Goal: Task Accomplishment & Management: Manage account settings

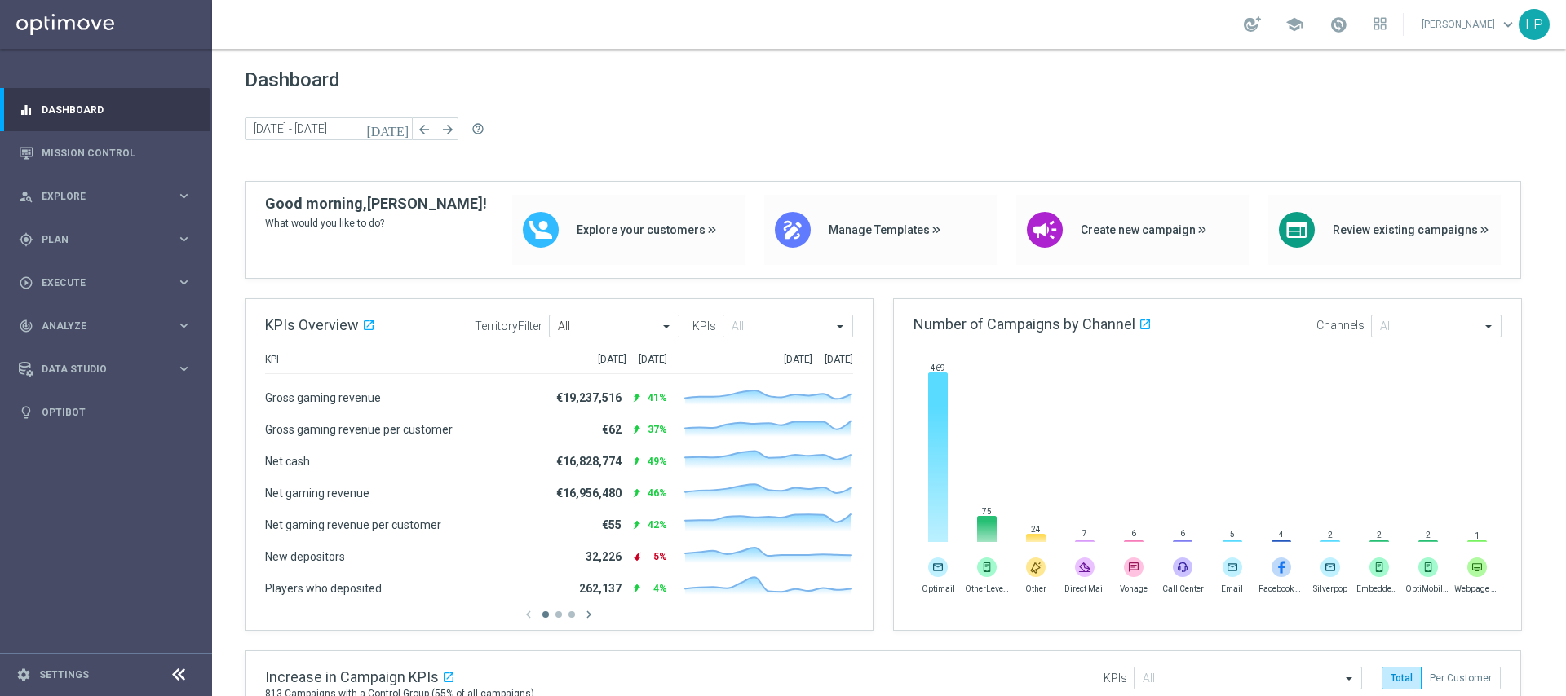
scroll to position [8, 0]
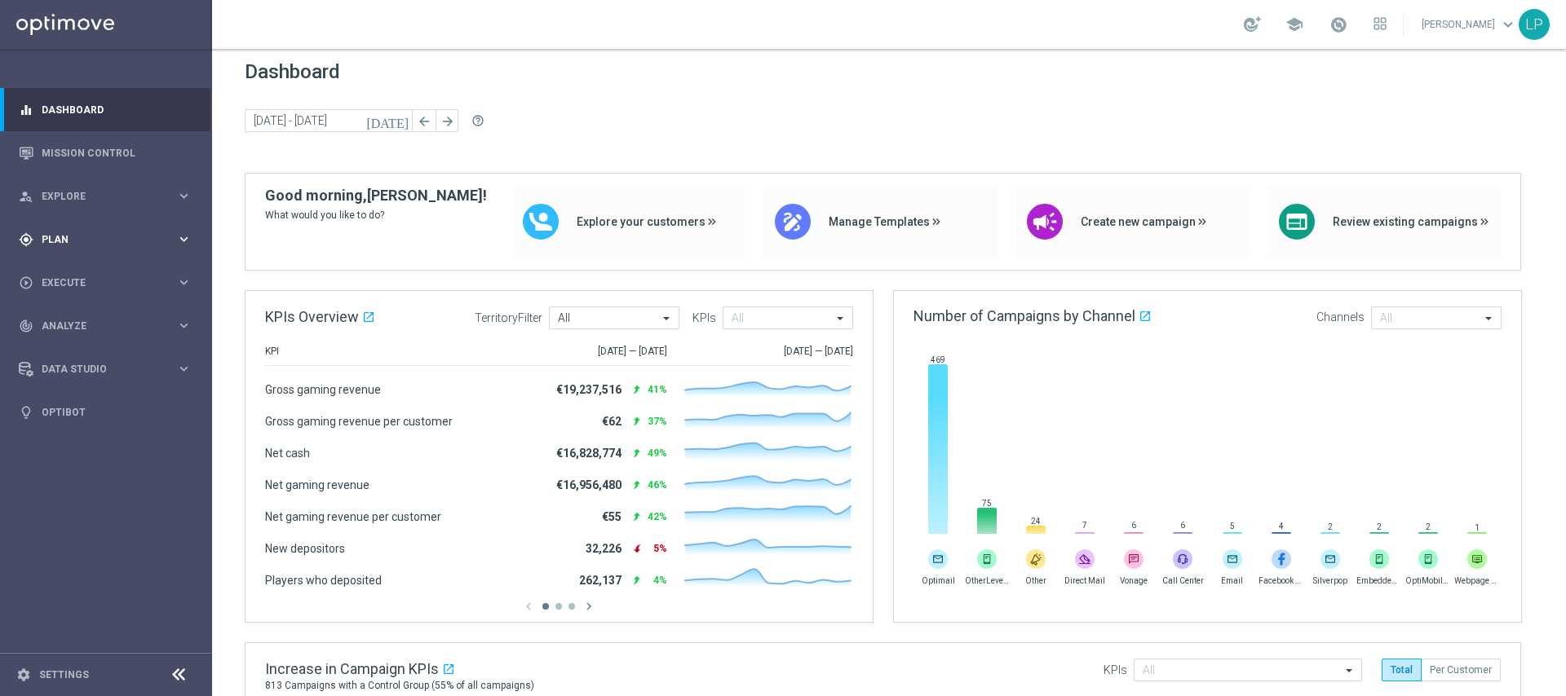
click at [180, 240] on icon "keyboard_arrow_right" at bounding box center [183, 239] width 15 height 15
click at [66, 316] on button "Templates keyboard_arrow_right" at bounding box center [117, 322] width 150 height 13
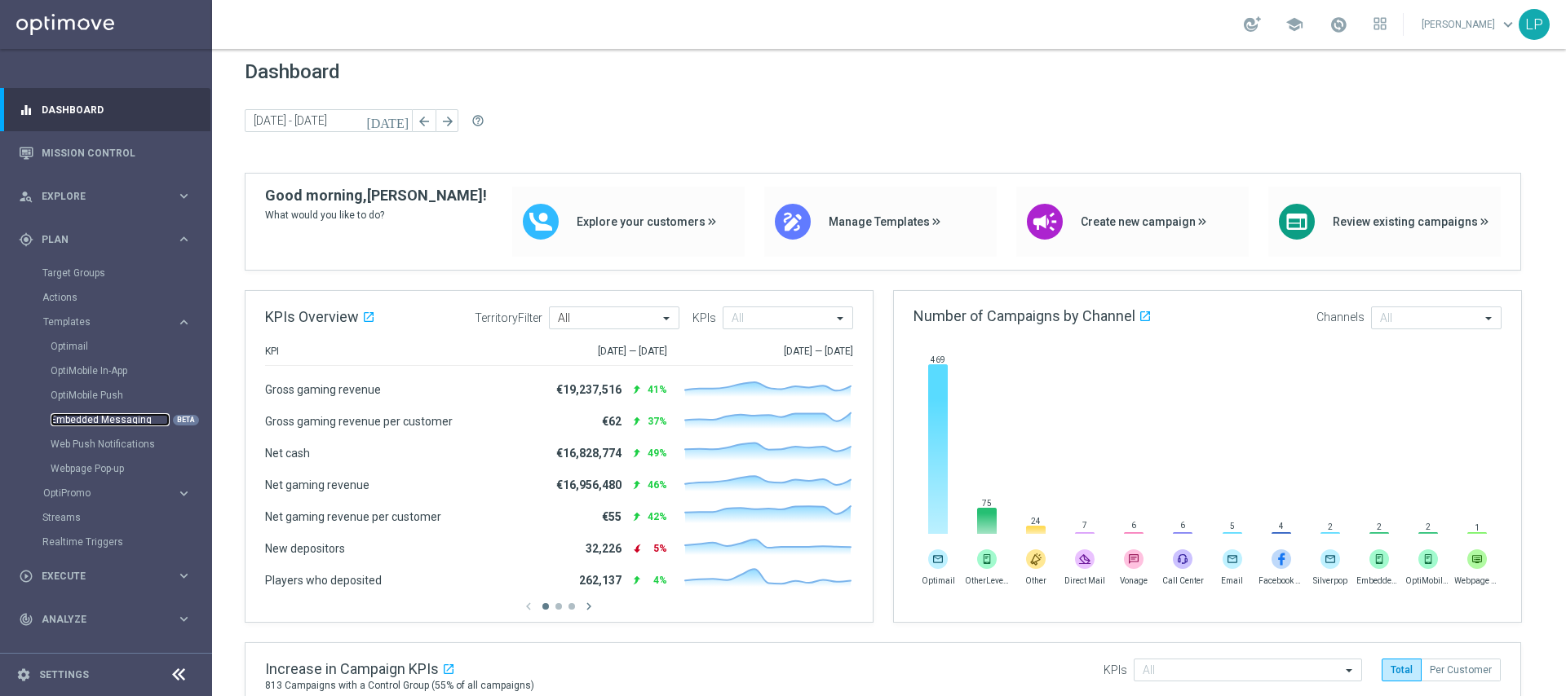
click at [108, 418] on link "Embedded Messaging" at bounding box center [110, 419] width 119 height 13
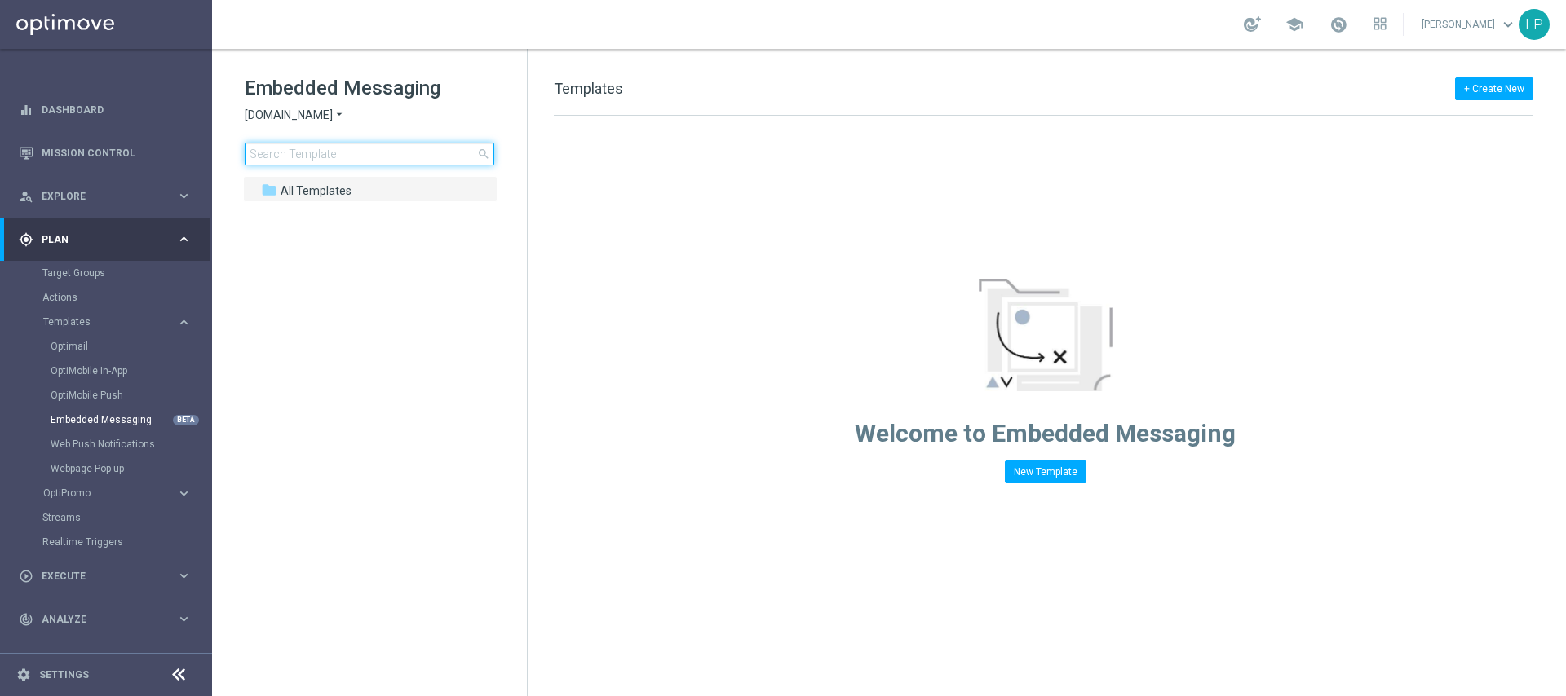
click at [338, 151] on input at bounding box center [370, 154] width 250 height 23
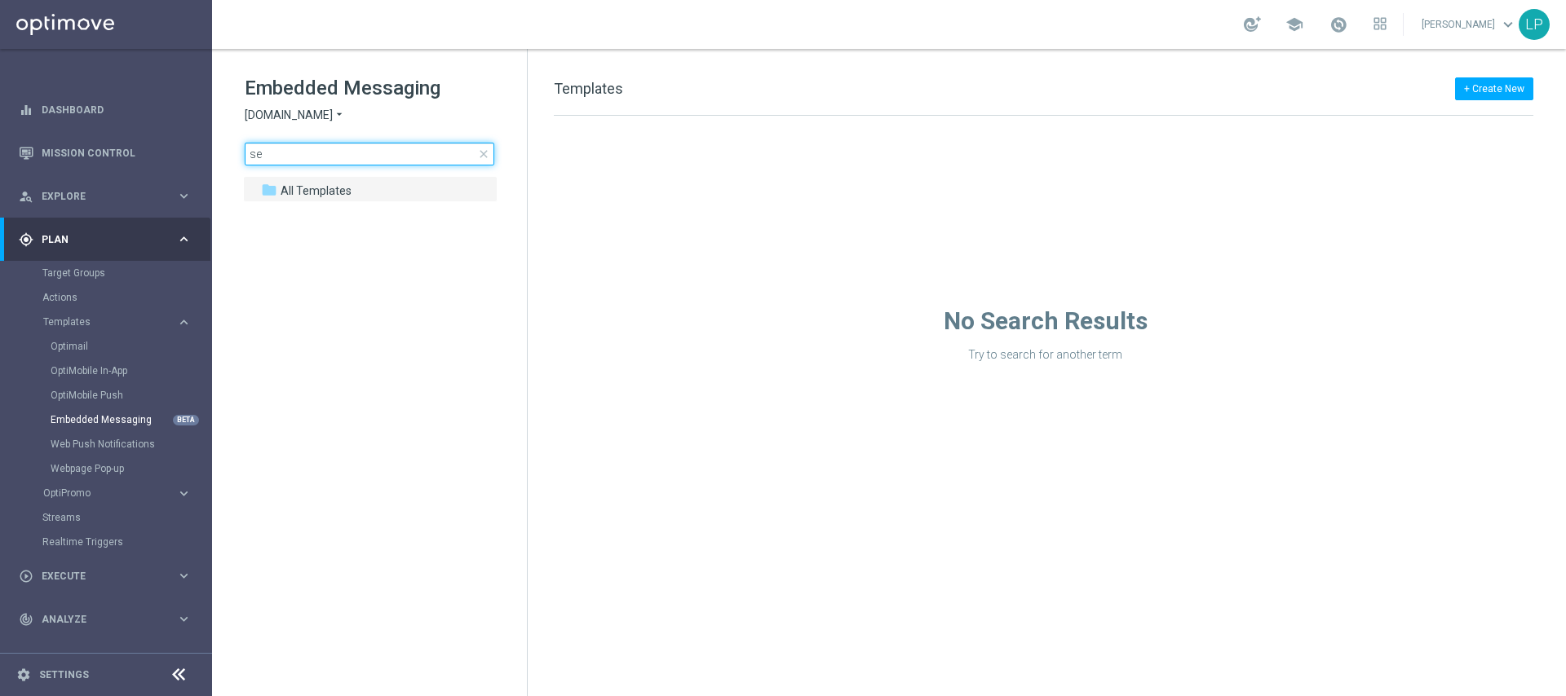
type input "s"
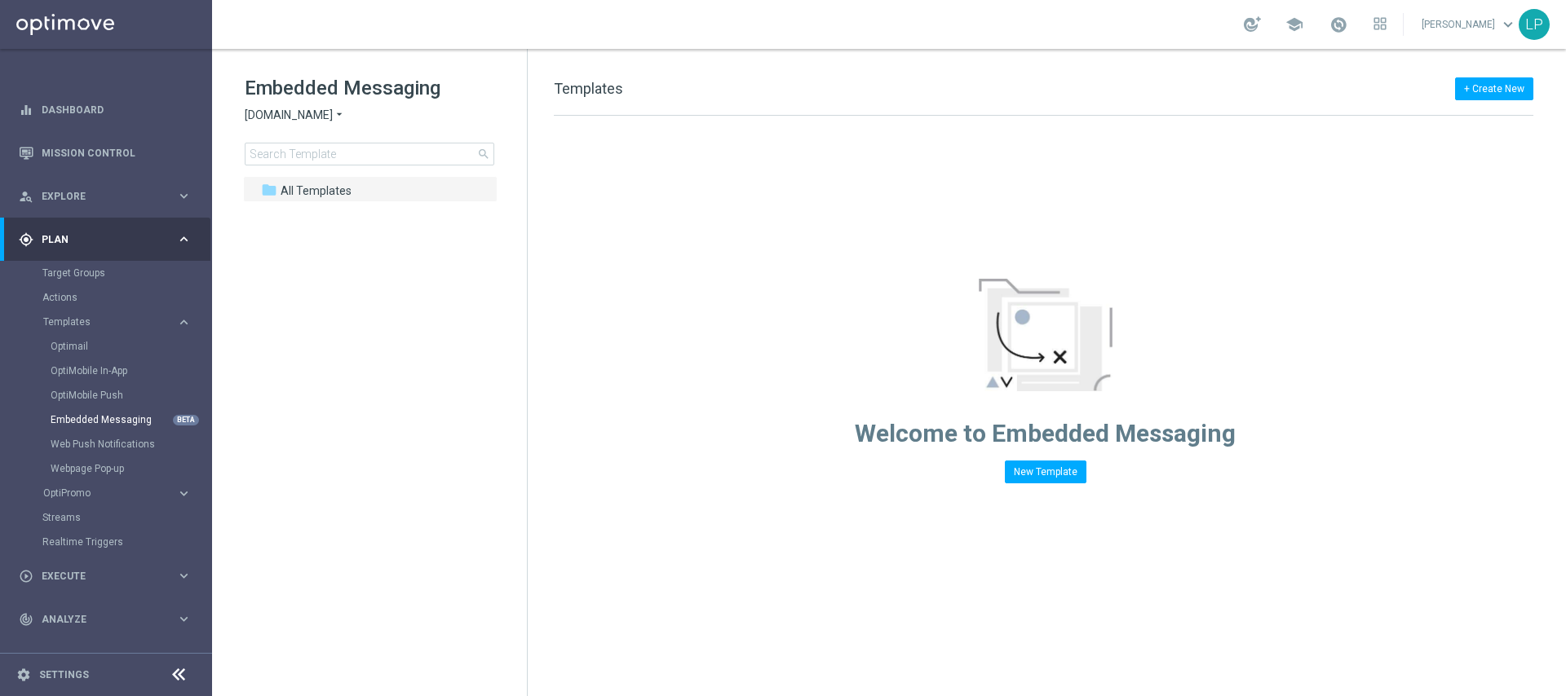
click at [325, 112] on span "Sorteonline.bet.br" at bounding box center [289, 115] width 88 height 15
click at [334, 174] on div "Lottoland" at bounding box center [306, 173] width 122 height 20
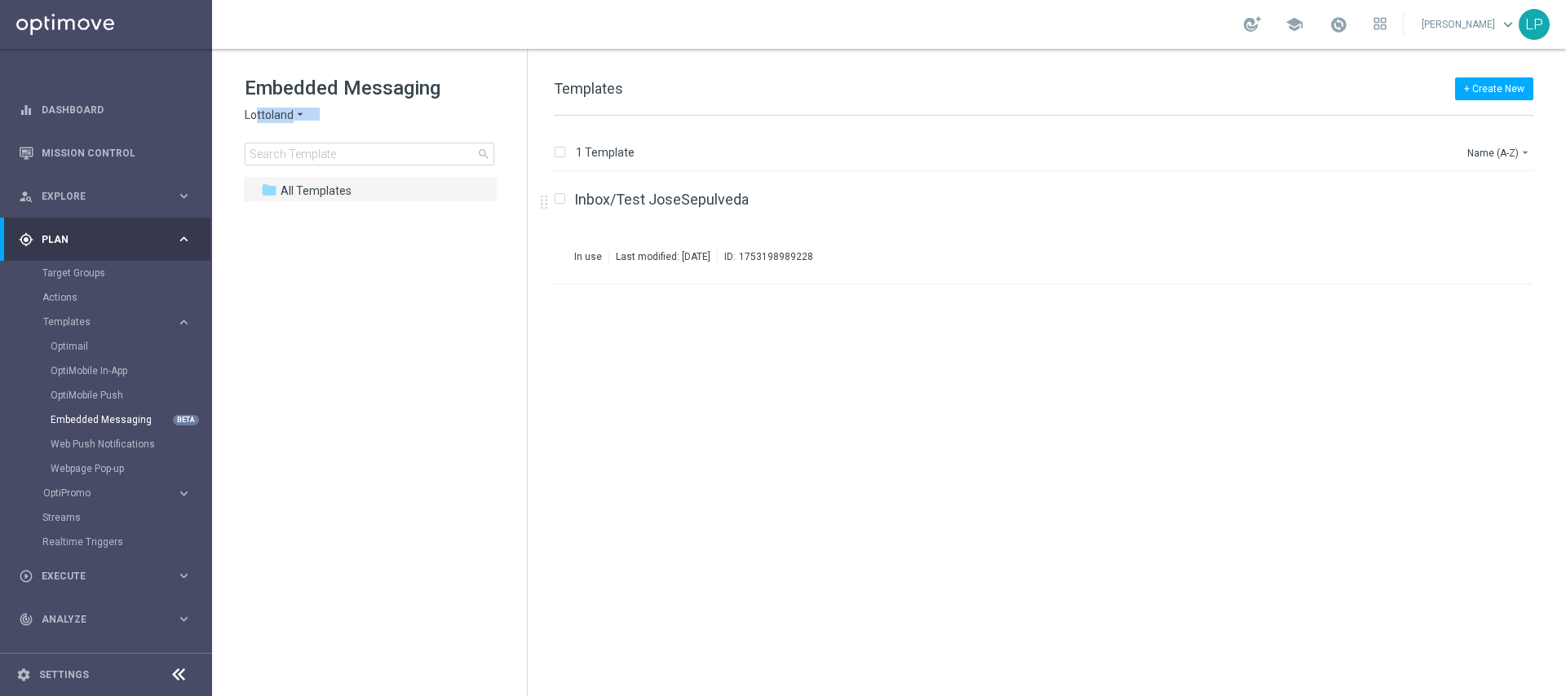
click at [255, 122] on div "Embedded Messaging Lottoland arrow_drop_down × Lottoland search" at bounding box center [386, 120] width 282 height 91
click at [260, 117] on span "Lottoland" at bounding box center [269, 115] width 49 height 15
click at [916, 247] on div "Inbox/Test JoseSepulveda In use Last modified: Monday, August 11, 2025 ID: 1753…" at bounding box center [1018, 227] width 889 height 71
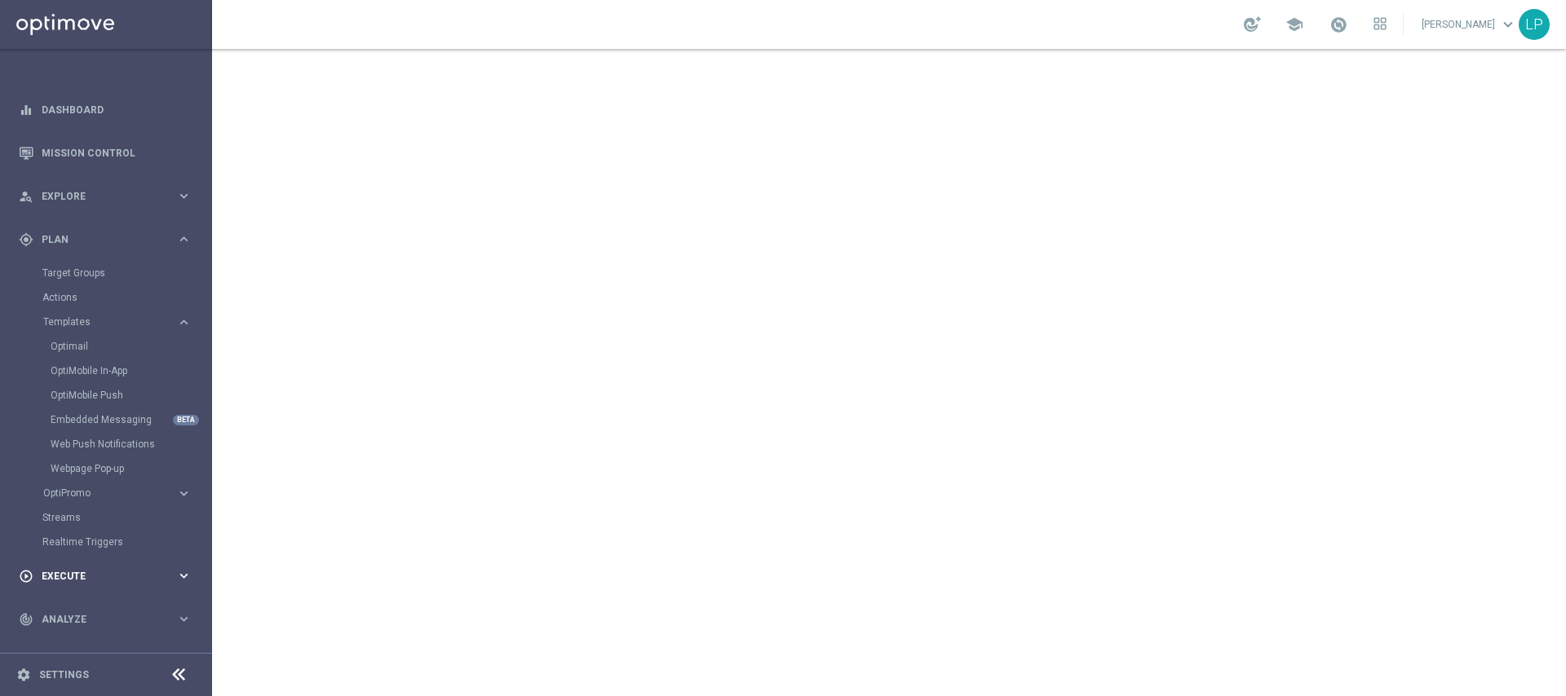
click at [151, 562] on div "play_circle_outline Execute keyboard_arrow_right" at bounding box center [105, 576] width 210 height 43
click at [88, 314] on link "Campaign Builder" at bounding box center [105, 316] width 127 height 13
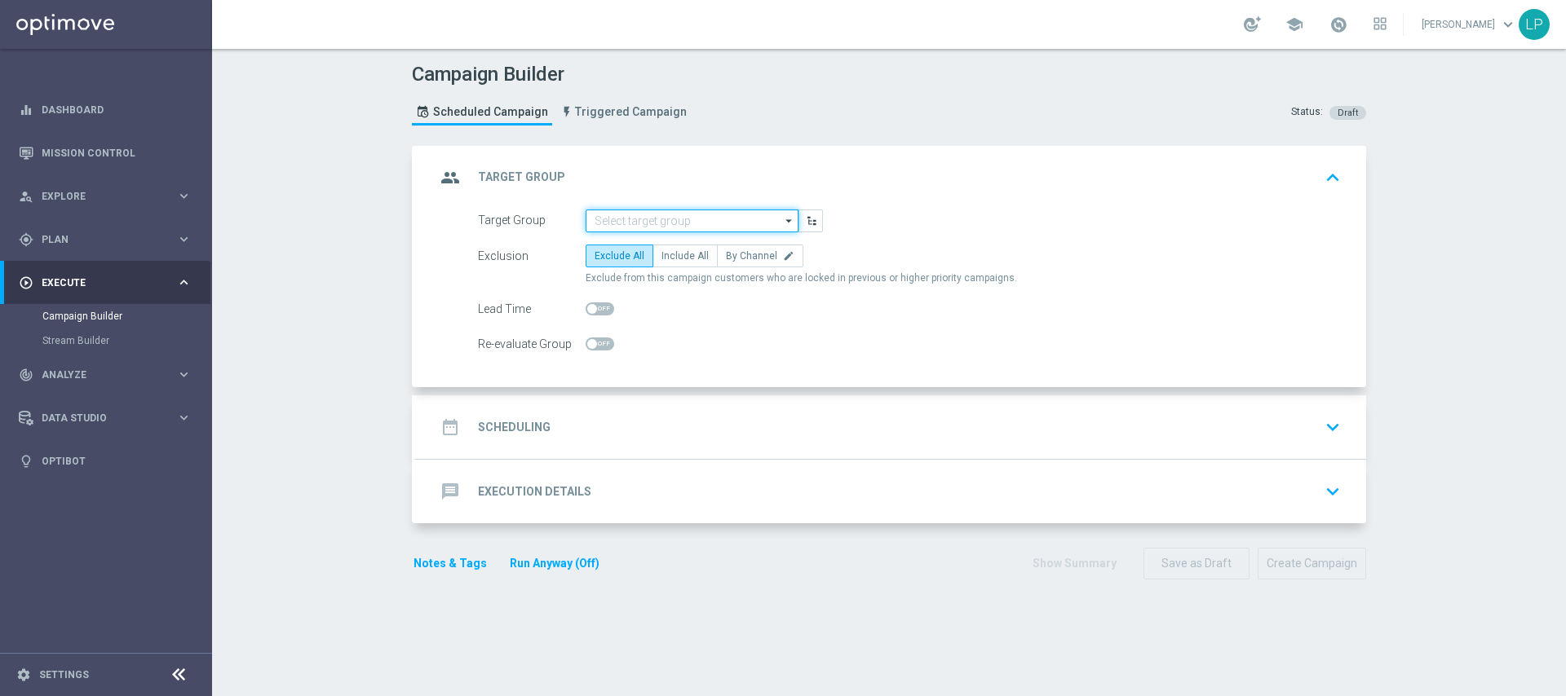
click at [677, 214] on input at bounding box center [692, 221] width 213 height 23
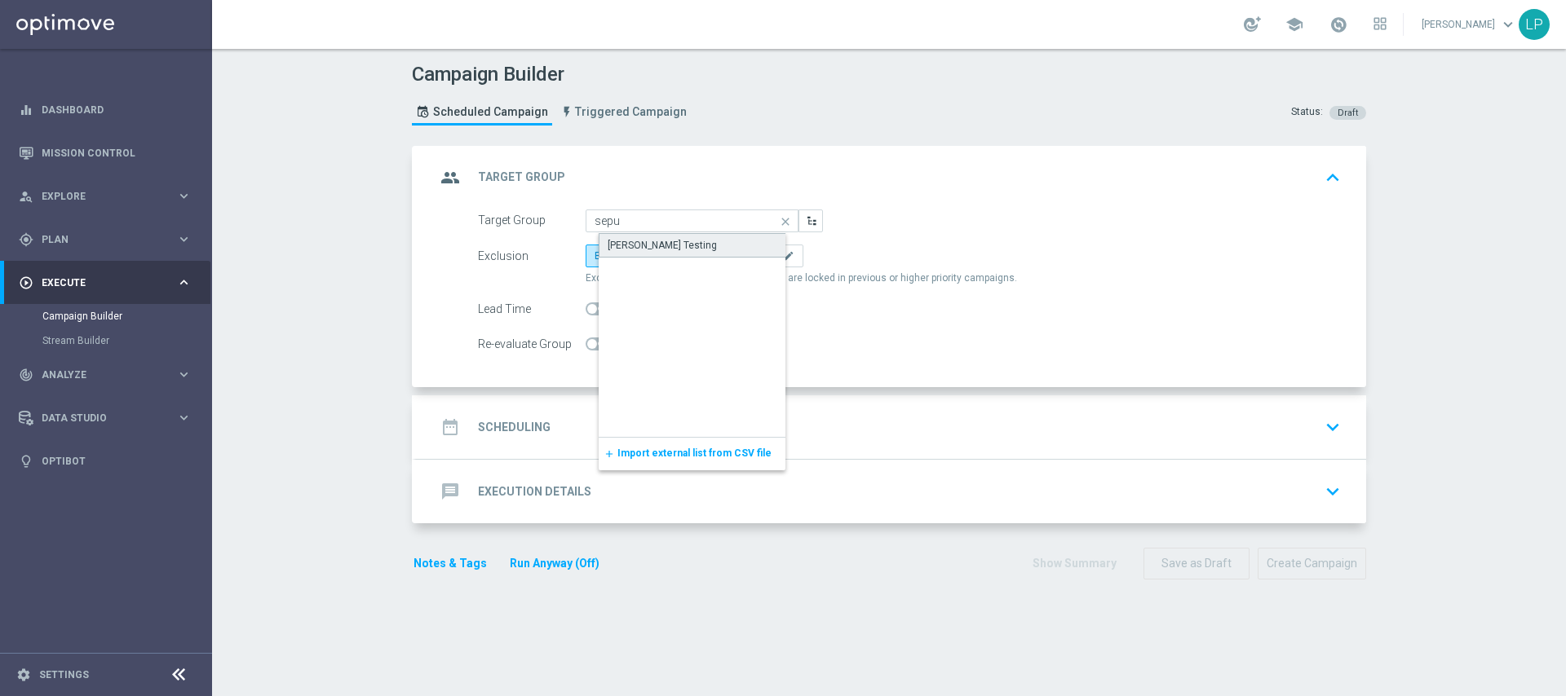
click at [681, 241] on div "Jose Sepulveda Testing" at bounding box center [662, 245] width 109 height 15
type input "Jose Sepulveda Testing"
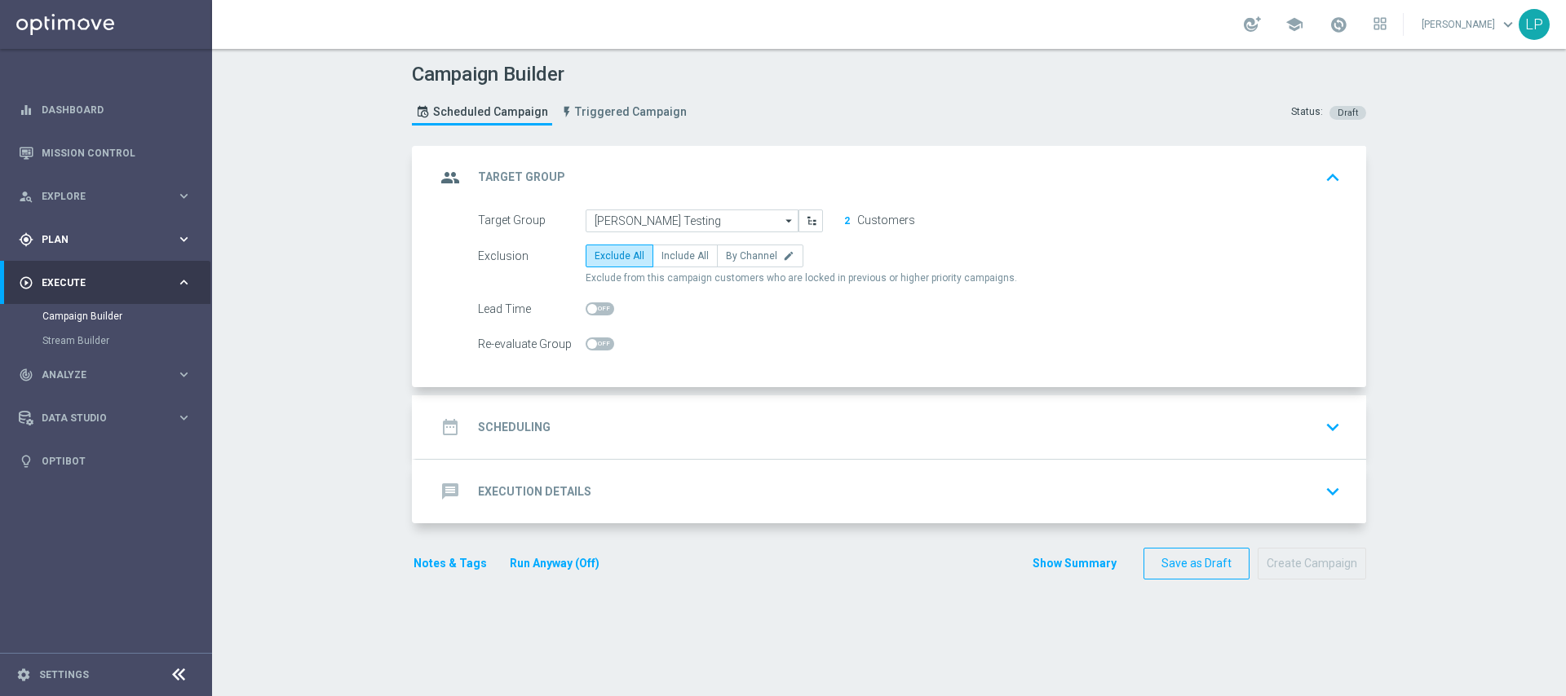
click at [185, 234] on icon "keyboard_arrow_right" at bounding box center [183, 239] width 15 height 15
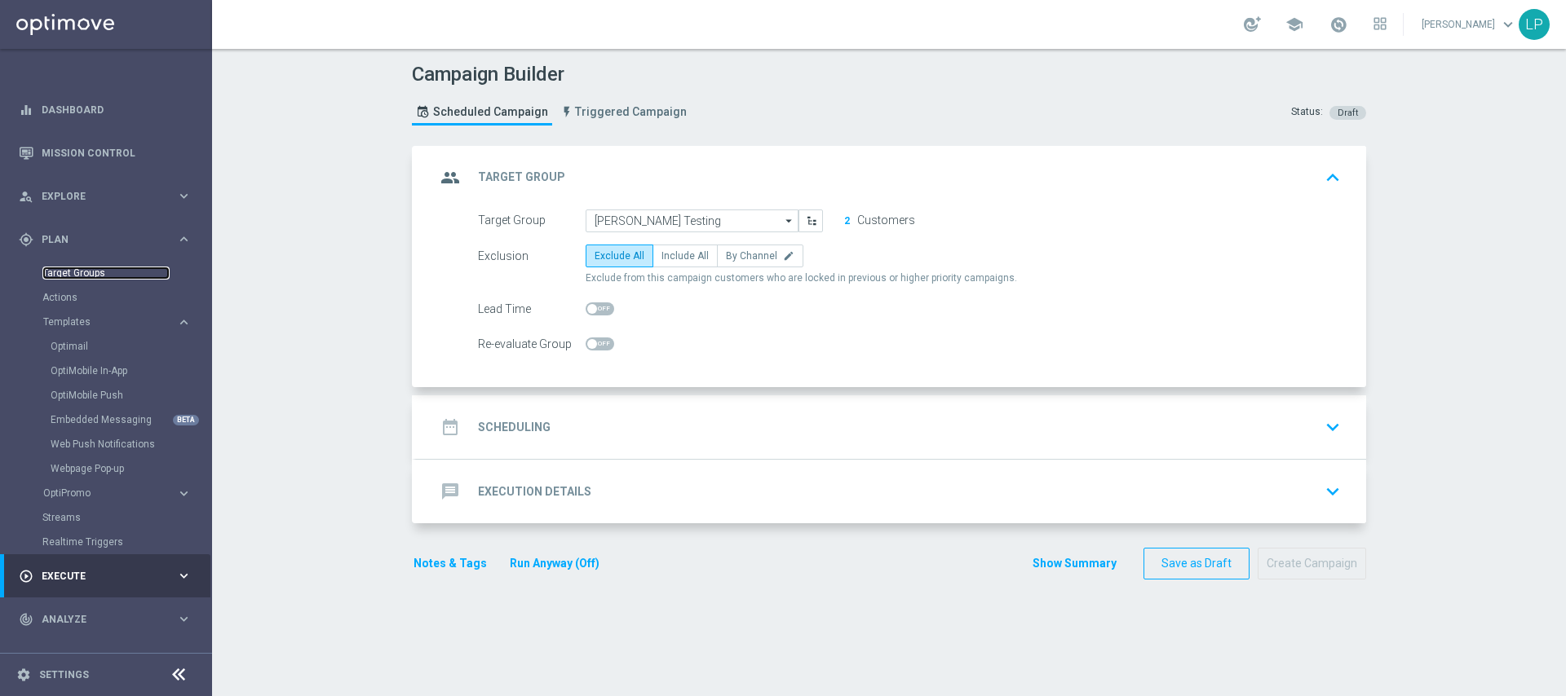
click at [82, 268] on link "Target Groups" at bounding box center [105, 273] width 127 height 13
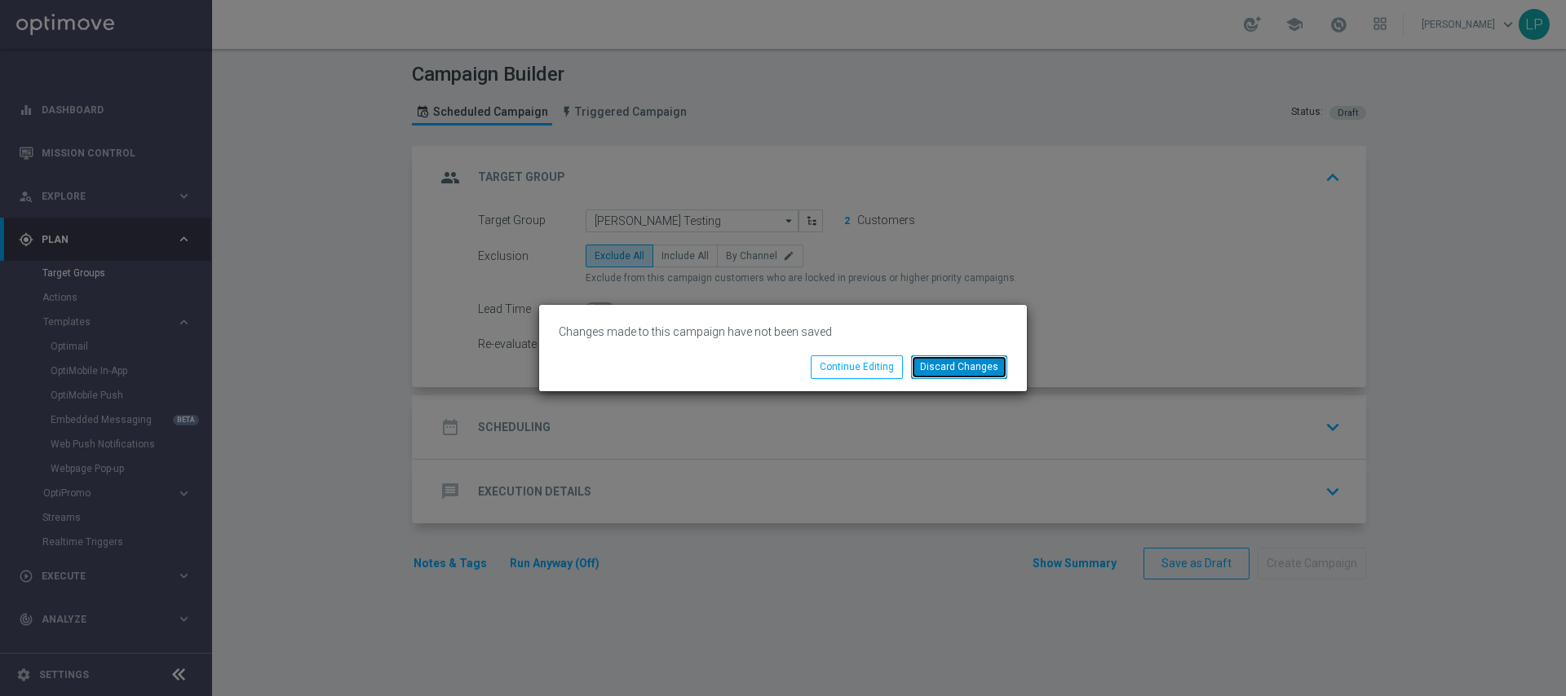
click at [960, 369] on button "Discard Changes" at bounding box center [959, 367] width 96 height 23
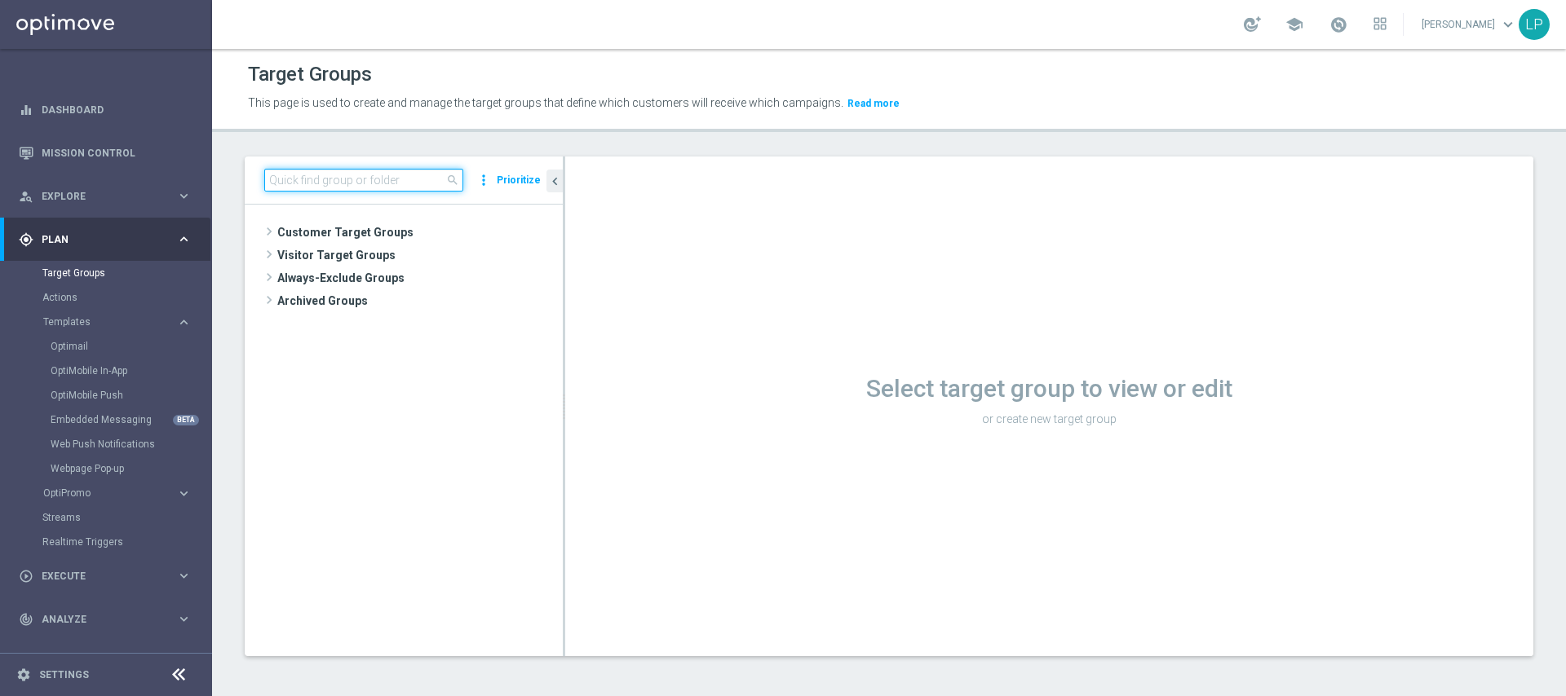
click at [387, 185] on input at bounding box center [363, 180] width 199 height 23
type input "sepu"
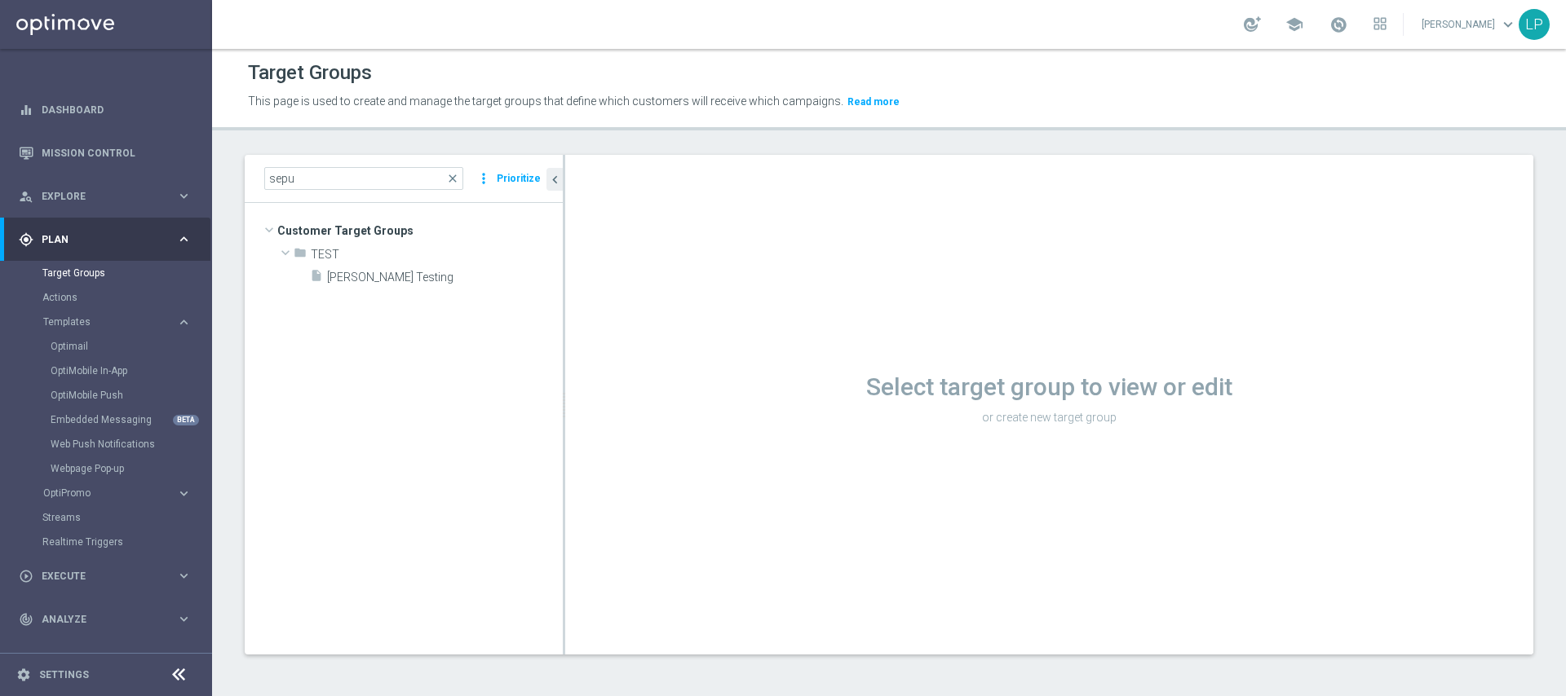
click at [431, 309] on tree-viewport "Customer Target Groups library_add create_new_folder folder" at bounding box center [404, 428] width 318 height 451
click at [404, 277] on span "Jose Sepulveda Testing" at bounding box center [425, 278] width 197 height 14
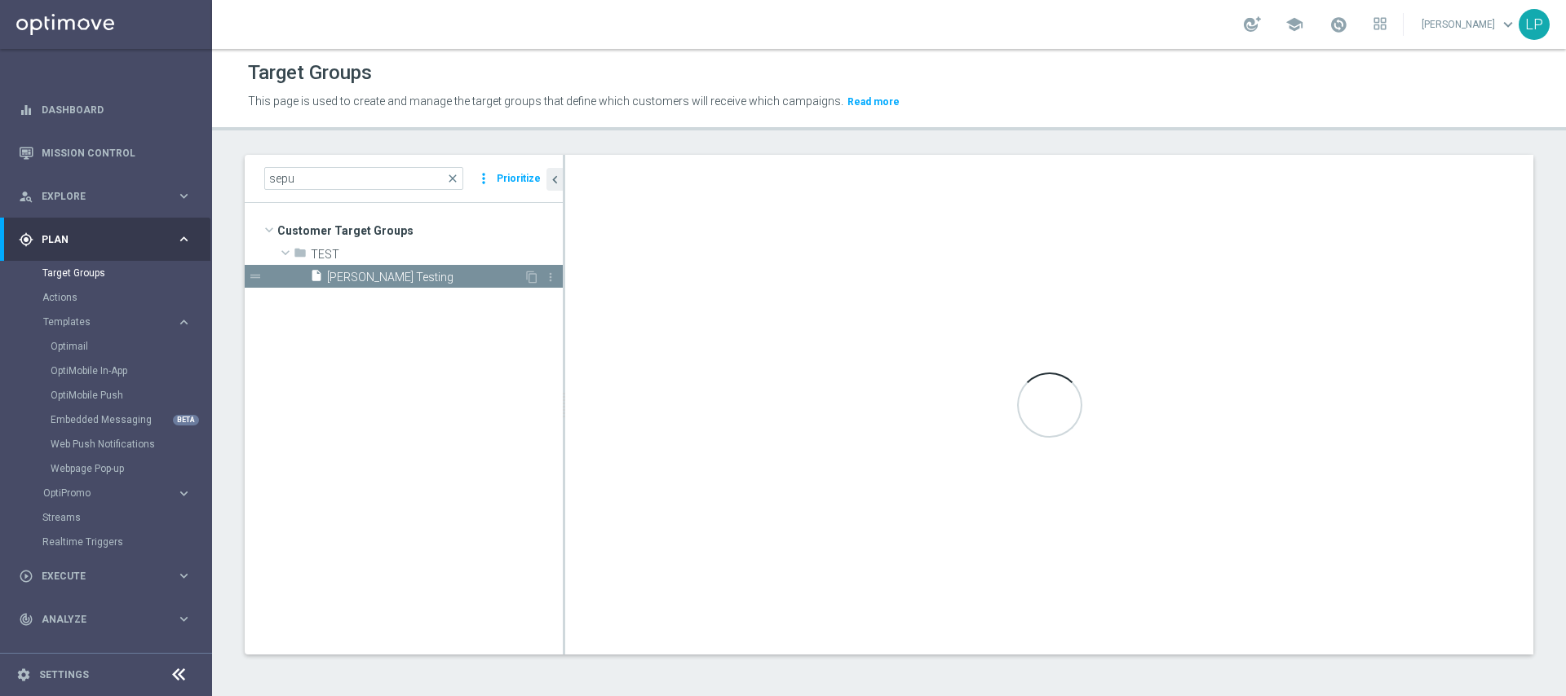
scroll to position [0, 0]
click at [405, 276] on span "Jose Sepulveda Testing" at bounding box center [425, 279] width 197 height 14
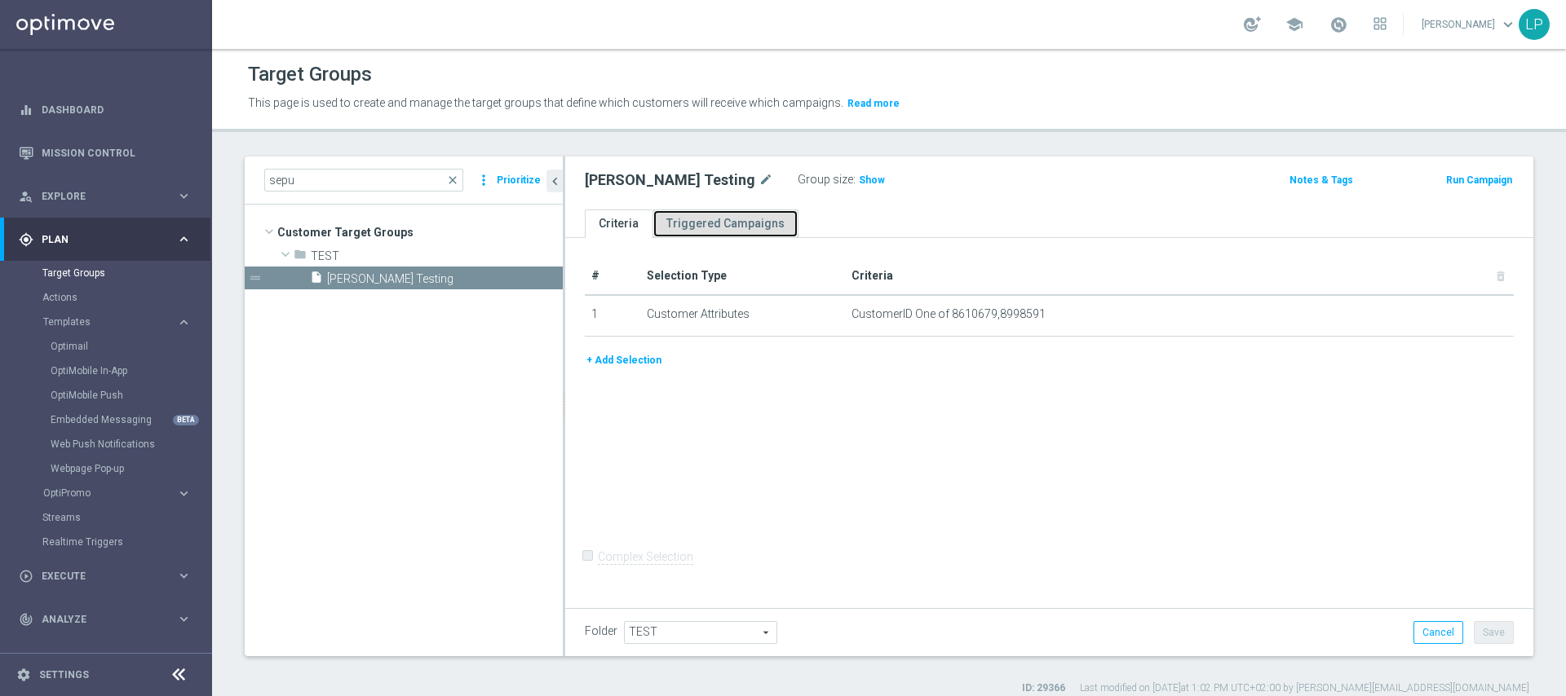
click at [736, 233] on link "Triggered Campaigns" at bounding box center [725, 224] width 146 height 29
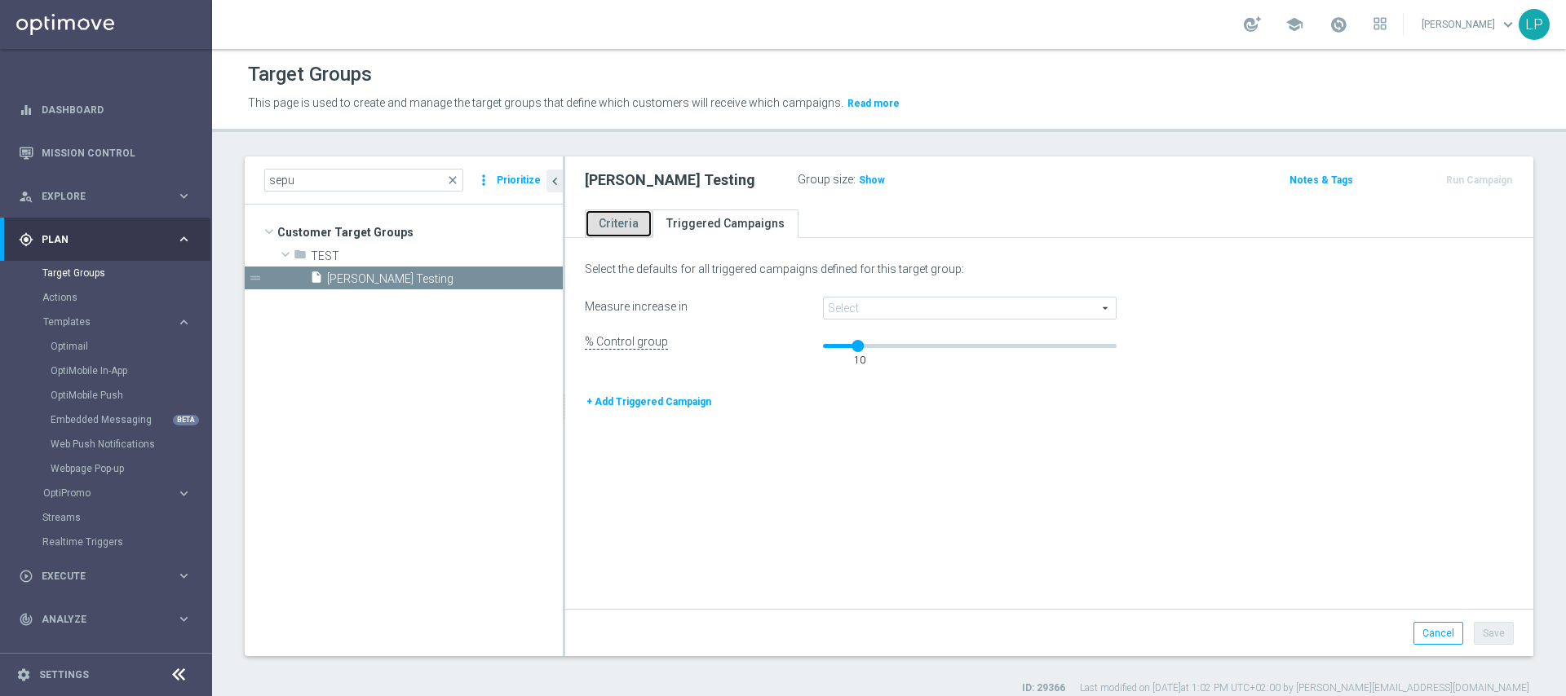
click at [630, 220] on link "Criteria" at bounding box center [619, 224] width 68 height 29
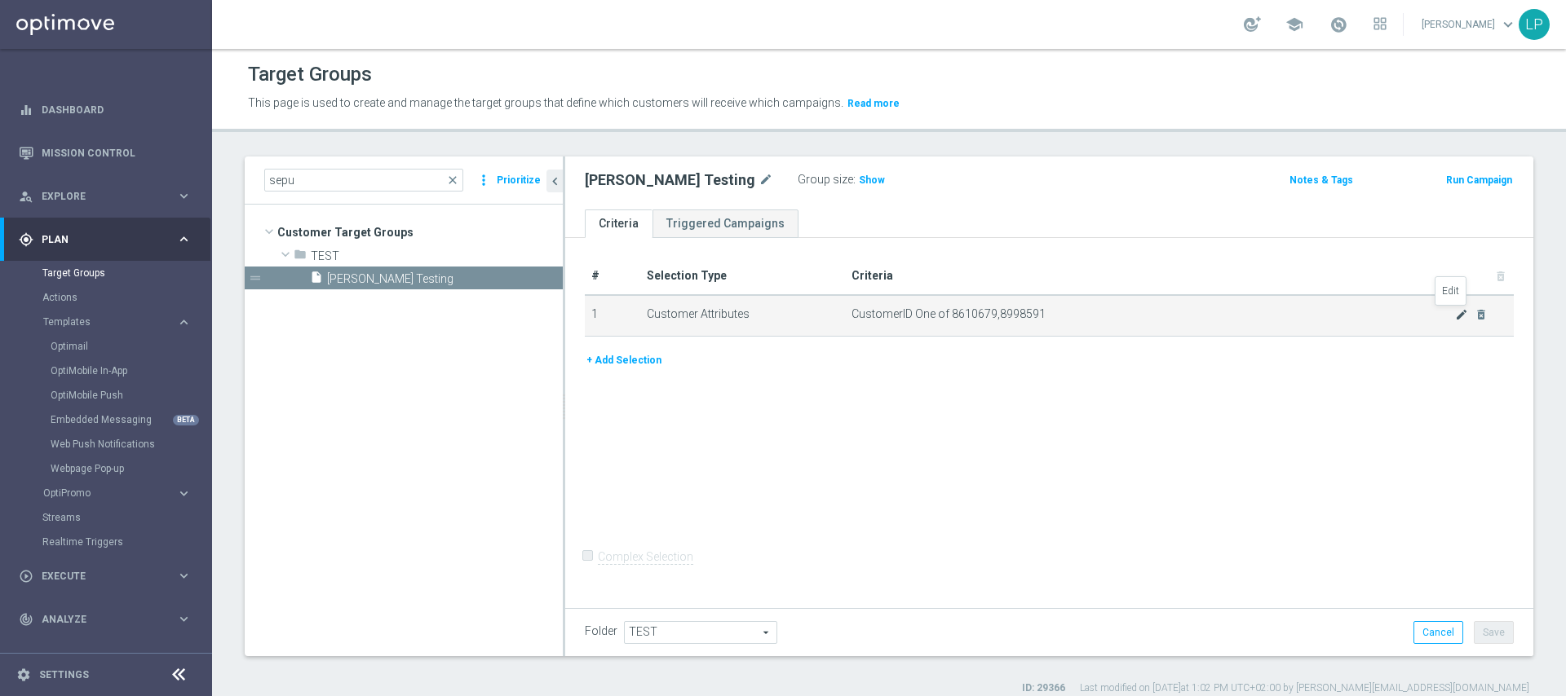
click at [1455, 317] on icon "mode_edit" at bounding box center [1461, 314] width 13 height 13
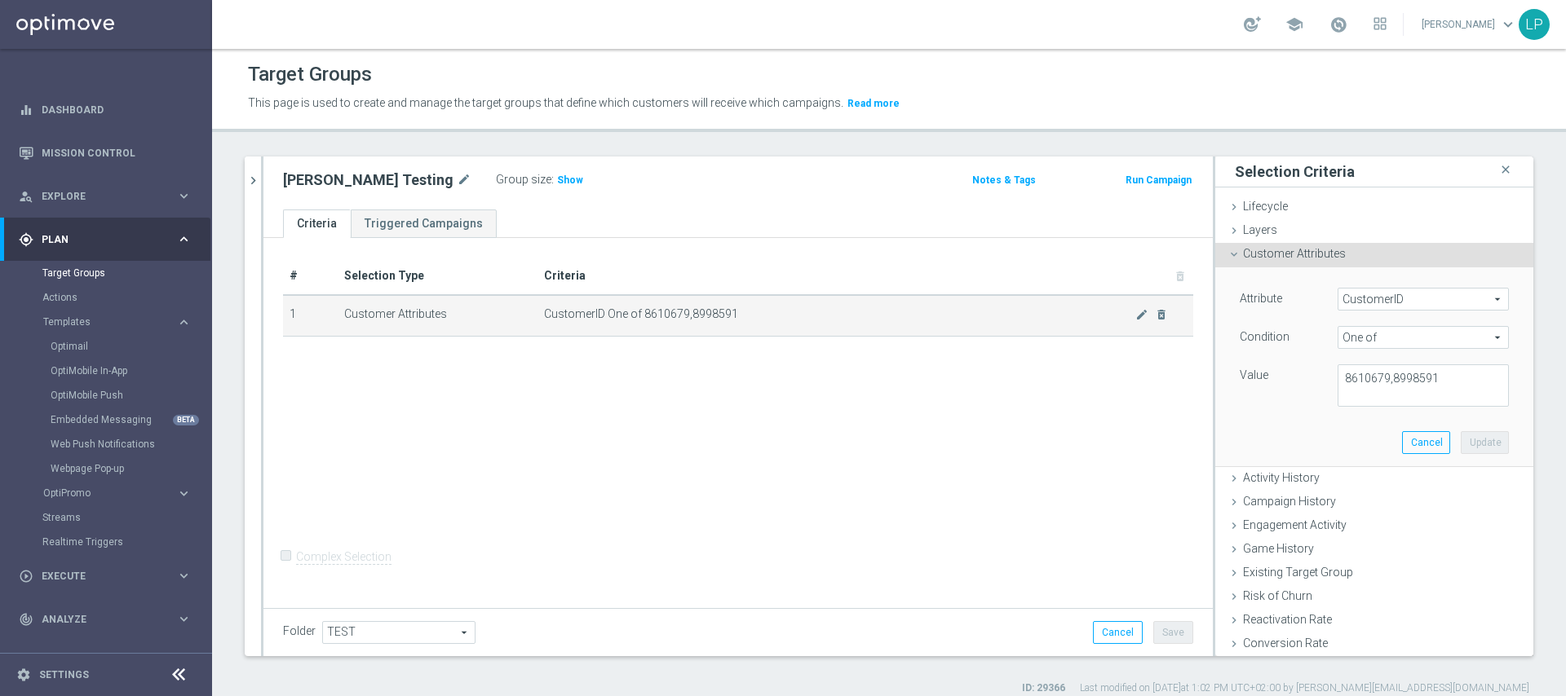
click at [584, 297] on td "CustomerID One of 8610679,8998591 mode_edit delete_forever" at bounding box center [865, 315] width 656 height 41
click at [583, 308] on span "CustomerID One of 8610679,8998591" at bounding box center [839, 314] width 591 height 14
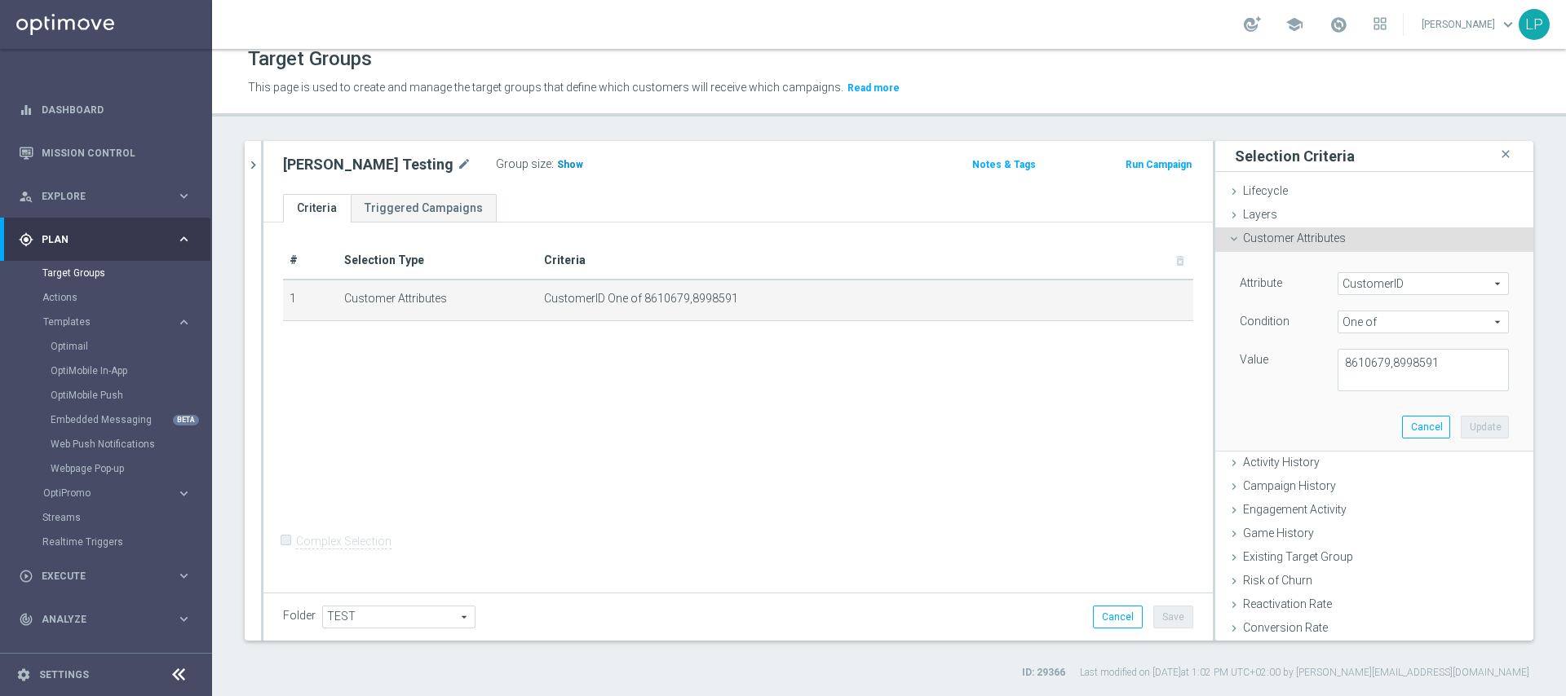
click at [557, 166] on span "Show" at bounding box center [570, 164] width 26 height 11
click at [1377, 361] on textarea "8610679,8998591" at bounding box center [1423, 370] width 171 height 42
type textarea "8610679 8998591"
click at [1461, 418] on button "Update" at bounding box center [1485, 427] width 48 height 23
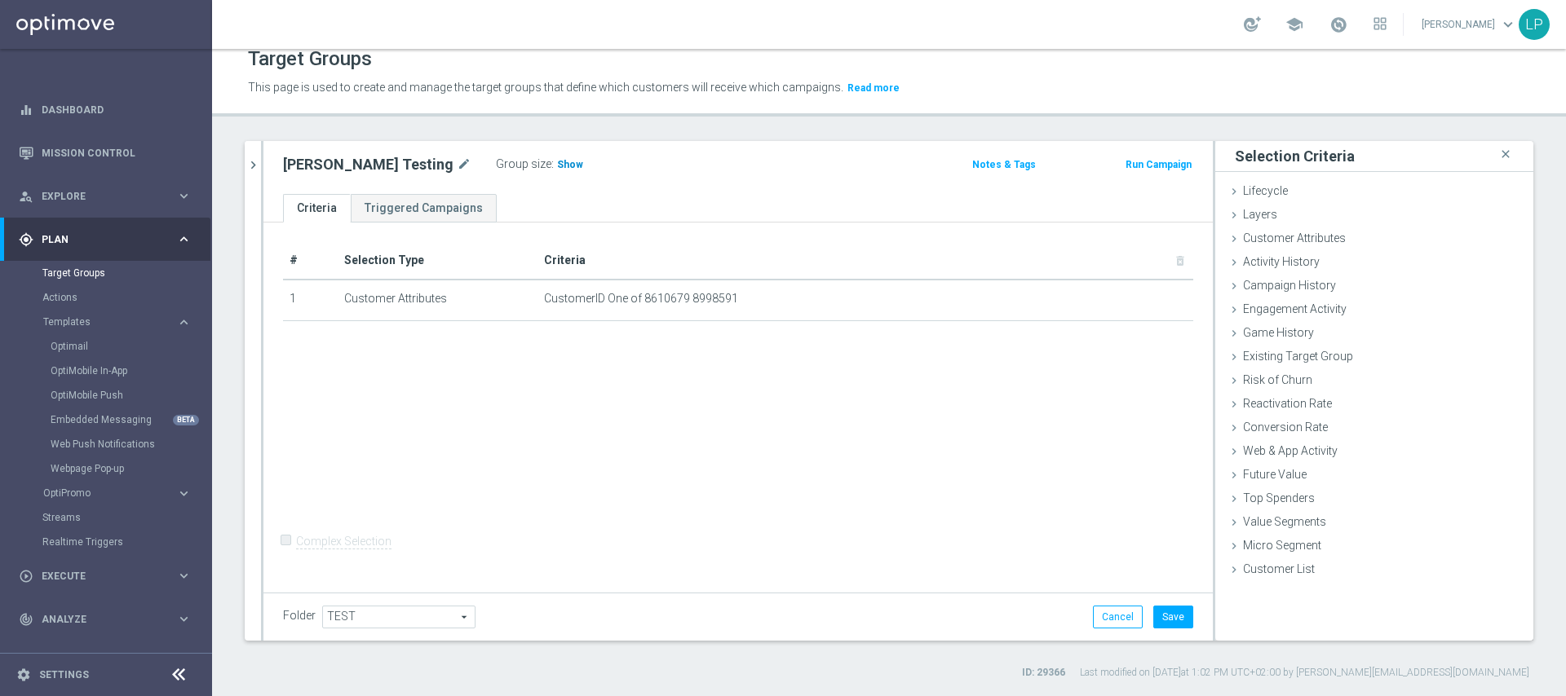
click at [561, 170] on span "Show" at bounding box center [570, 164] width 26 height 11
click at [1351, 241] on div "Customer Attributes done selection updated" at bounding box center [1374, 240] width 318 height 24
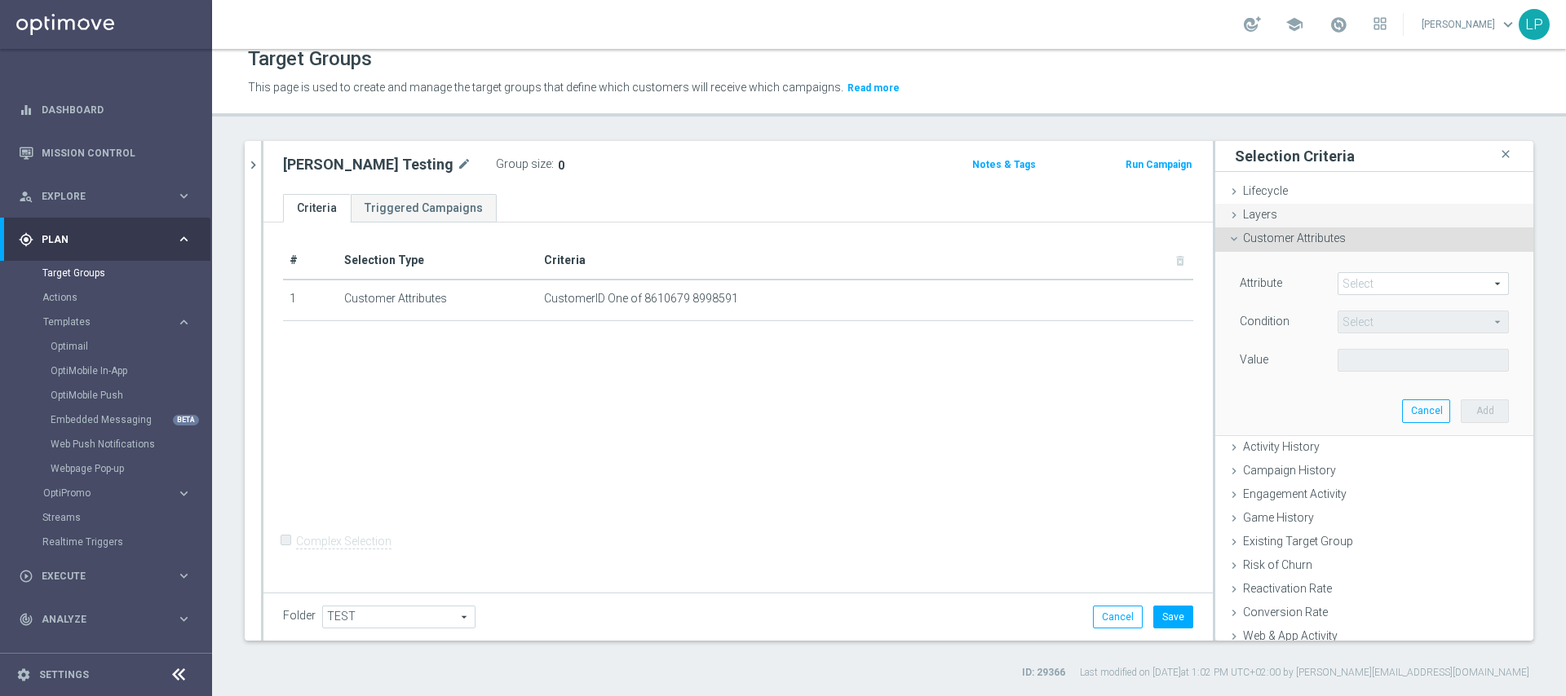
click at [1258, 219] on span "Layers" at bounding box center [1260, 214] width 34 height 13
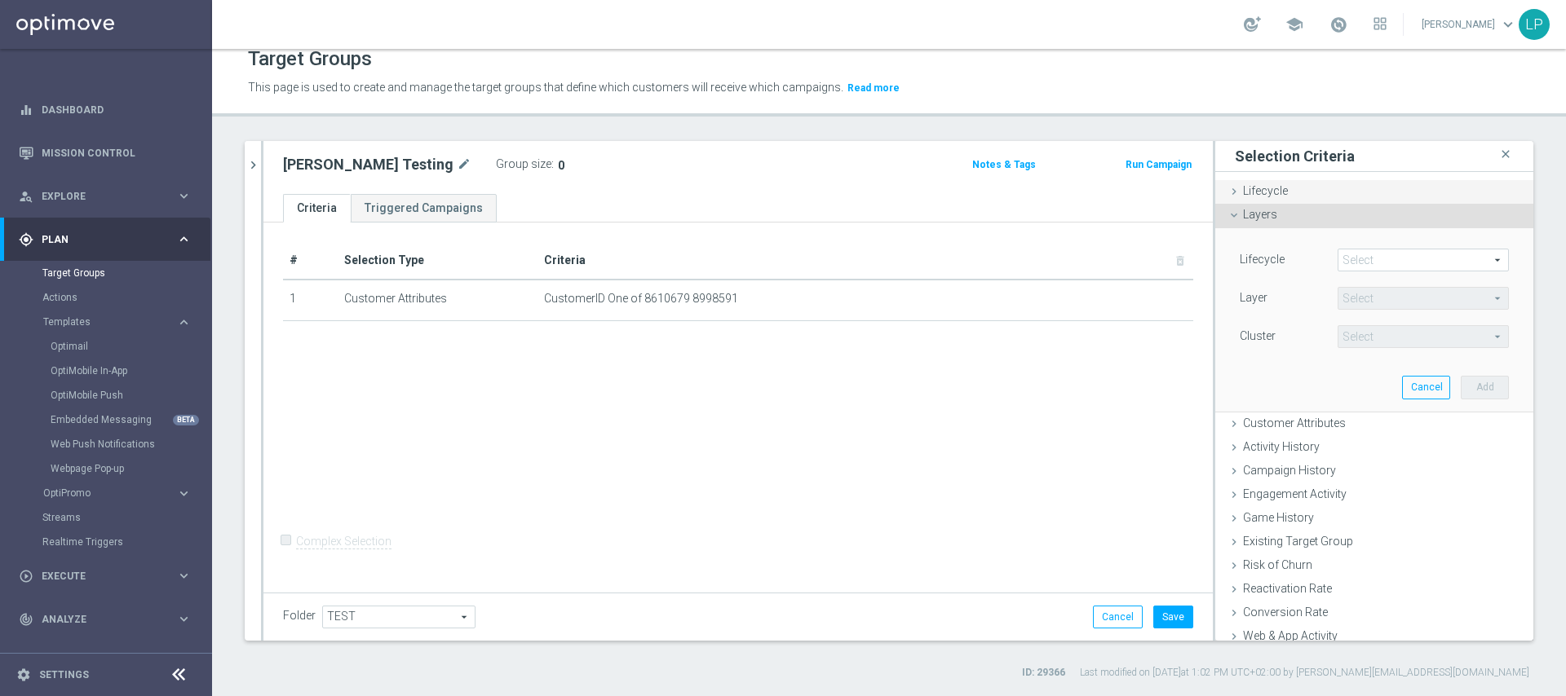
click at [1269, 195] on span "Lifecycle" at bounding box center [1265, 190] width 45 height 13
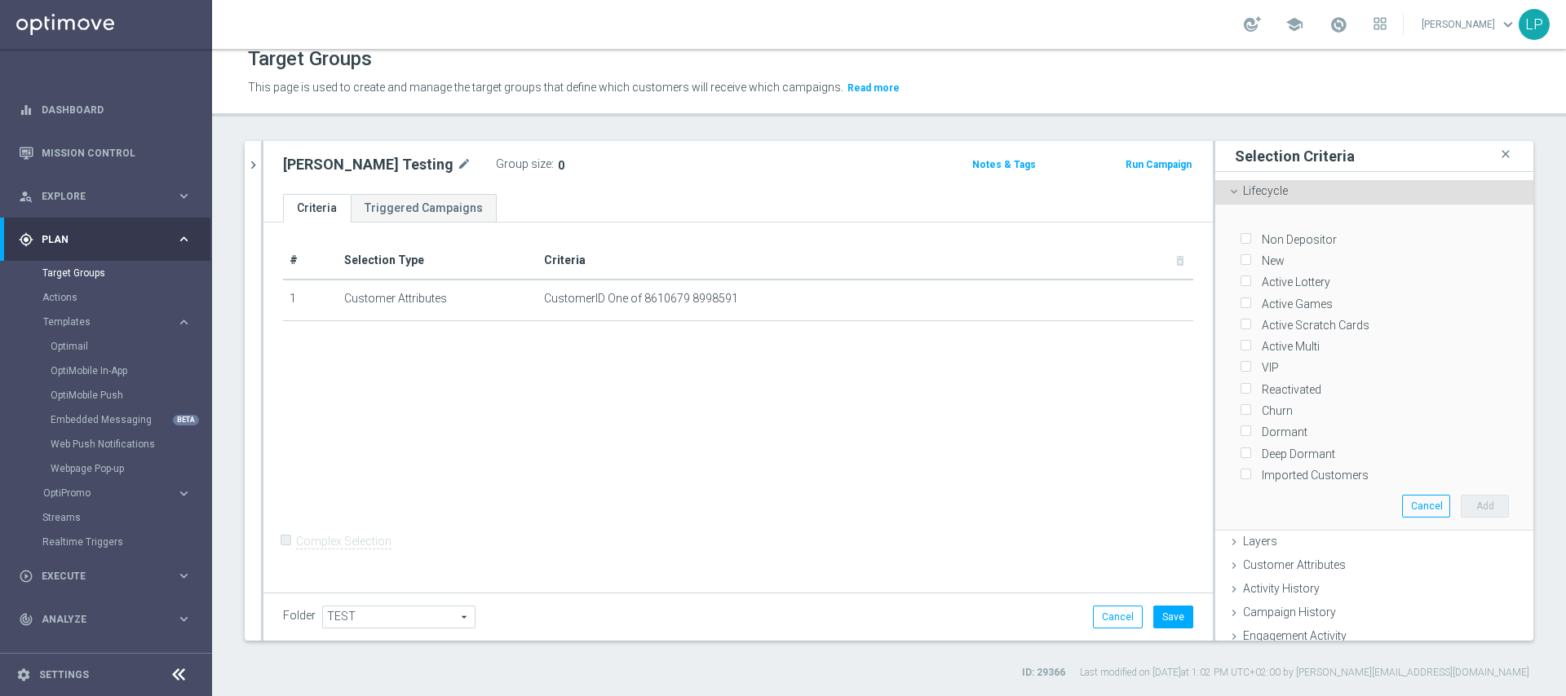
click at [1269, 195] on span "Lifecycle" at bounding box center [1265, 190] width 45 height 13
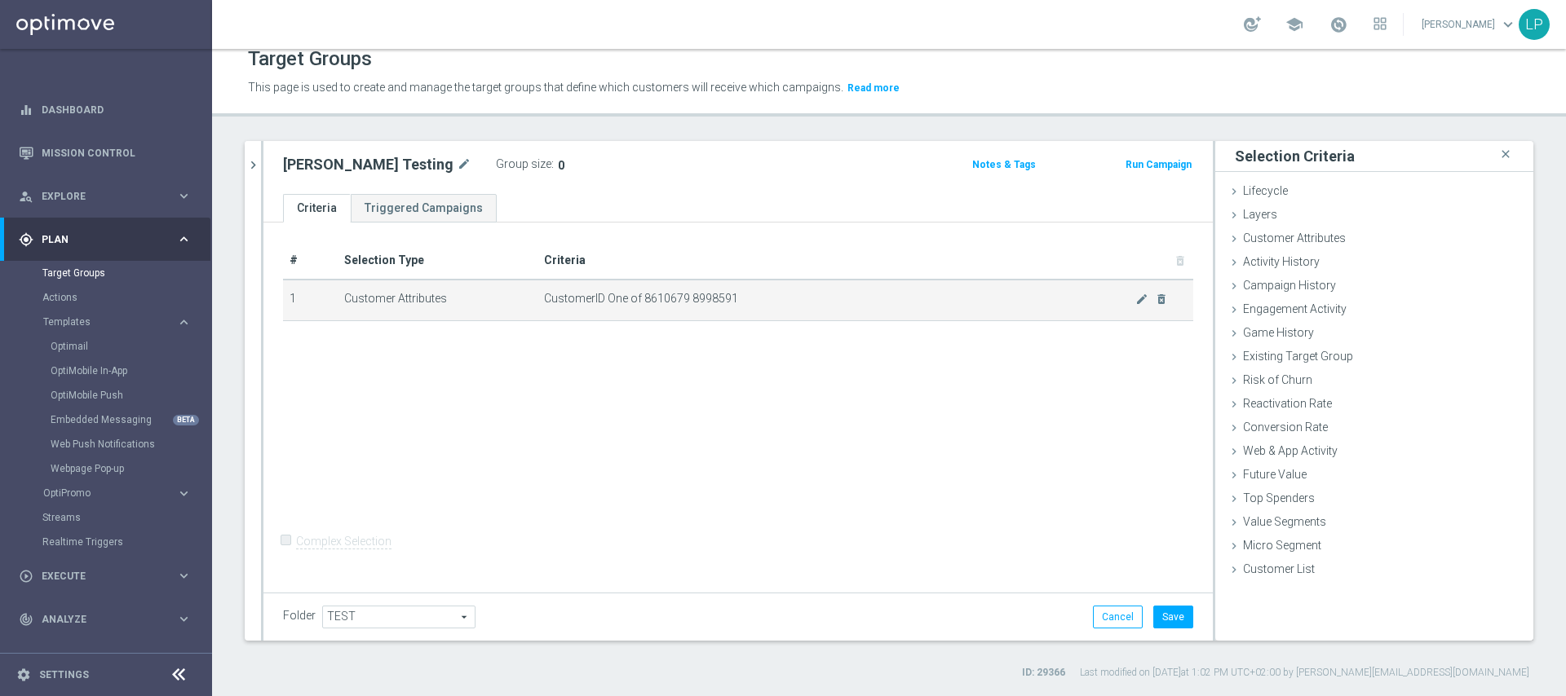
click at [912, 305] on td "CustomerID One of 8610679 8998591 mode_edit delete_forever" at bounding box center [865, 300] width 656 height 41
click at [1135, 298] on icon "mode_edit" at bounding box center [1141, 299] width 13 height 13
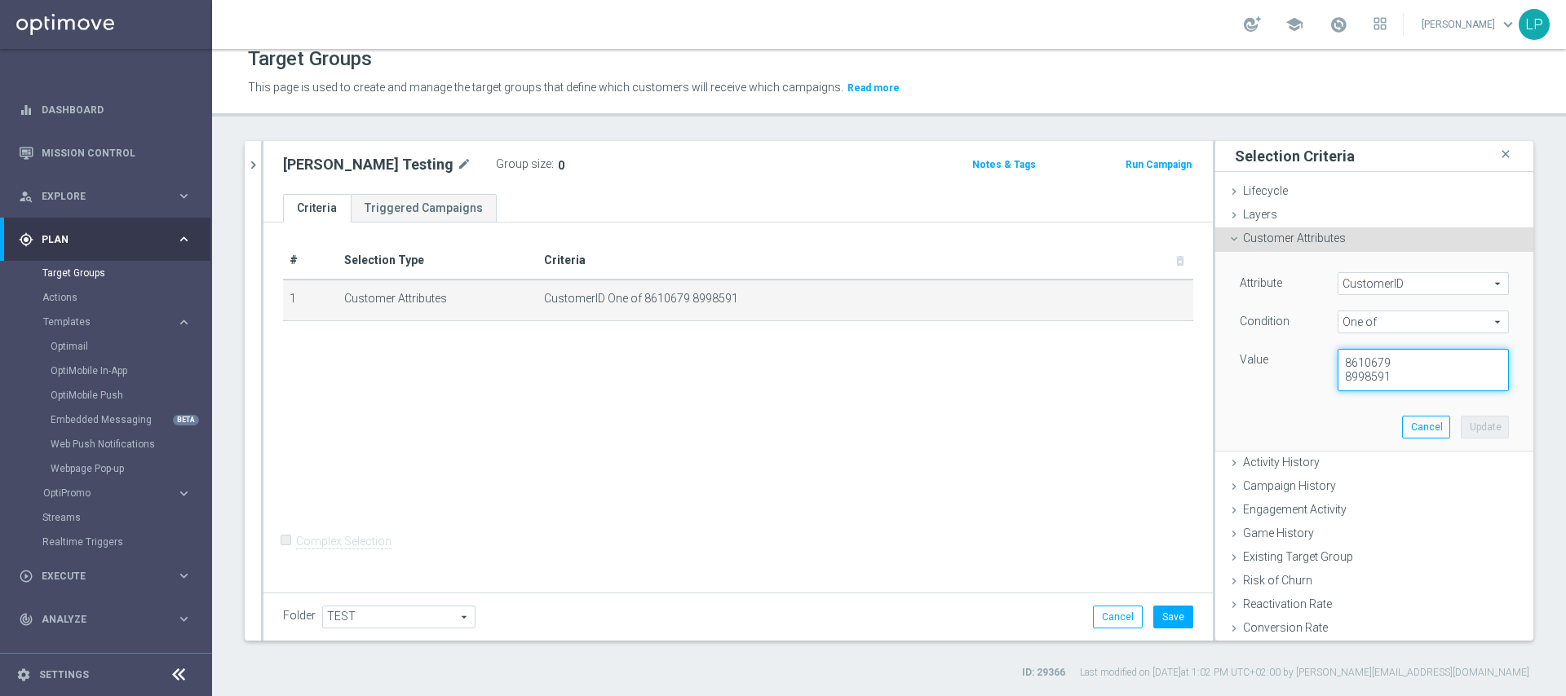
click at [1338, 375] on textarea "8610679 8998591" at bounding box center [1423, 370] width 171 height 42
type textarea "8610679,8998591"
click at [1461, 426] on button "Update" at bounding box center [1485, 427] width 48 height 23
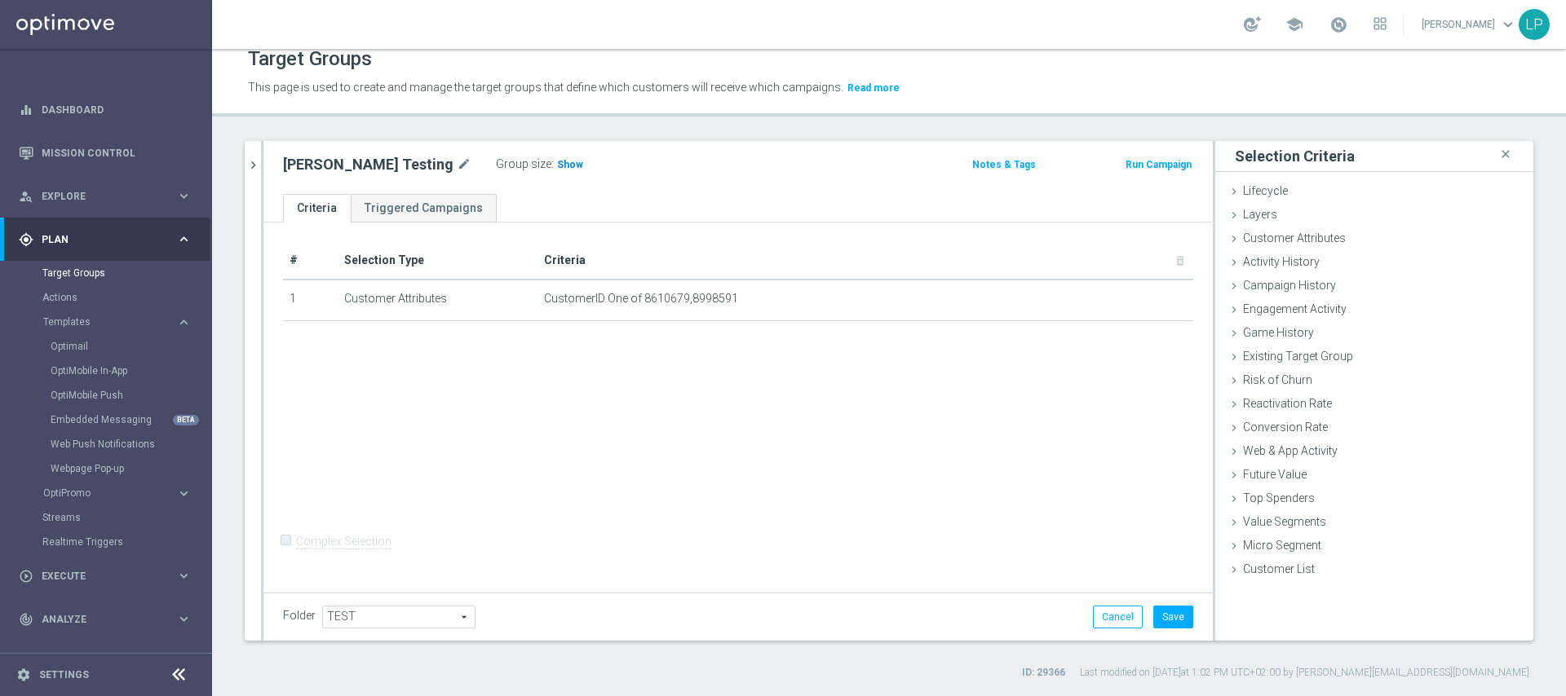
click at [557, 164] on span "Show" at bounding box center [570, 164] width 26 height 11
drag, startPoint x: 1015, startPoint y: 334, endPoint x: 1041, endPoint y: 326, distance: 28.1
click at [1015, 334] on div "# Selection Type Criteria delete_forever 1 Customer Attributes CustomerID One o…" at bounding box center [738, 288] width 935 height 93
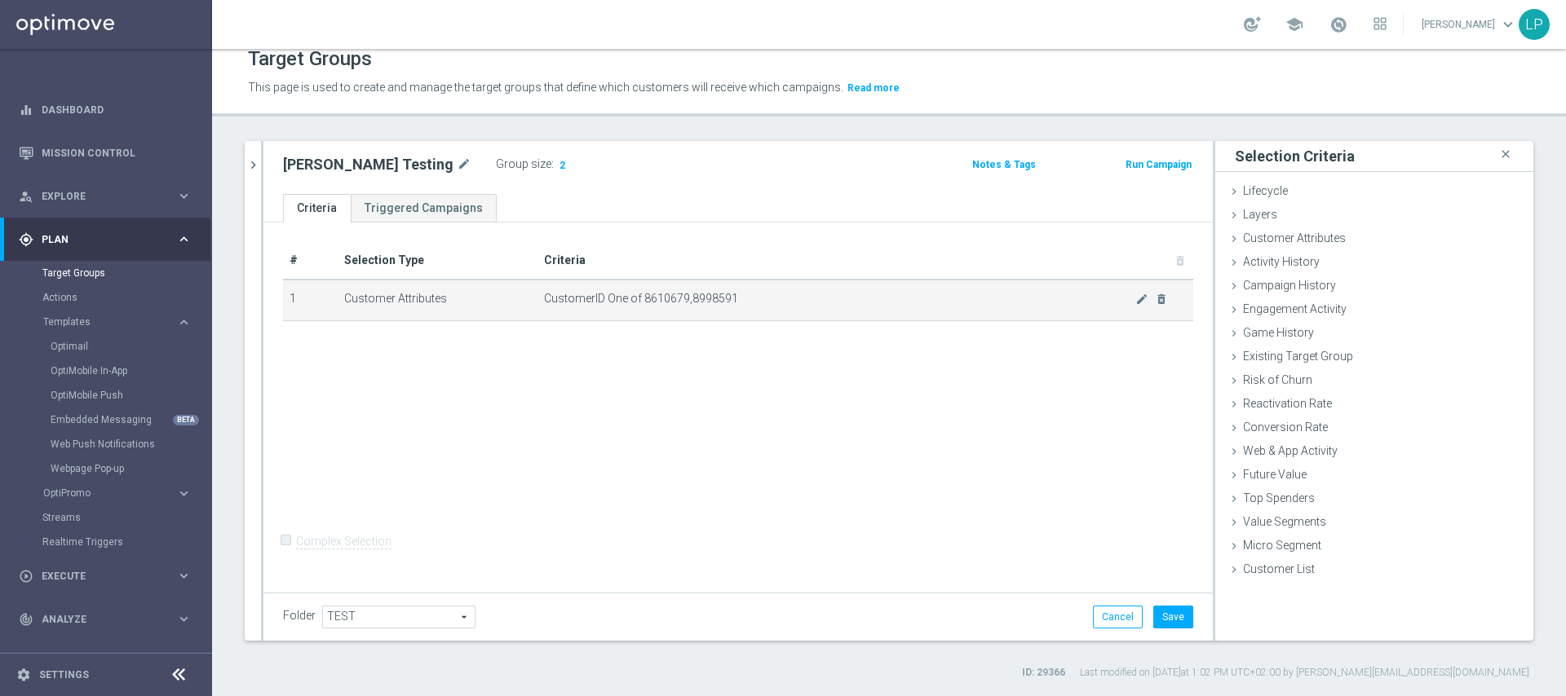
click at [1149, 305] on td "CustomerID One of 8610679,8998591 mode_edit delete_forever" at bounding box center [865, 300] width 656 height 41
click at [1135, 302] on icon "mode_edit" at bounding box center [1141, 299] width 13 height 13
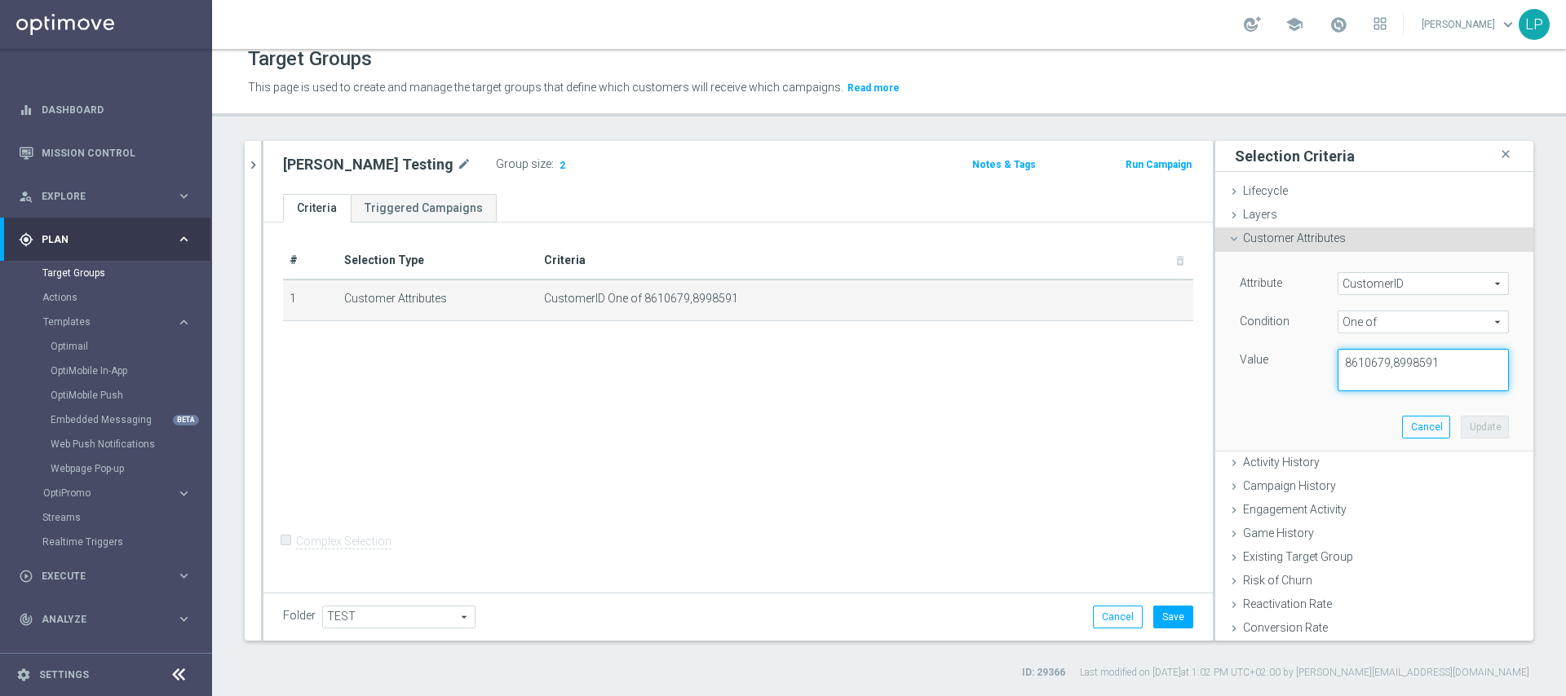
click at [1426, 364] on textarea "8610679,8998591" at bounding box center [1423, 370] width 171 height 42
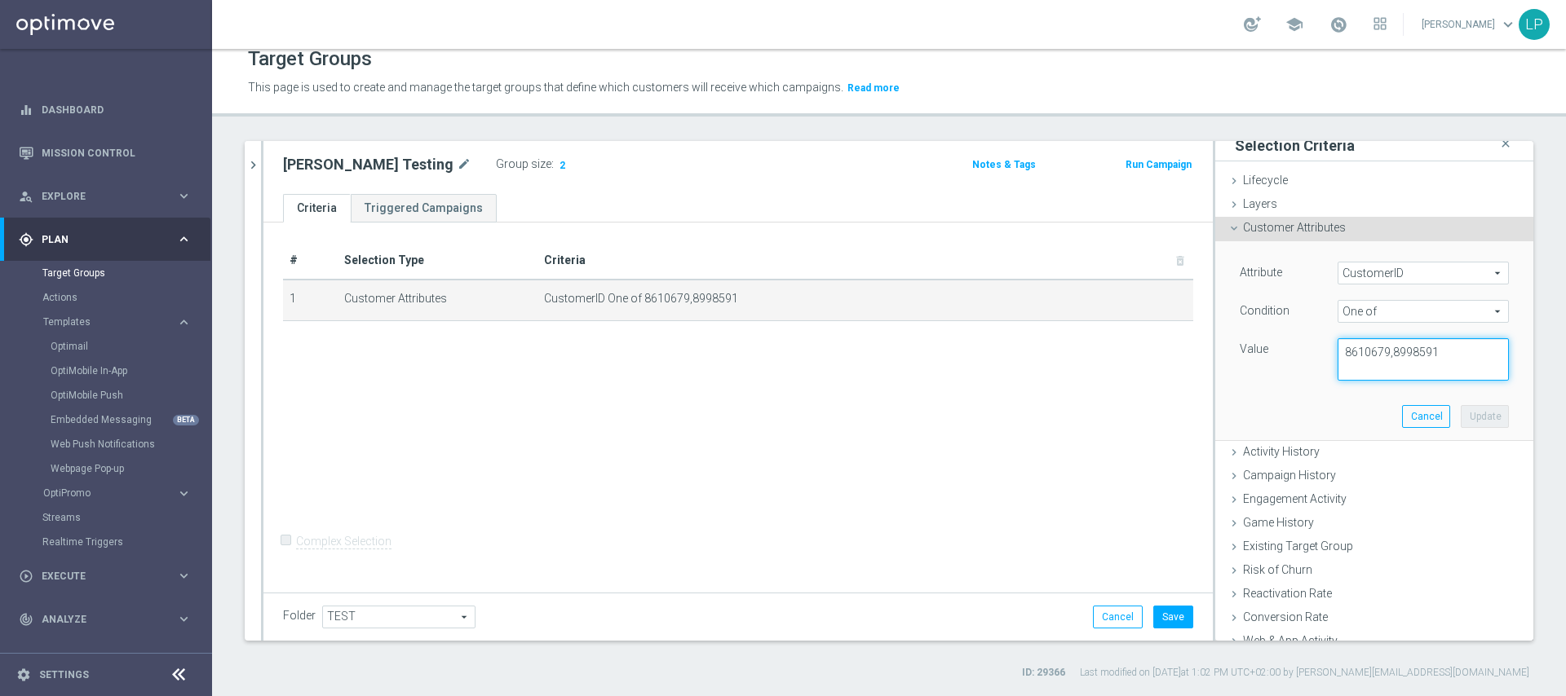
scroll to position [0, 0]
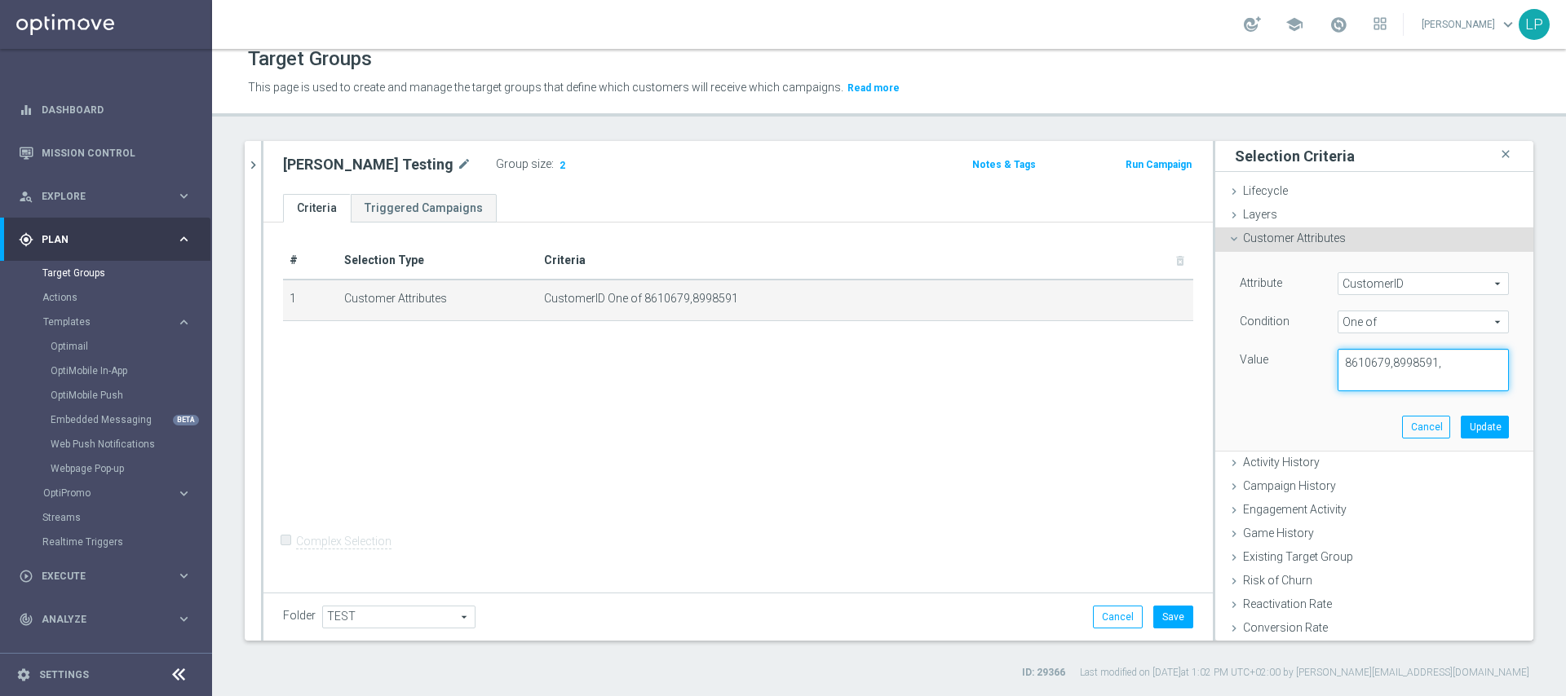
paste textarea "18187400"
type textarea "8610679,8998591,18187400"
click at [1470, 431] on button "Update" at bounding box center [1485, 427] width 48 height 23
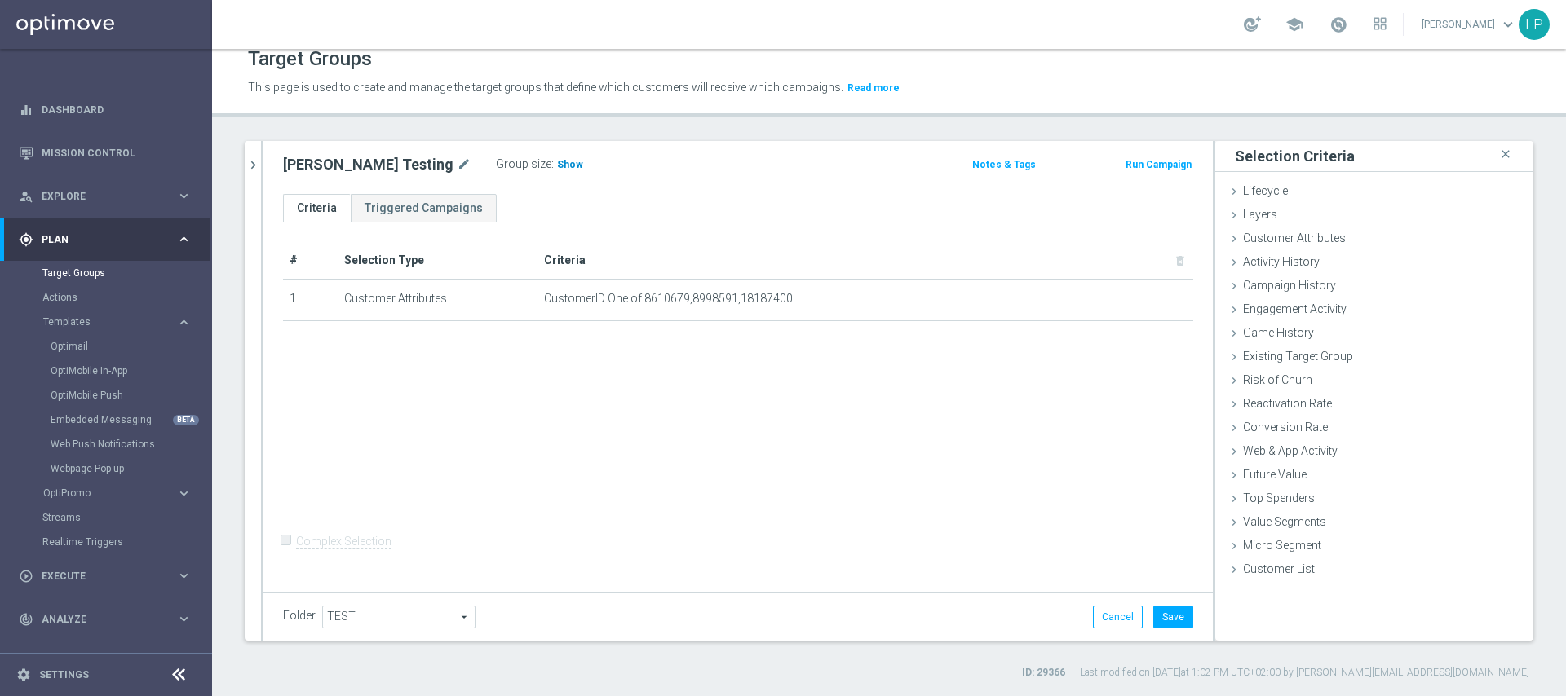
click at [557, 161] on span "Show" at bounding box center [570, 164] width 26 height 11
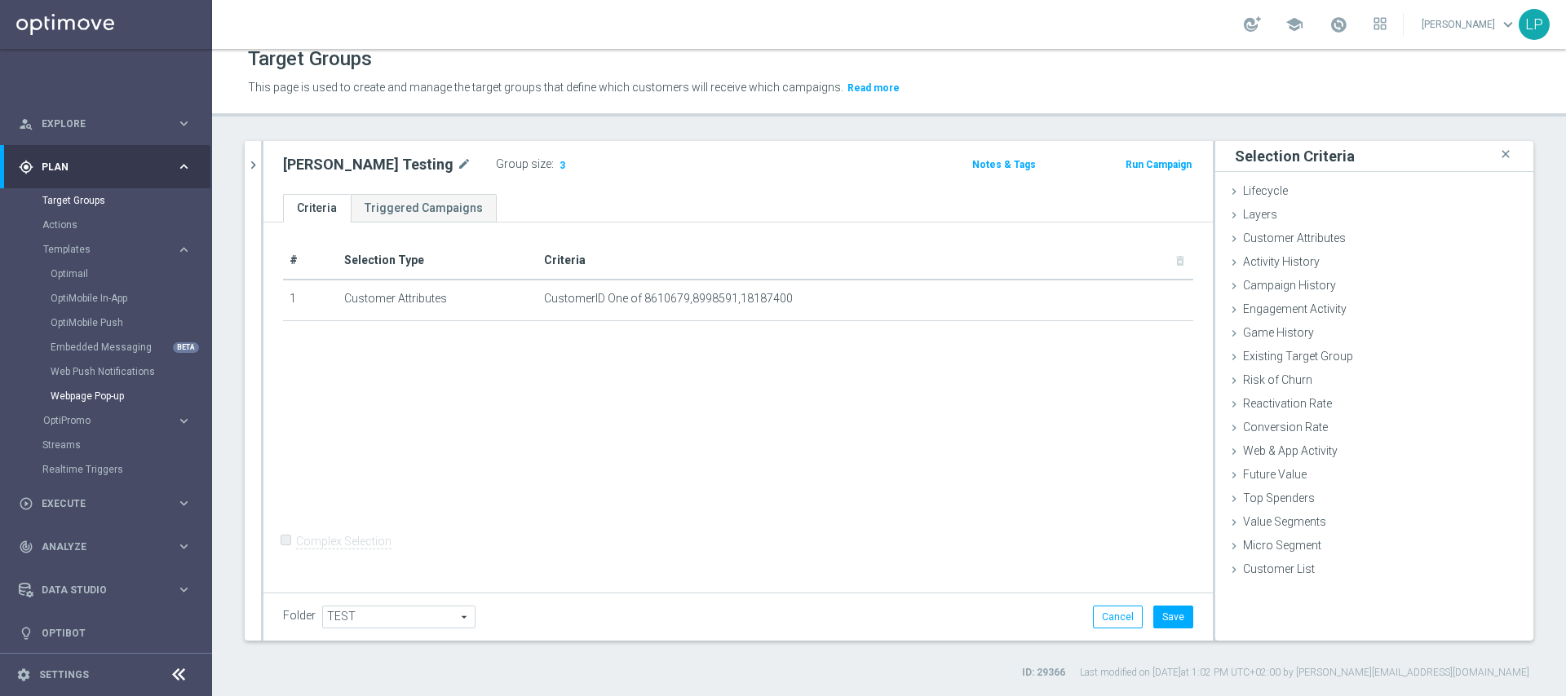
scroll to position [78, 0]
click at [94, 482] on div "play_circle_outline Execute keyboard_arrow_right" at bounding box center [105, 497] width 210 height 43
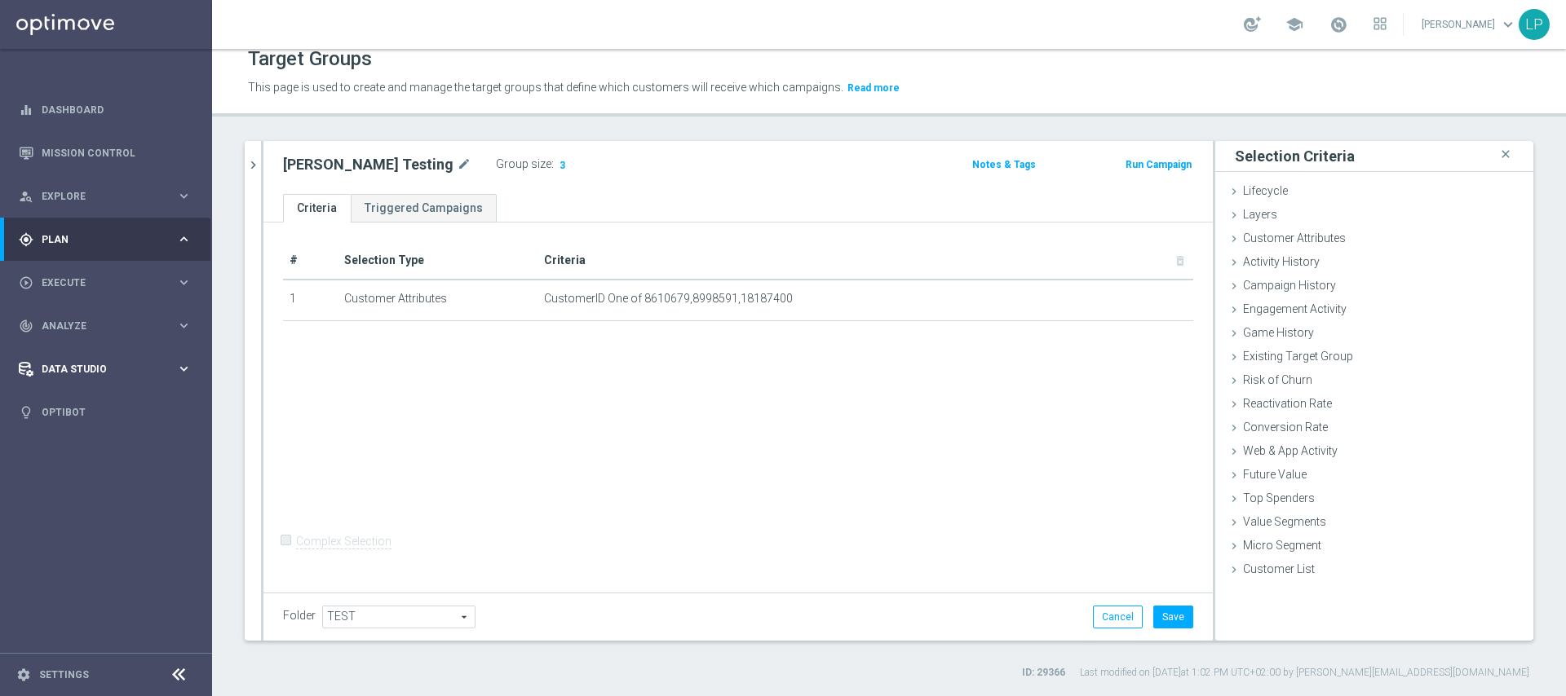
scroll to position [0, 0]
click at [97, 317] on link "Campaign Builder" at bounding box center [105, 316] width 127 height 13
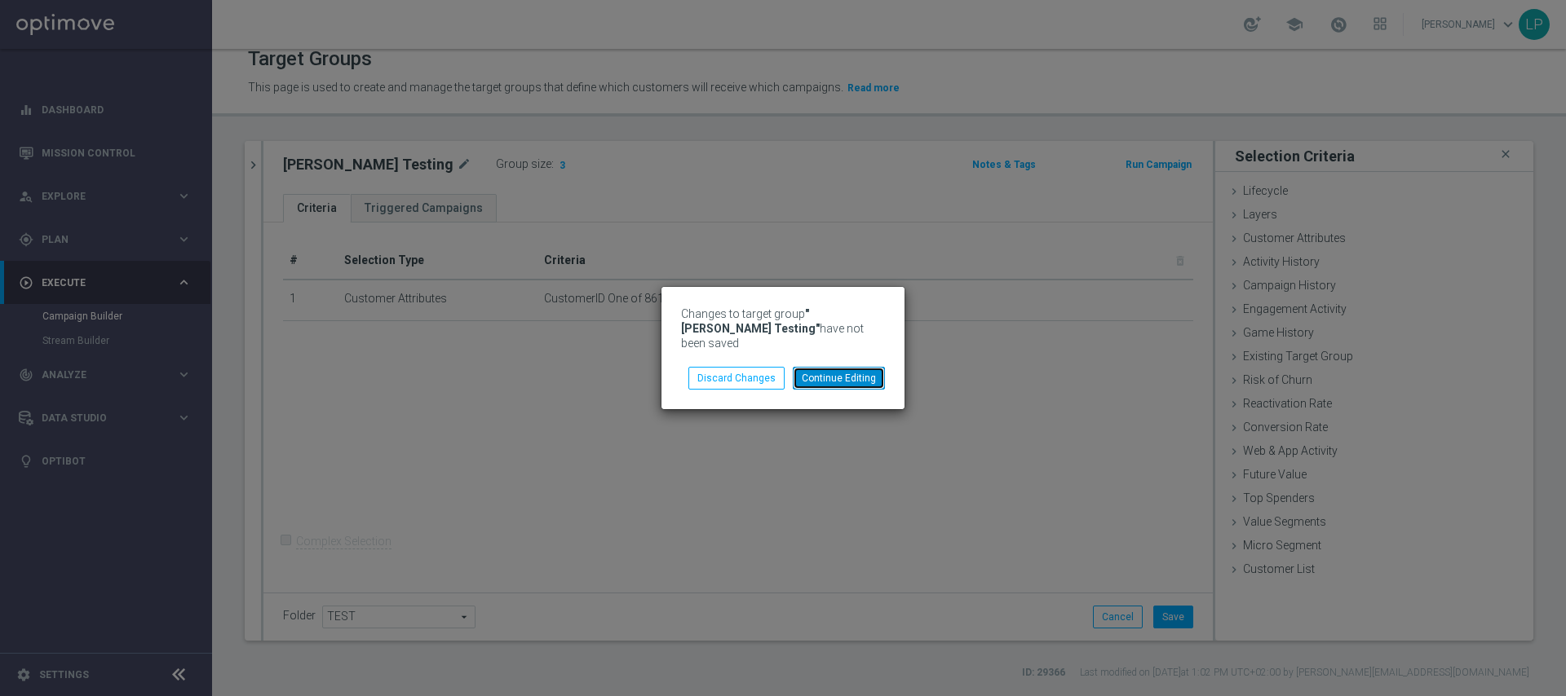
click at [837, 371] on button "Continue Editing" at bounding box center [839, 378] width 92 height 23
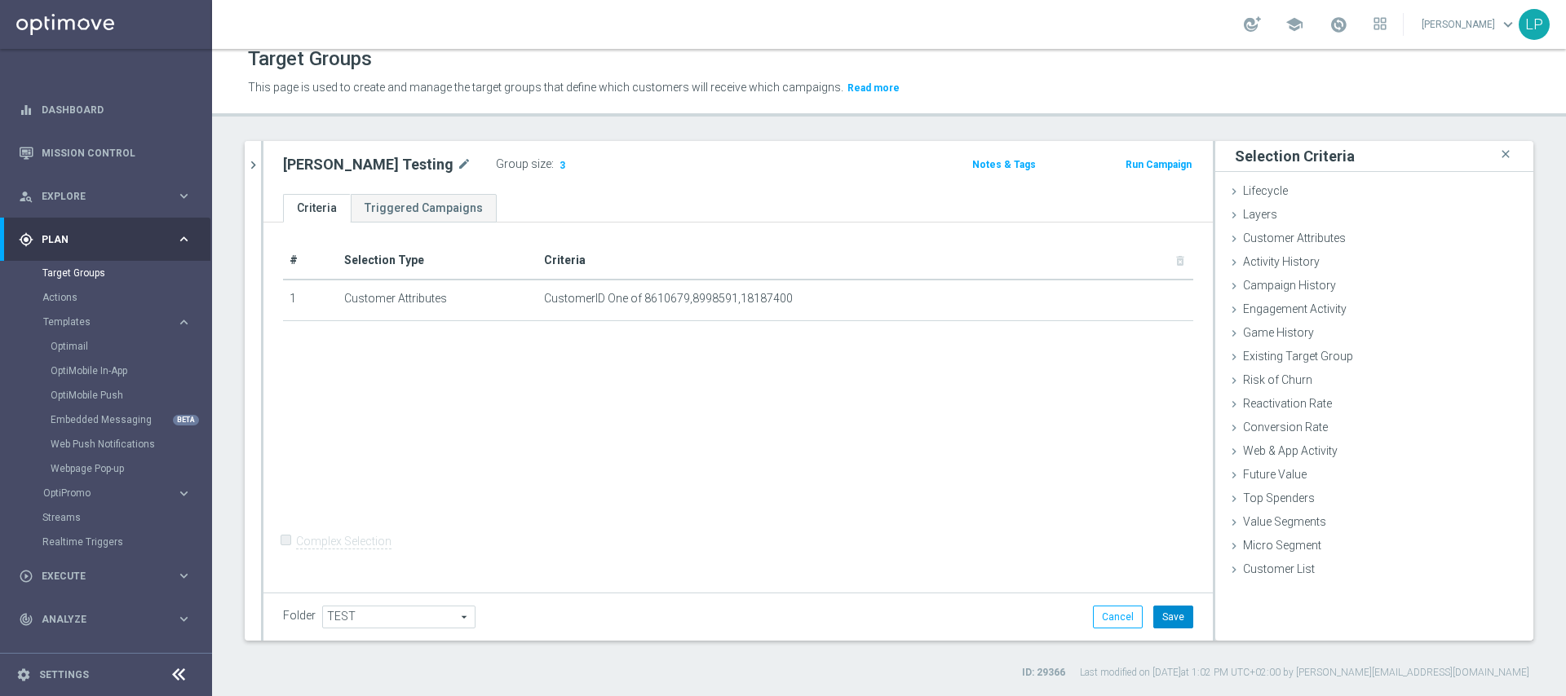
click at [1171, 619] on button "Save" at bounding box center [1173, 617] width 40 height 23
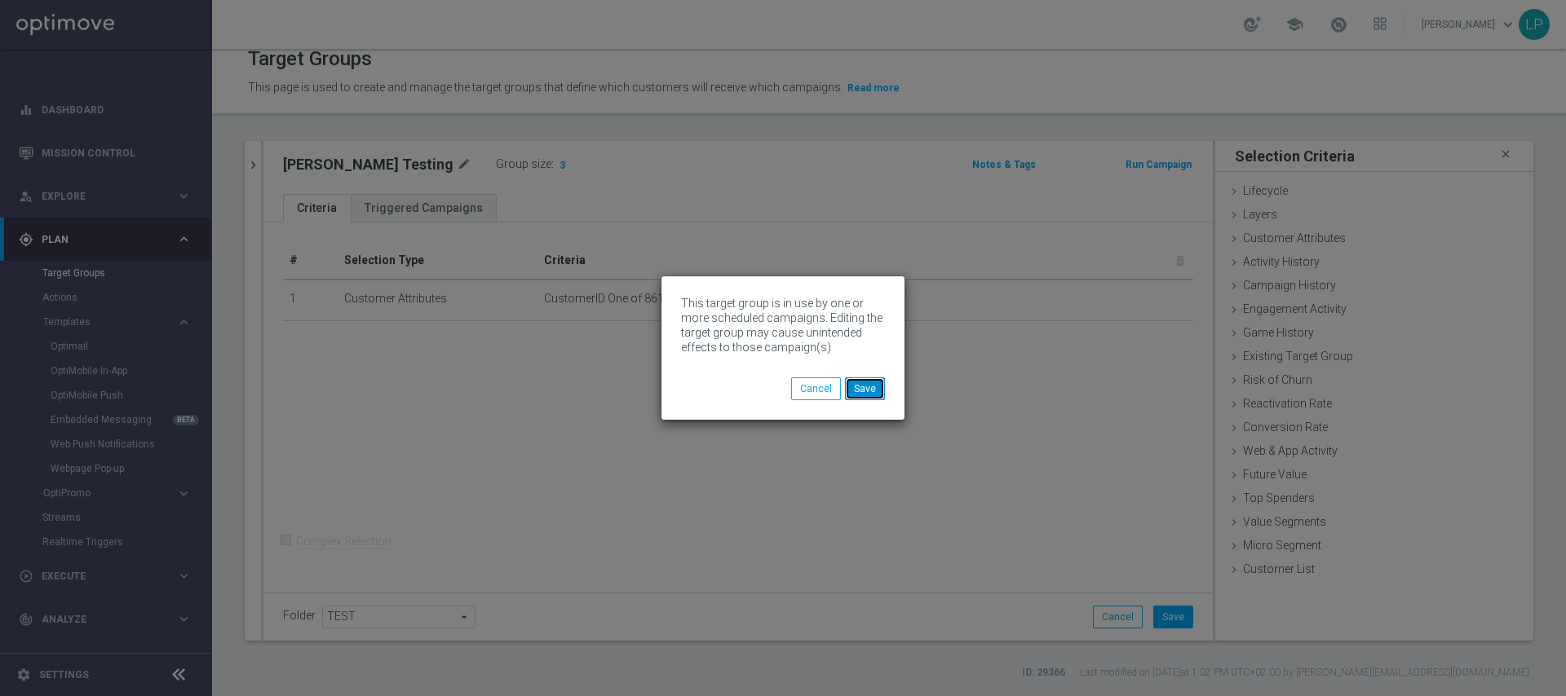
click at [873, 390] on button "Save" at bounding box center [865, 389] width 40 height 23
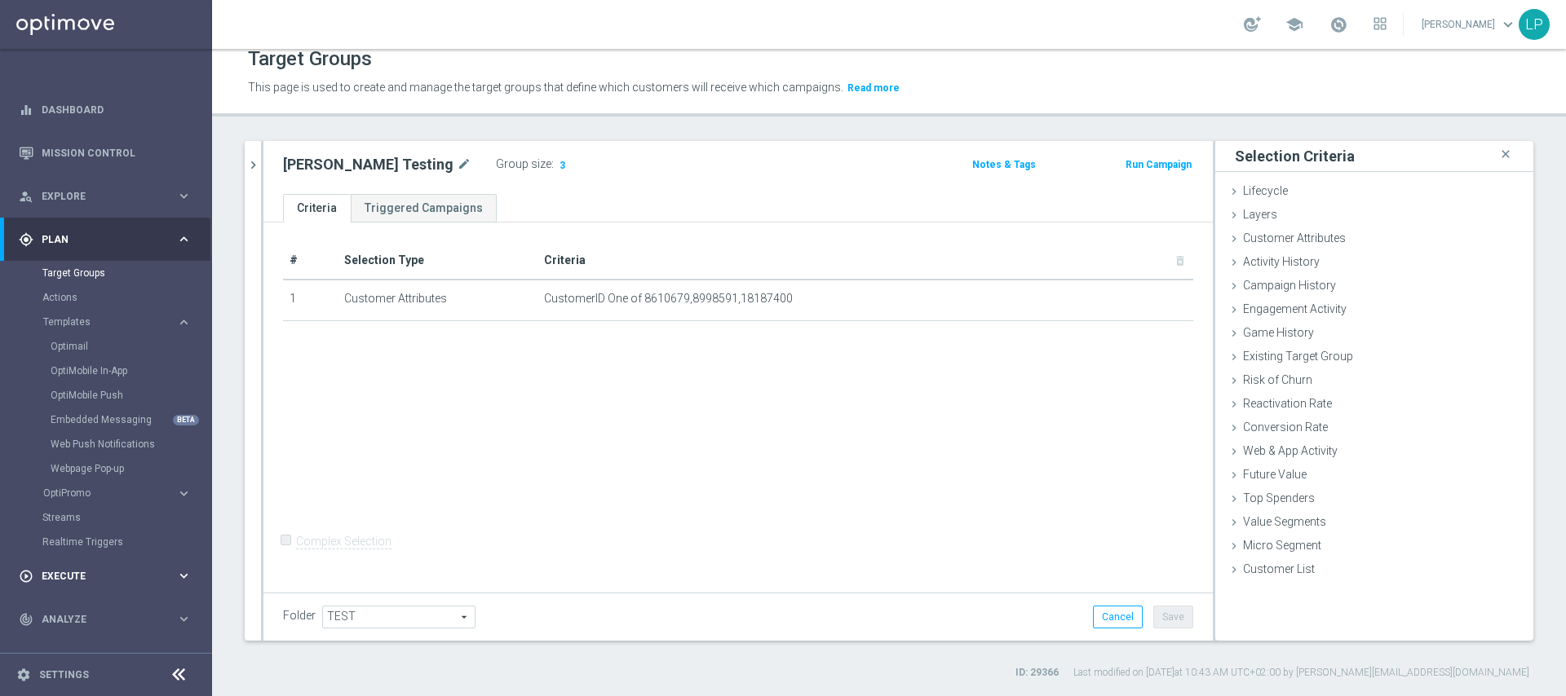
click at [92, 573] on span "Execute" at bounding box center [109, 577] width 135 height 10
click at [101, 319] on link "Campaign Builder" at bounding box center [105, 316] width 127 height 13
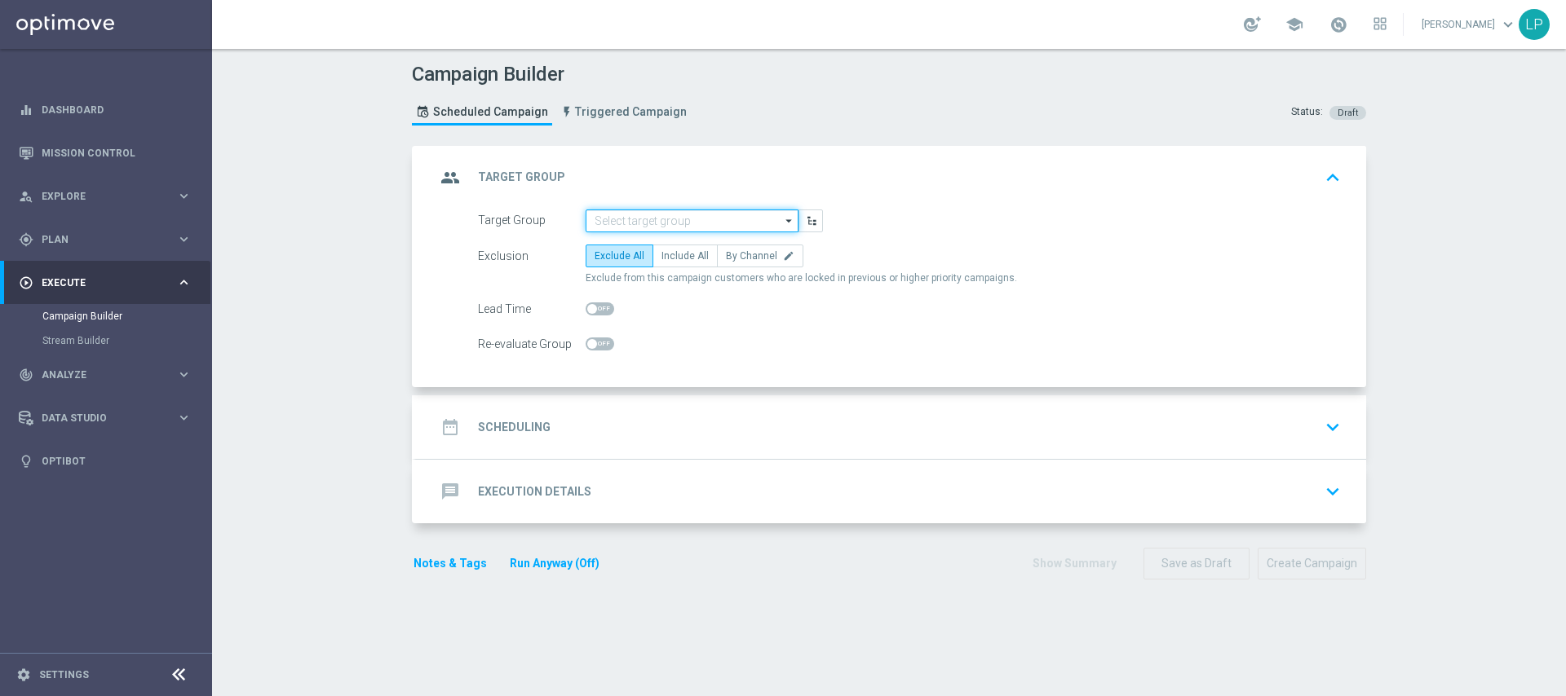
click at [627, 219] on input at bounding box center [692, 221] width 213 height 23
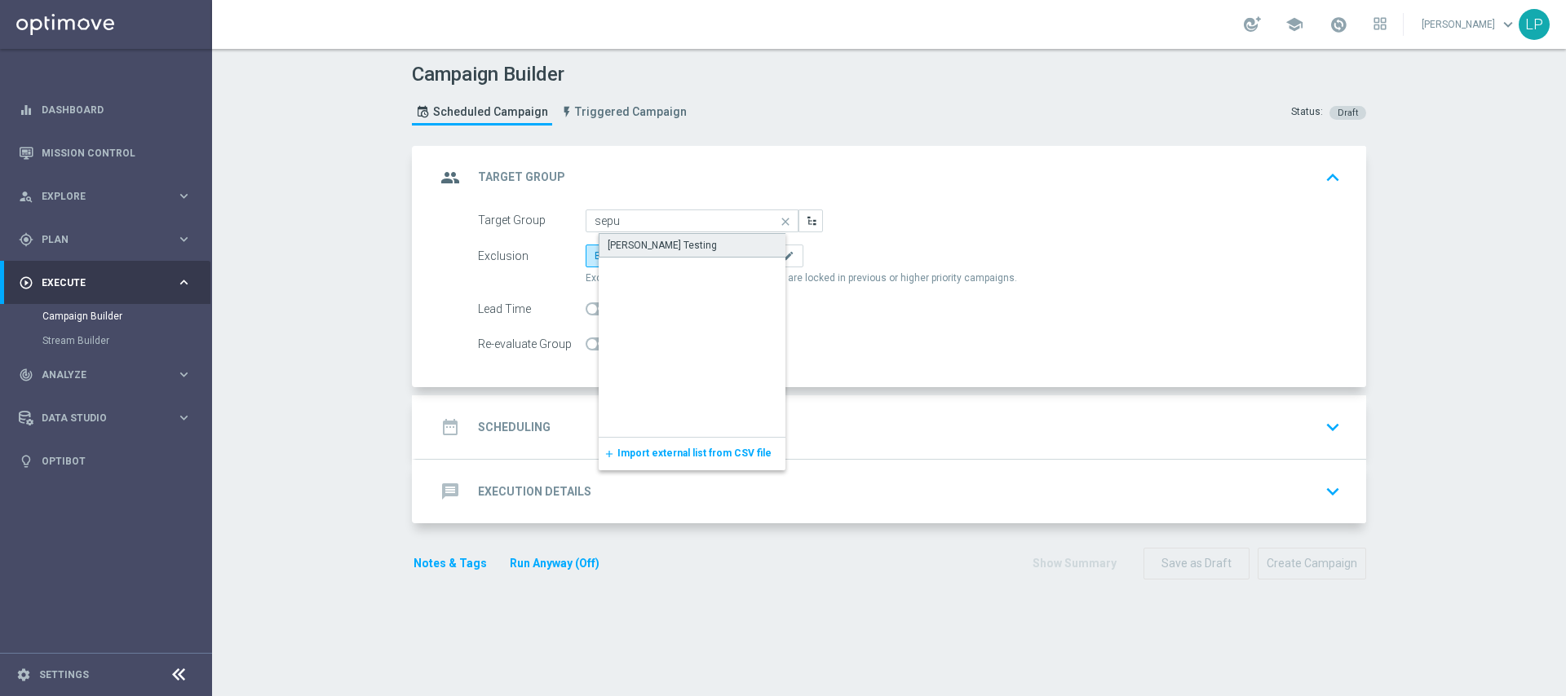
click at [739, 250] on div "Jose Sepulveda Testing" at bounding box center [705, 245] width 213 height 24
type input "Jose Sepulveda Testing"
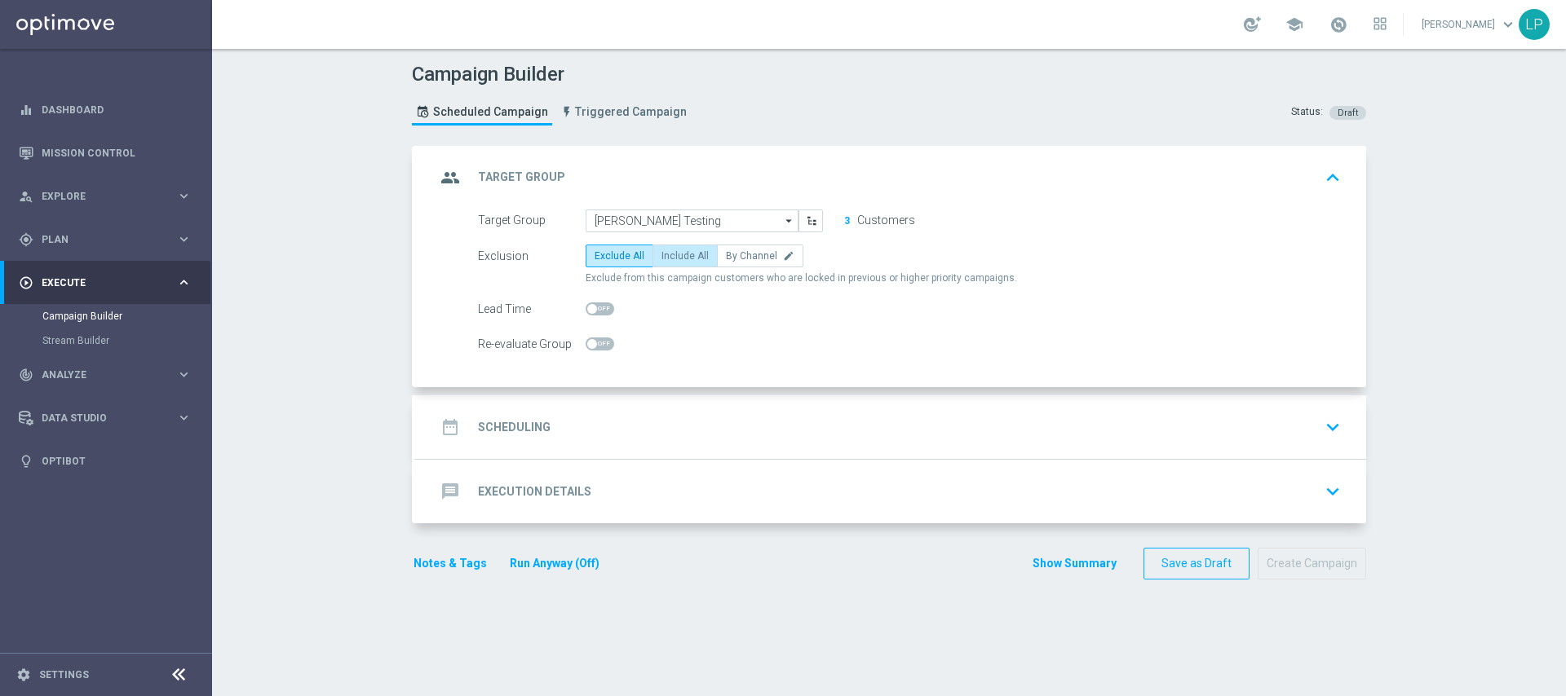
click at [657, 262] on label "Include All" at bounding box center [684, 256] width 65 height 23
click at [661, 262] on input "Include All" at bounding box center [666, 259] width 11 height 11
radio input "true"
click at [608, 261] on span "Exclude All" at bounding box center [620, 255] width 50 height 11
click at [605, 261] on input "Exclude All" at bounding box center [600, 259] width 11 height 11
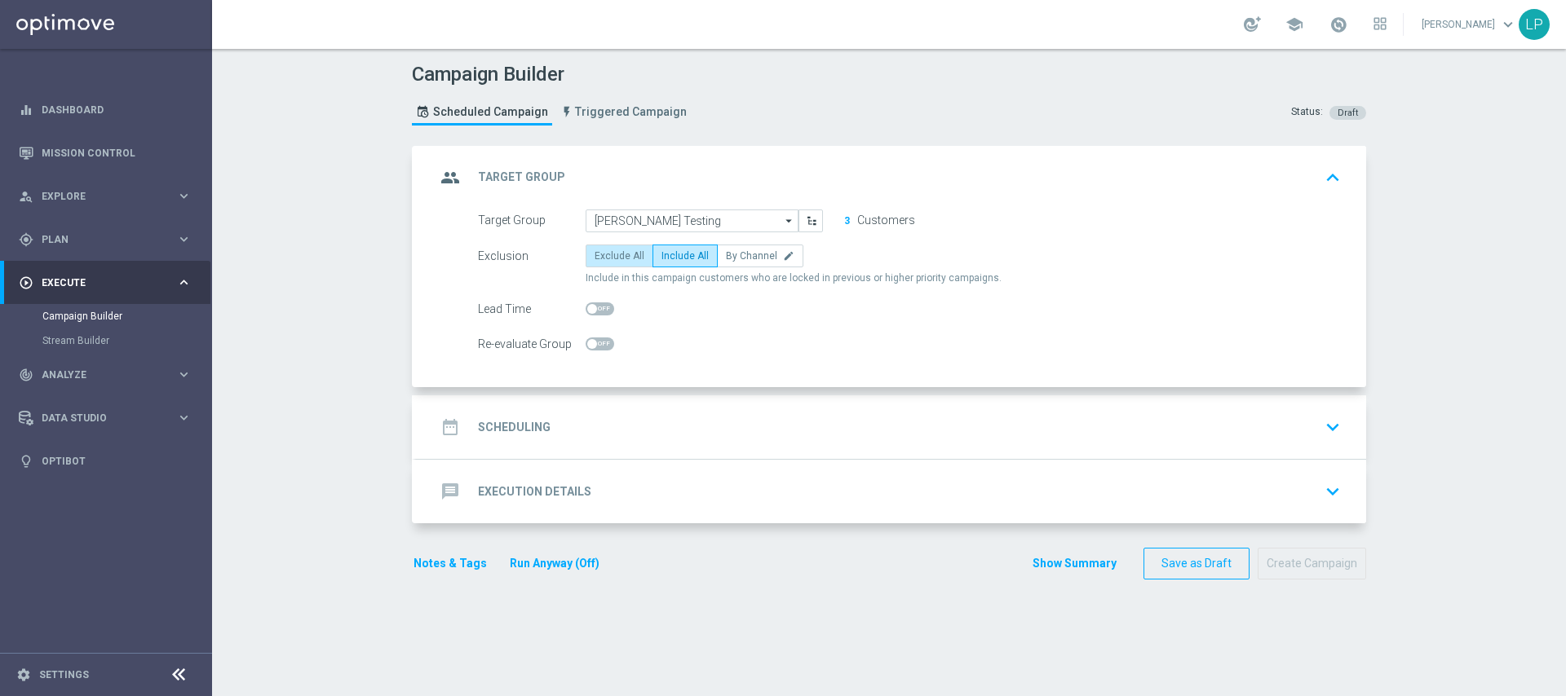
radio input "true"
click at [589, 420] on div "date_range Scheduling keyboard_arrow_down" at bounding box center [891, 427] width 911 height 31
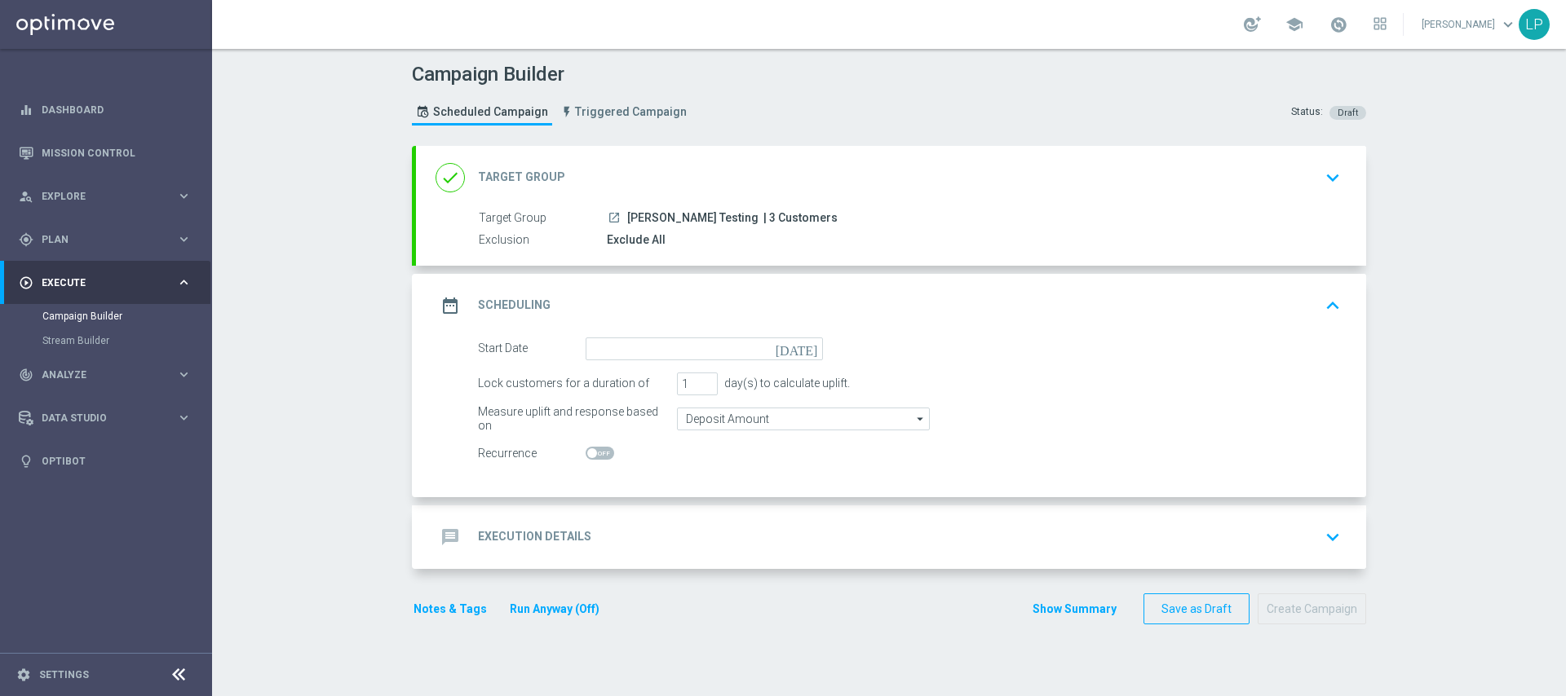
click at [810, 352] on icon "today" at bounding box center [800, 347] width 48 height 18
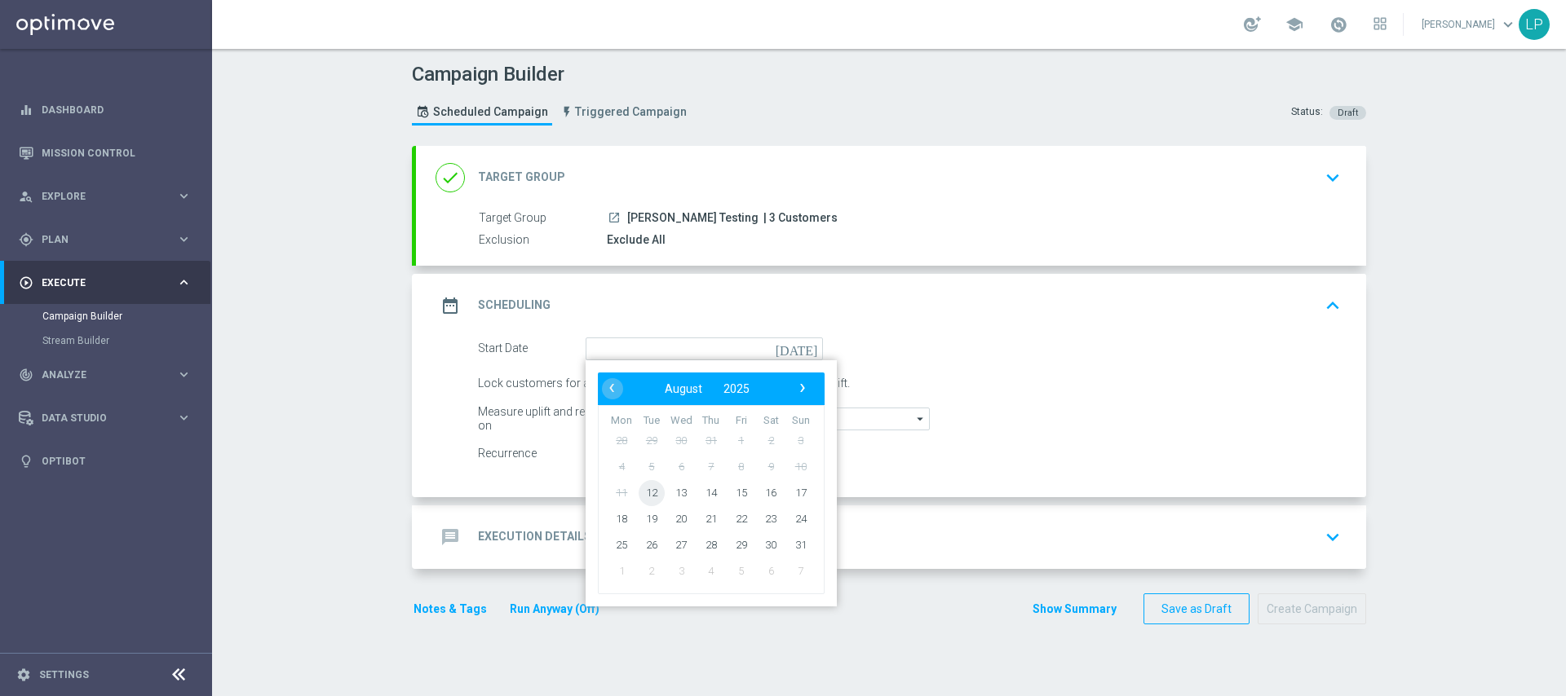
click at [639, 491] on span "12" at bounding box center [652, 493] width 26 height 26
type input "12 Aug 2025"
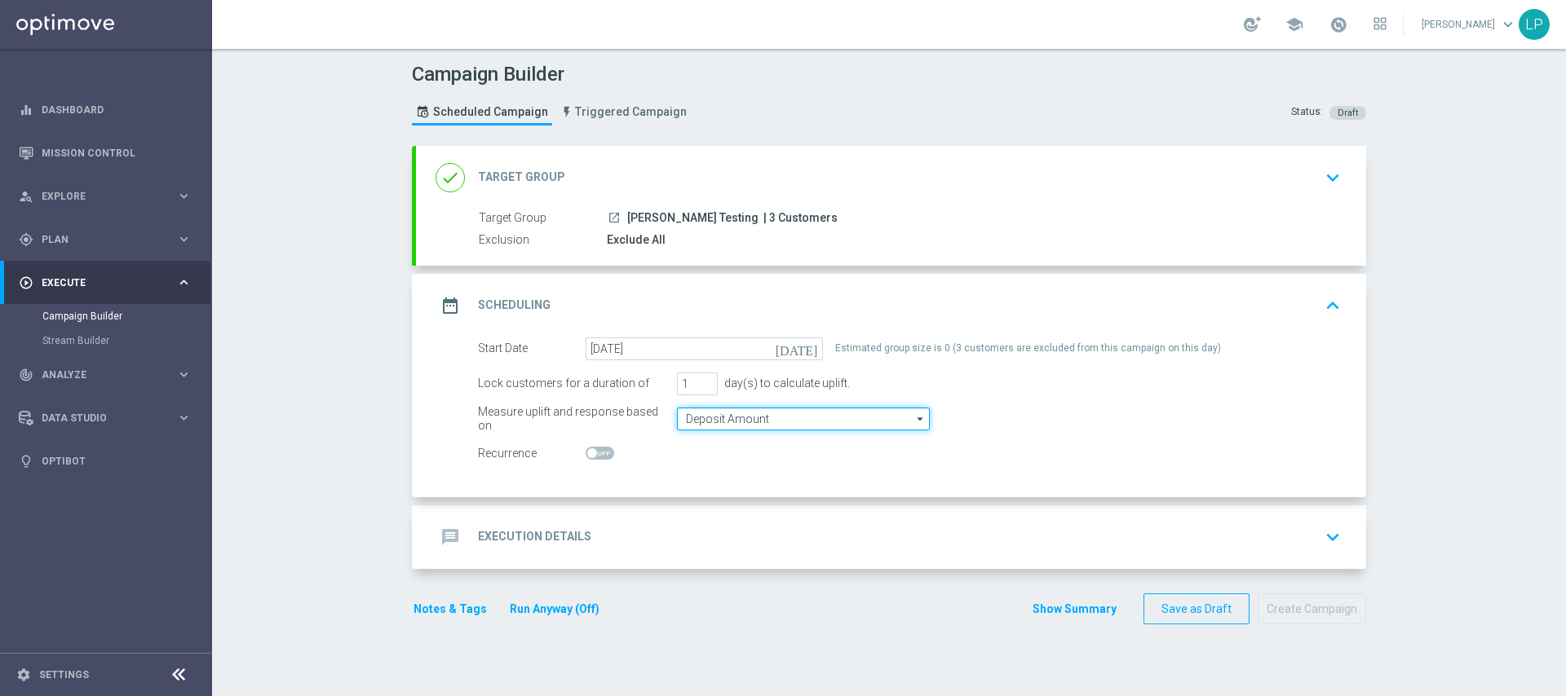
click at [763, 419] on input "Deposit Amount" at bounding box center [803, 419] width 253 height 23
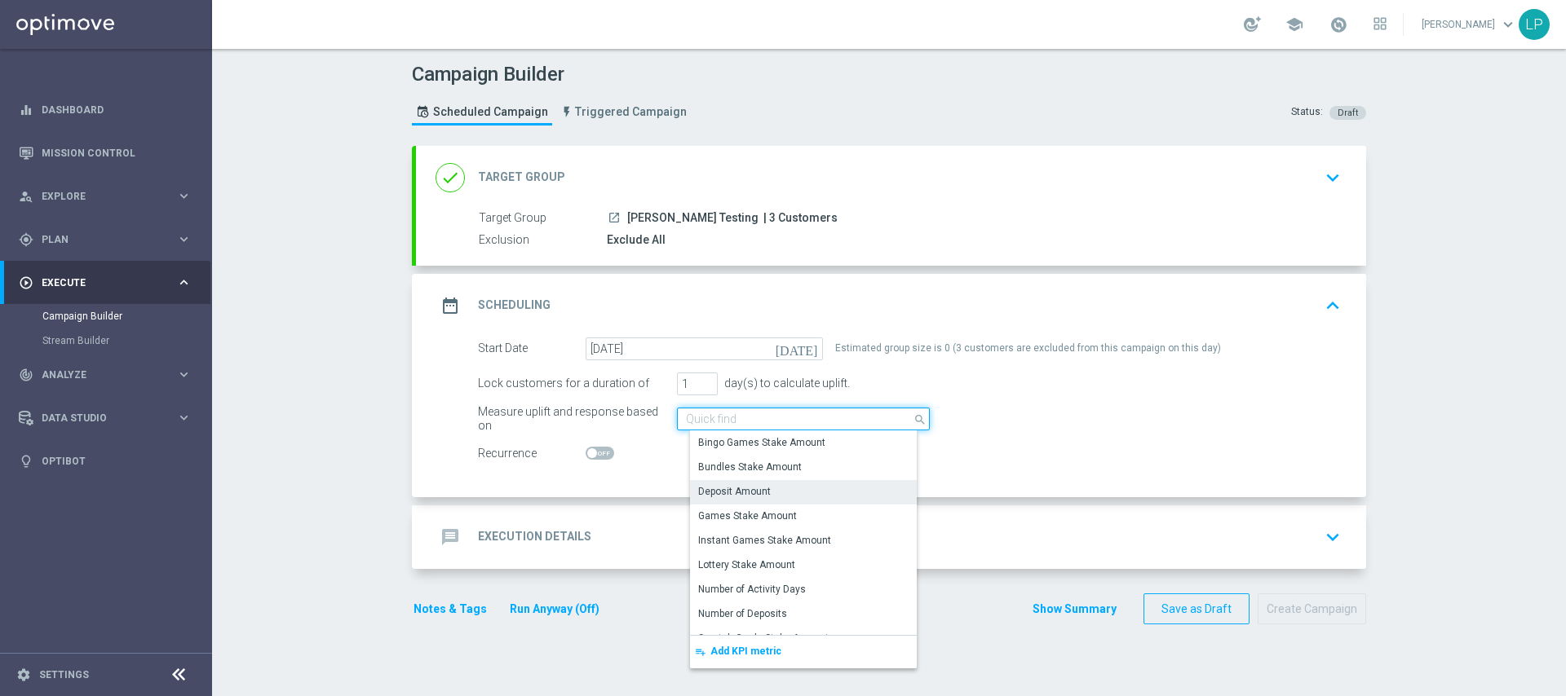
click at [777, 414] on input at bounding box center [803, 419] width 253 height 23
click at [1143, 533] on div "message Execution Details keyboard_arrow_down" at bounding box center [891, 537] width 911 height 31
type input "Deposit Amount"
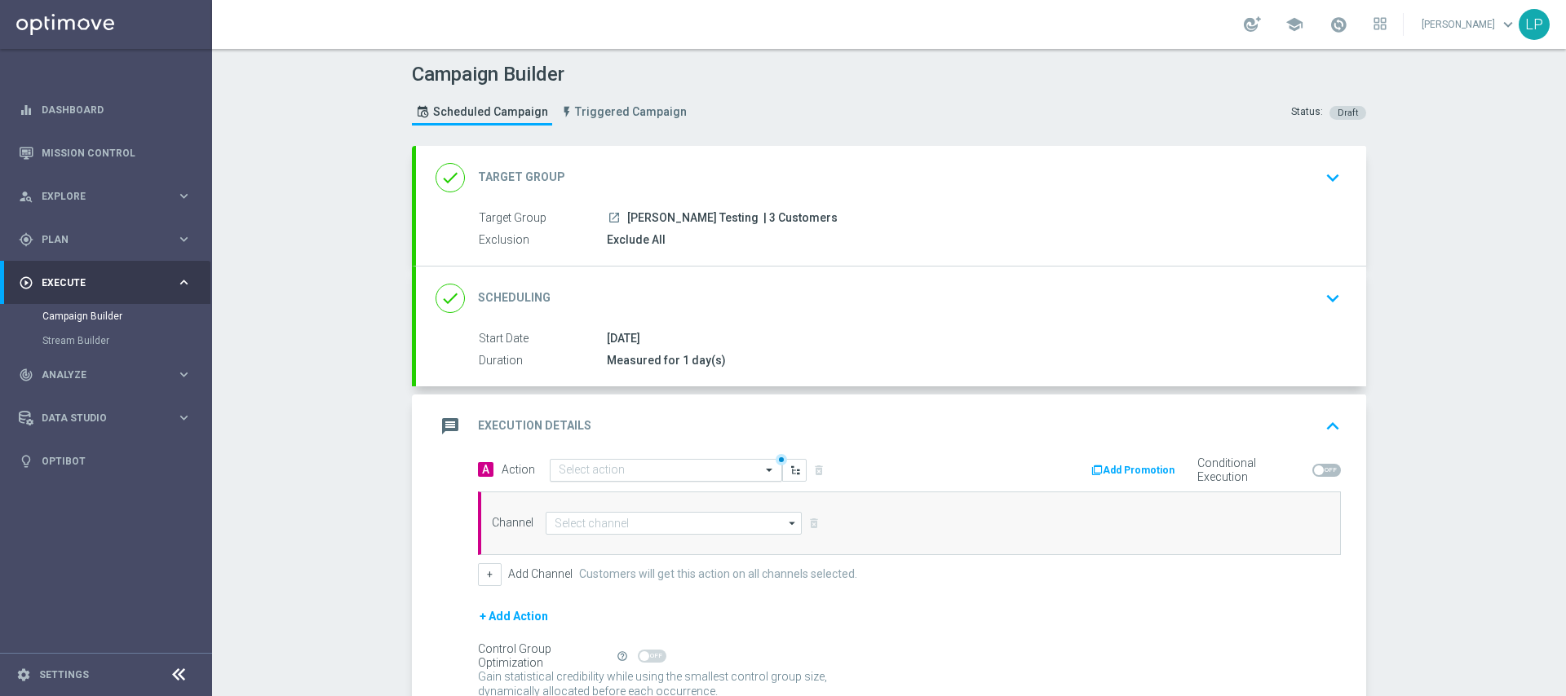
click at [761, 473] on span at bounding box center [771, 470] width 20 height 14
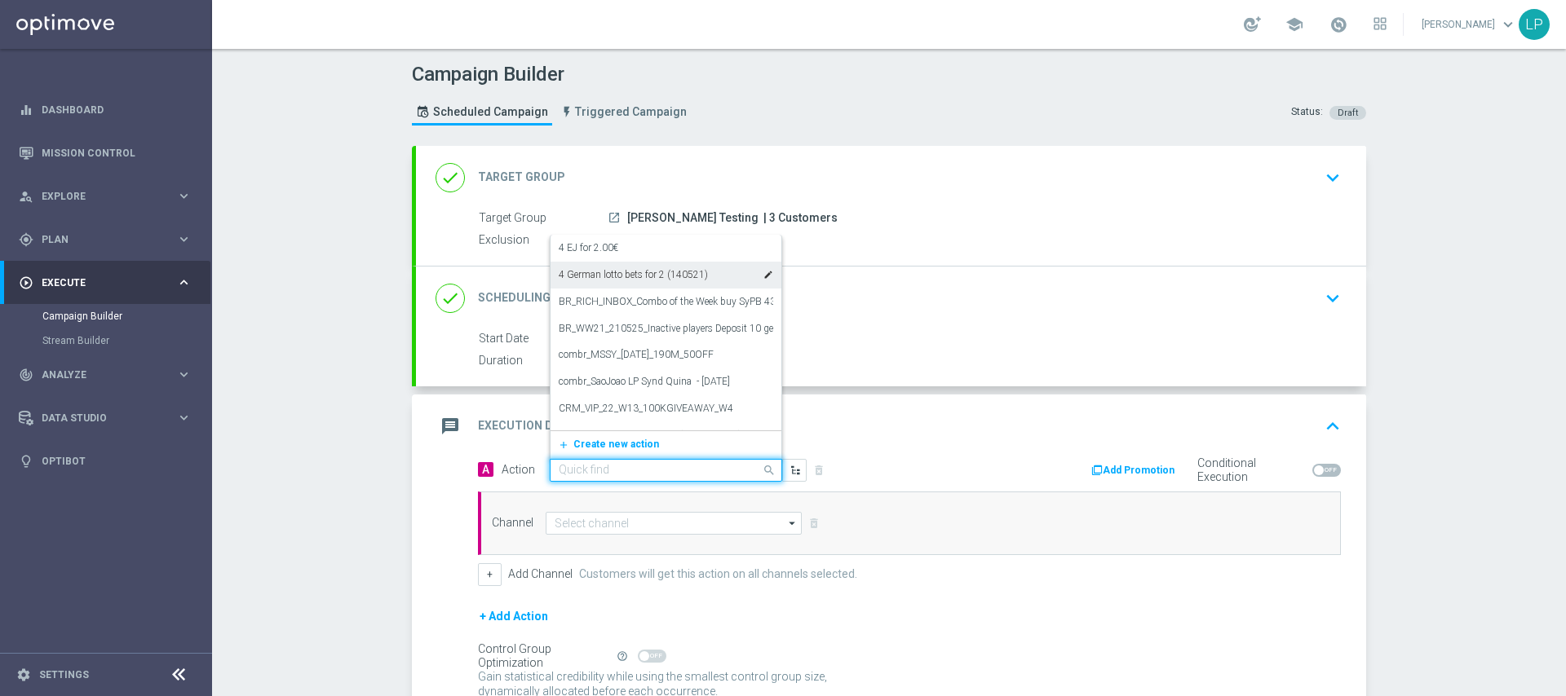
click at [643, 264] on div "4 German lotto bets for 2 (140521) edit" at bounding box center [666, 275] width 214 height 27
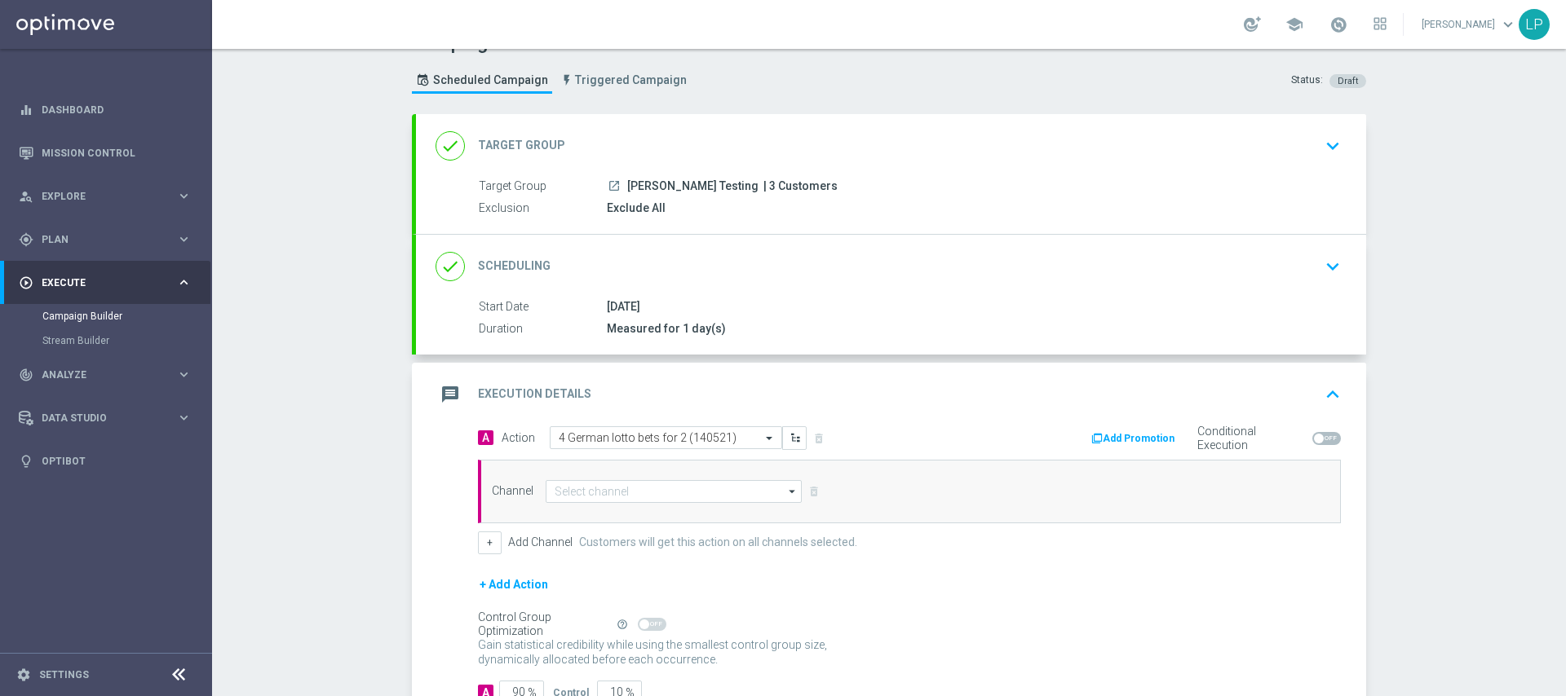
scroll to position [24, 0]
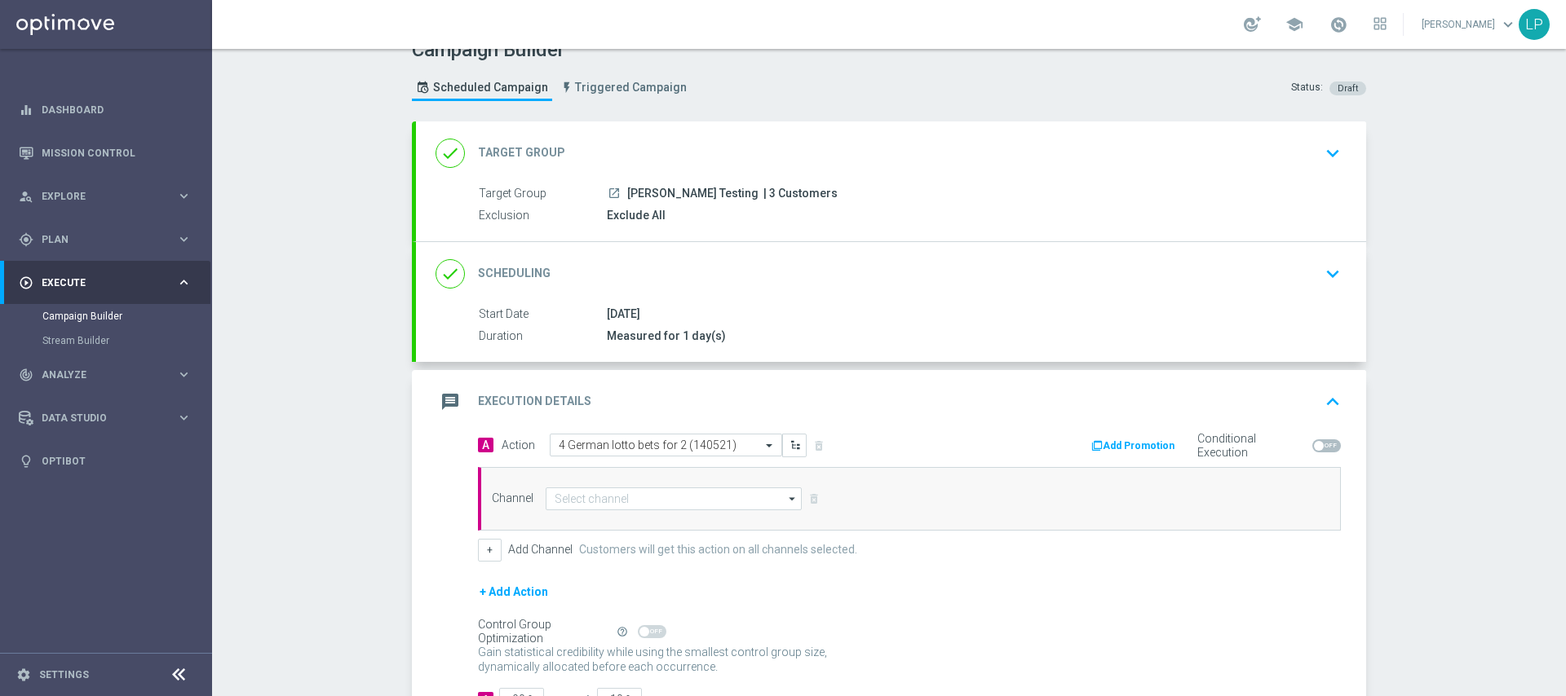
click at [1322, 440] on span at bounding box center [1326, 446] width 29 height 13
click at [1322, 440] on input "checkbox" at bounding box center [1326, 446] width 29 height 13
click at [1329, 443] on span at bounding box center [1334, 446] width 10 height 10
click at [1325, 443] on input "checkbox" at bounding box center [1326, 446] width 29 height 13
checkbox input "false"
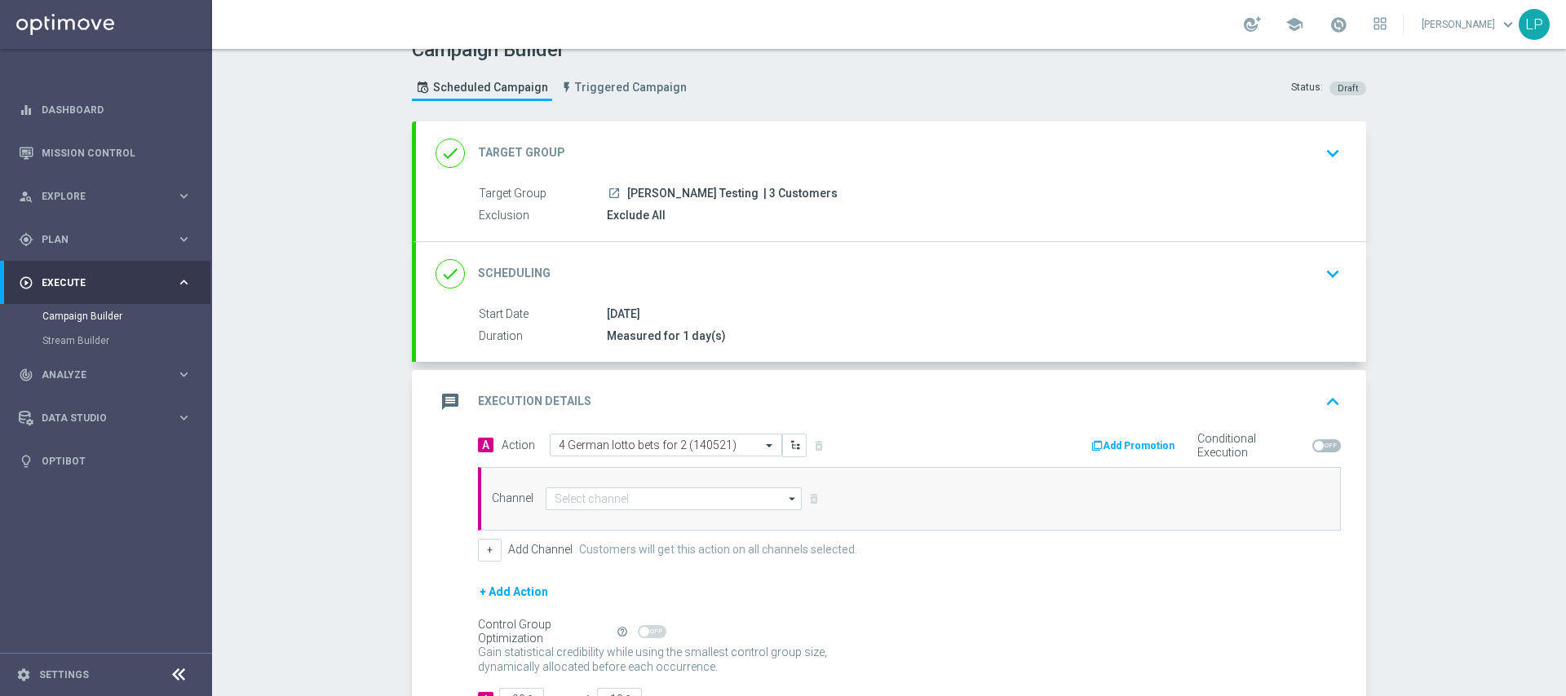
click at [578, 486] on div "Channel arrow_drop_down Drag here to set row groups Drag here to set column lab…" at bounding box center [909, 499] width 863 height 64
click at [579, 500] on input at bounding box center [674, 499] width 256 height 23
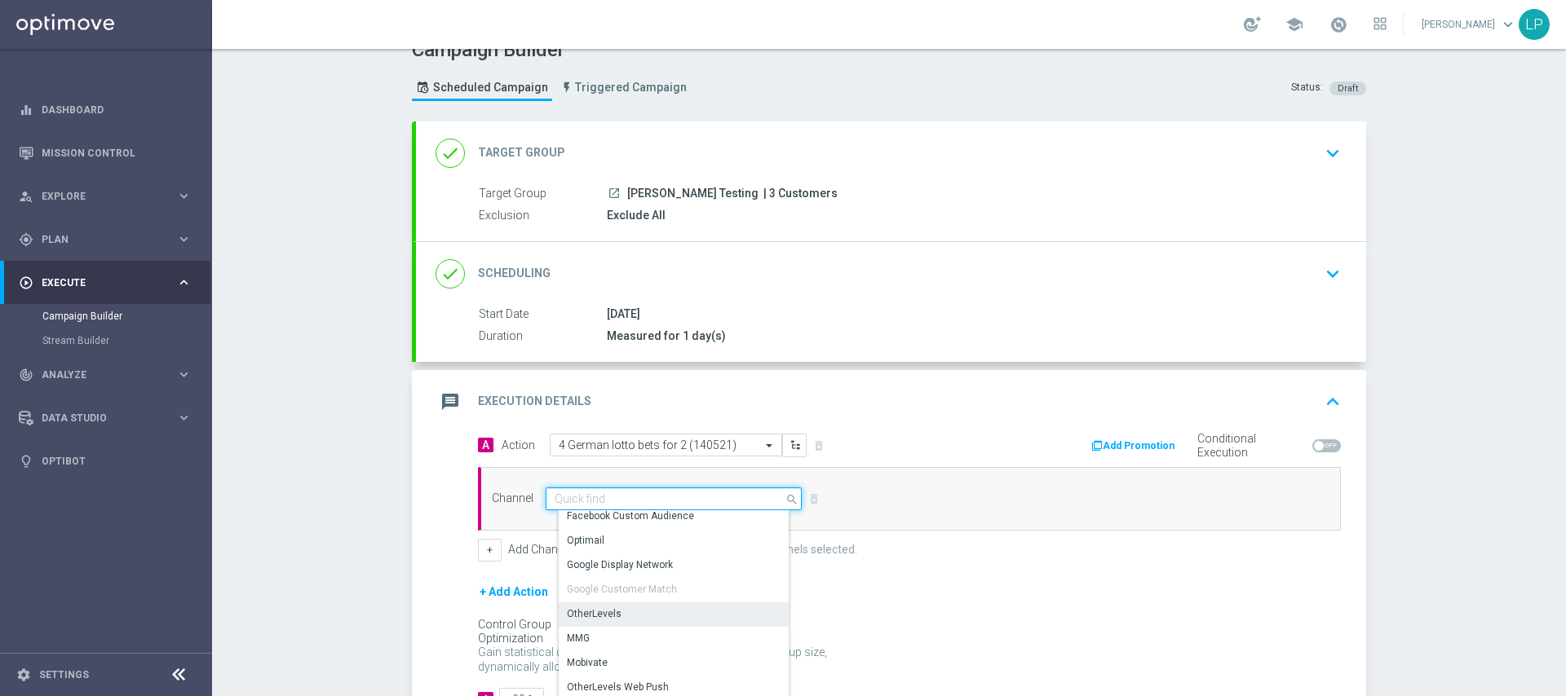
scroll to position [0, 0]
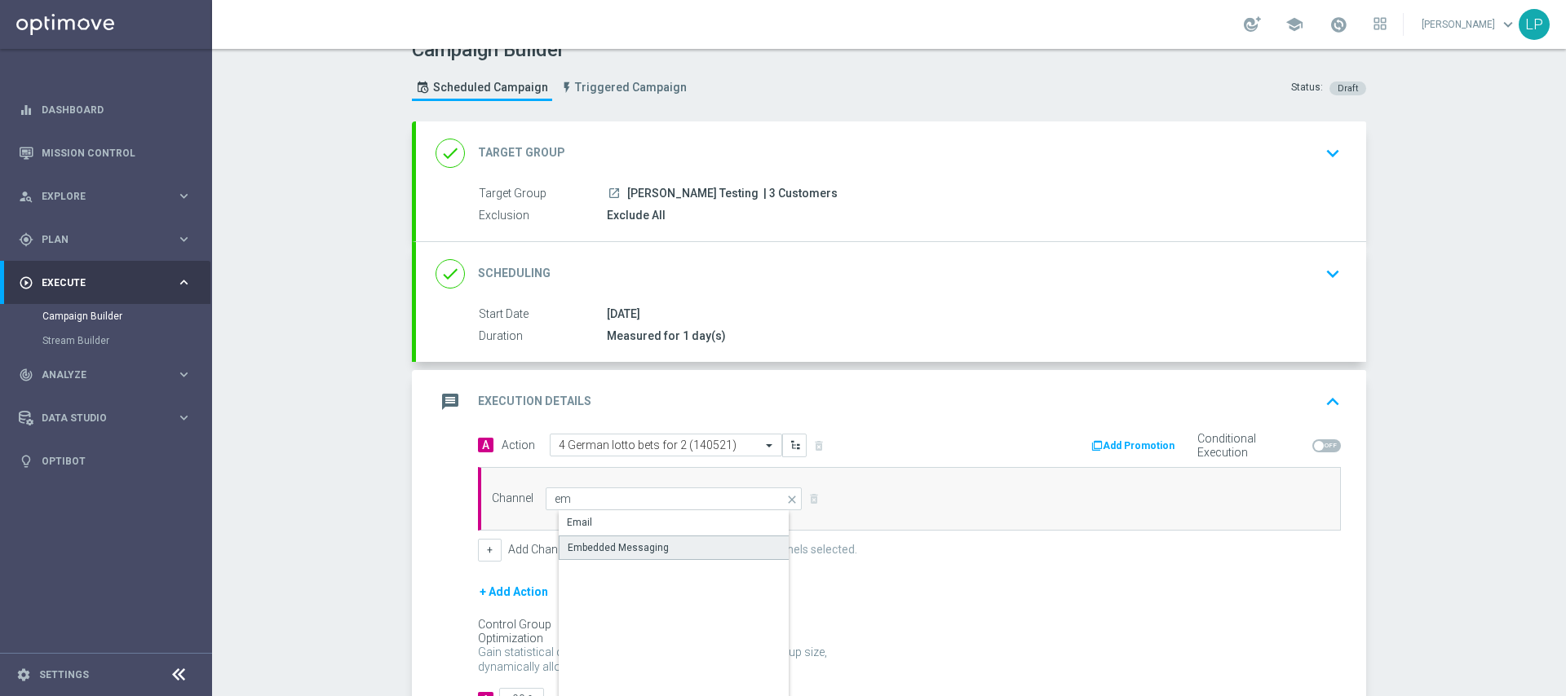
click at [632, 548] on div "Embedded Messaging" at bounding box center [618, 548] width 101 height 15
type input "Embedded Messaging"
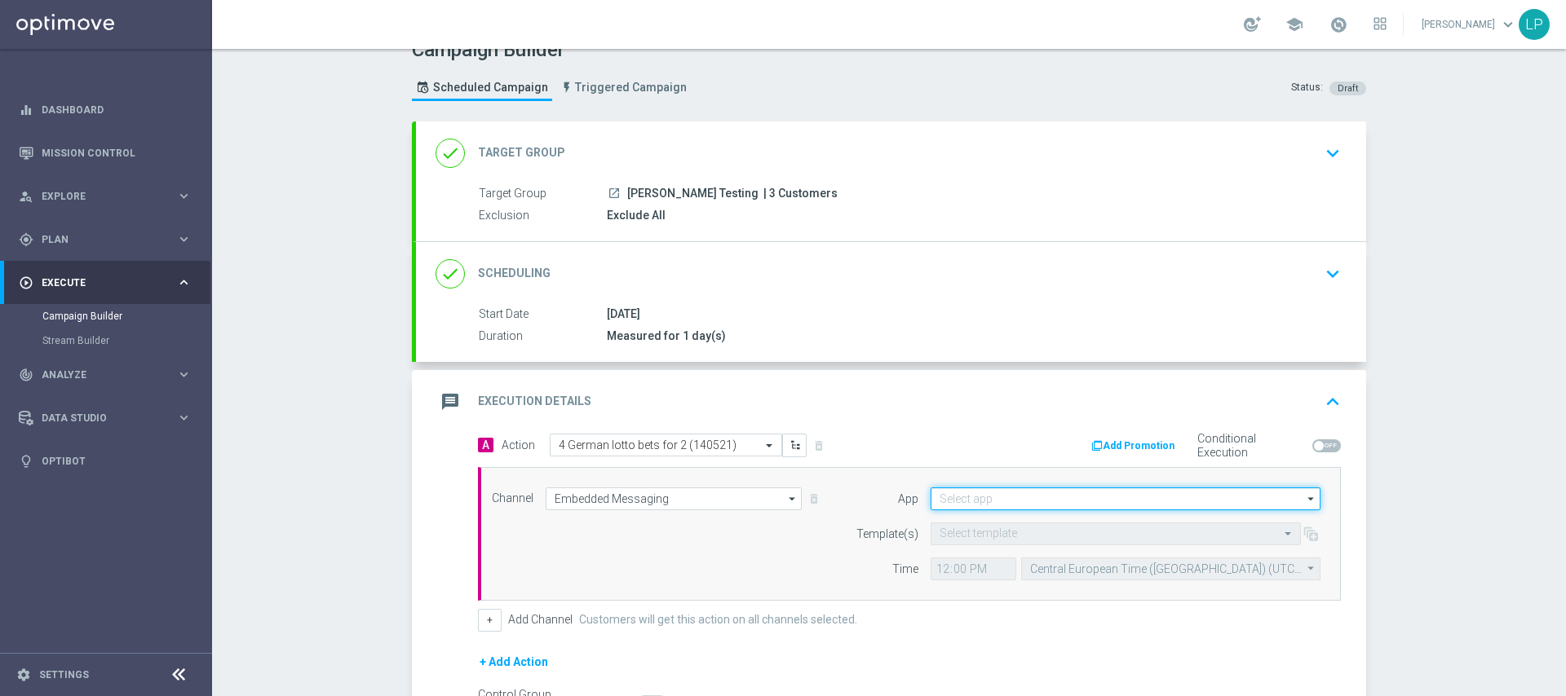
click at [997, 502] on input at bounding box center [1126, 499] width 390 height 23
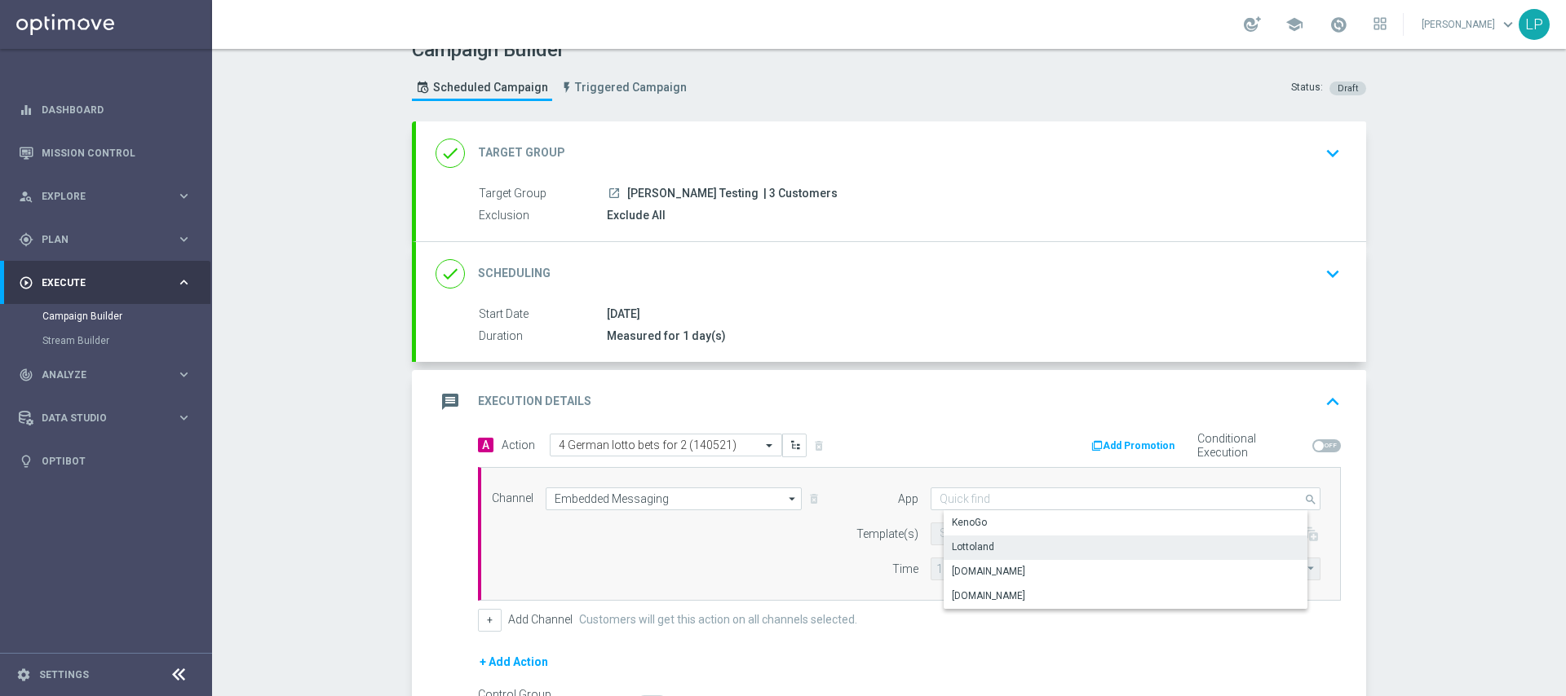
drag, startPoint x: 1004, startPoint y: 548, endPoint x: 1016, endPoint y: 549, distance: 12.3
click at [1005, 548] on div "Lottoland" at bounding box center [1139, 547] width 390 height 23
type input "Lottoland"
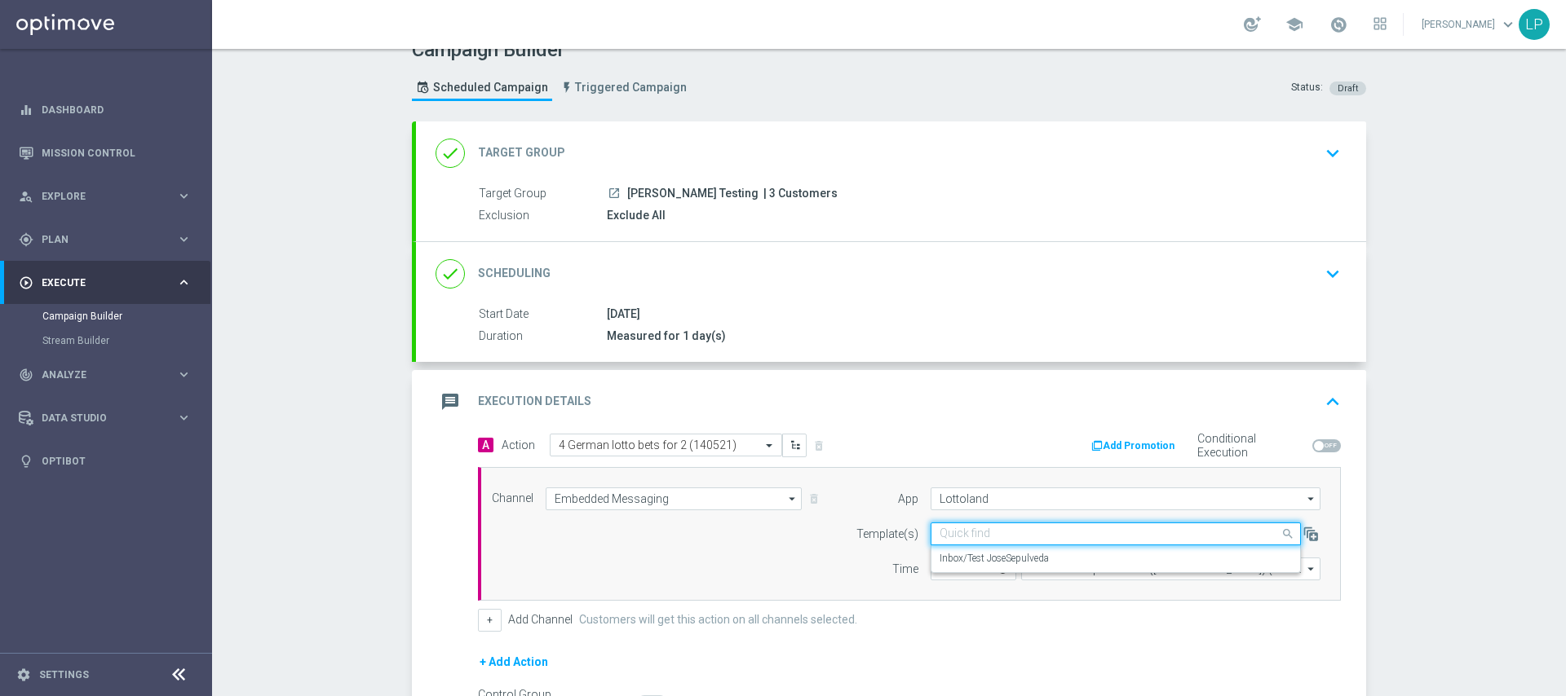
click at [1019, 537] on input "text" at bounding box center [1100, 535] width 320 height 14
click at [1010, 560] on label "Inbox/Test JoseSepulveda" at bounding box center [994, 559] width 109 height 14
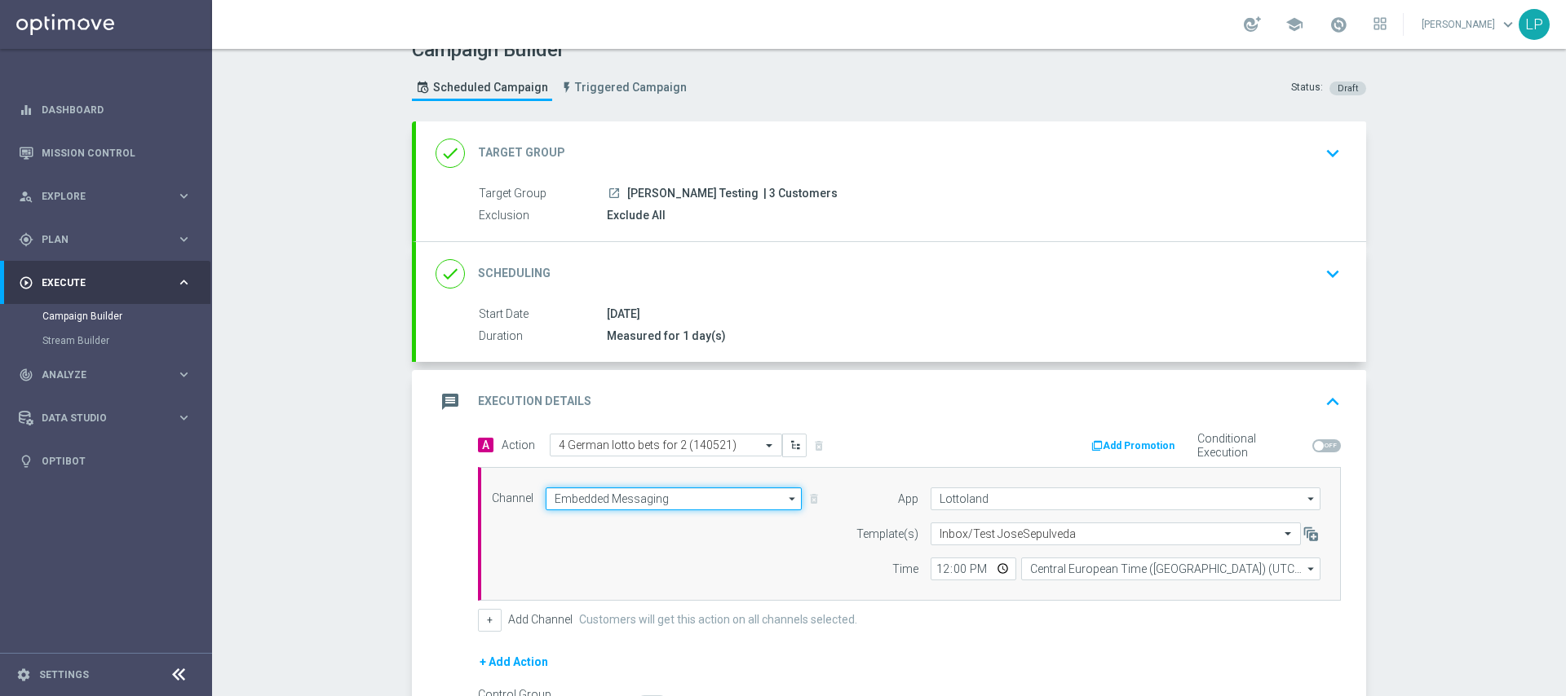
click at [677, 497] on input "Embedded Messaging" at bounding box center [674, 499] width 256 height 23
type input "w"
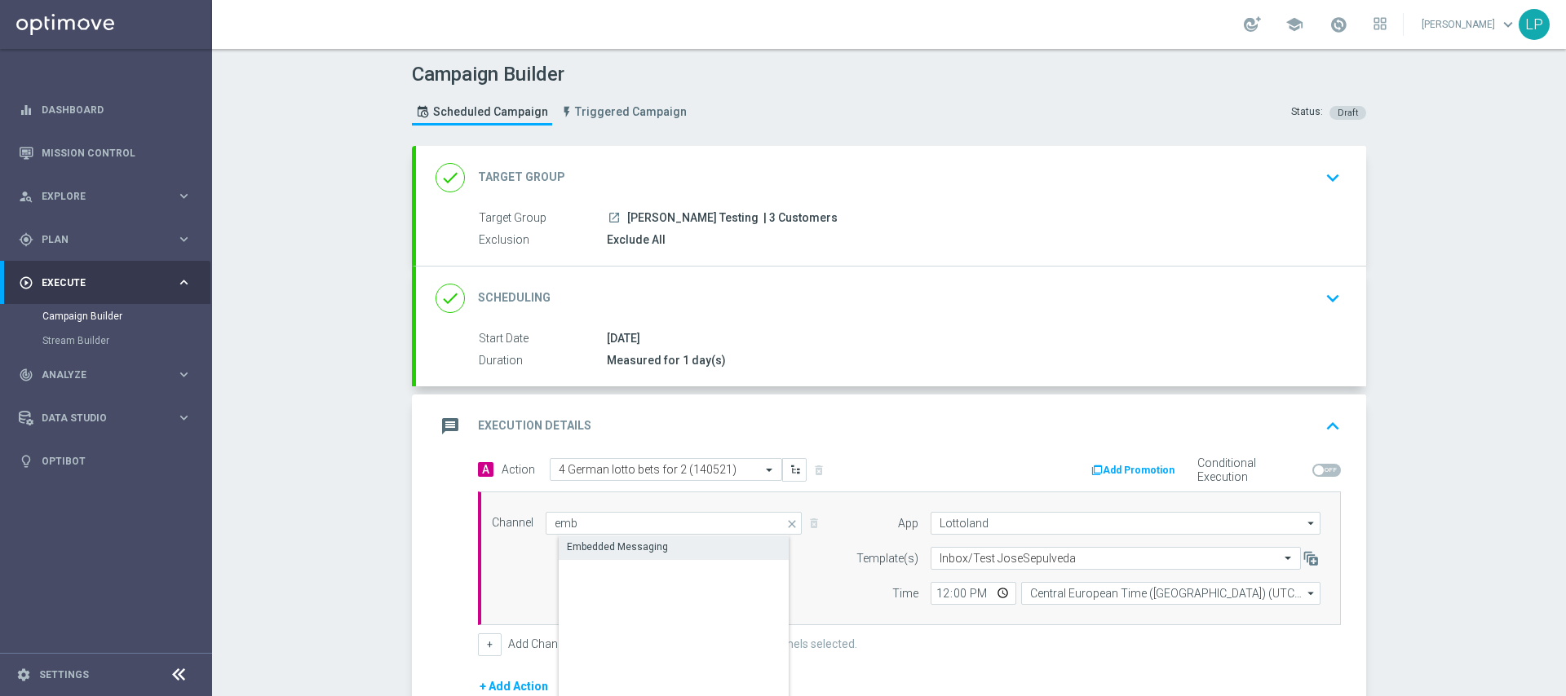
click at [703, 542] on div "Embedded Messaging" at bounding box center [687, 547] width 257 height 23
type input "Embedded Messaging"
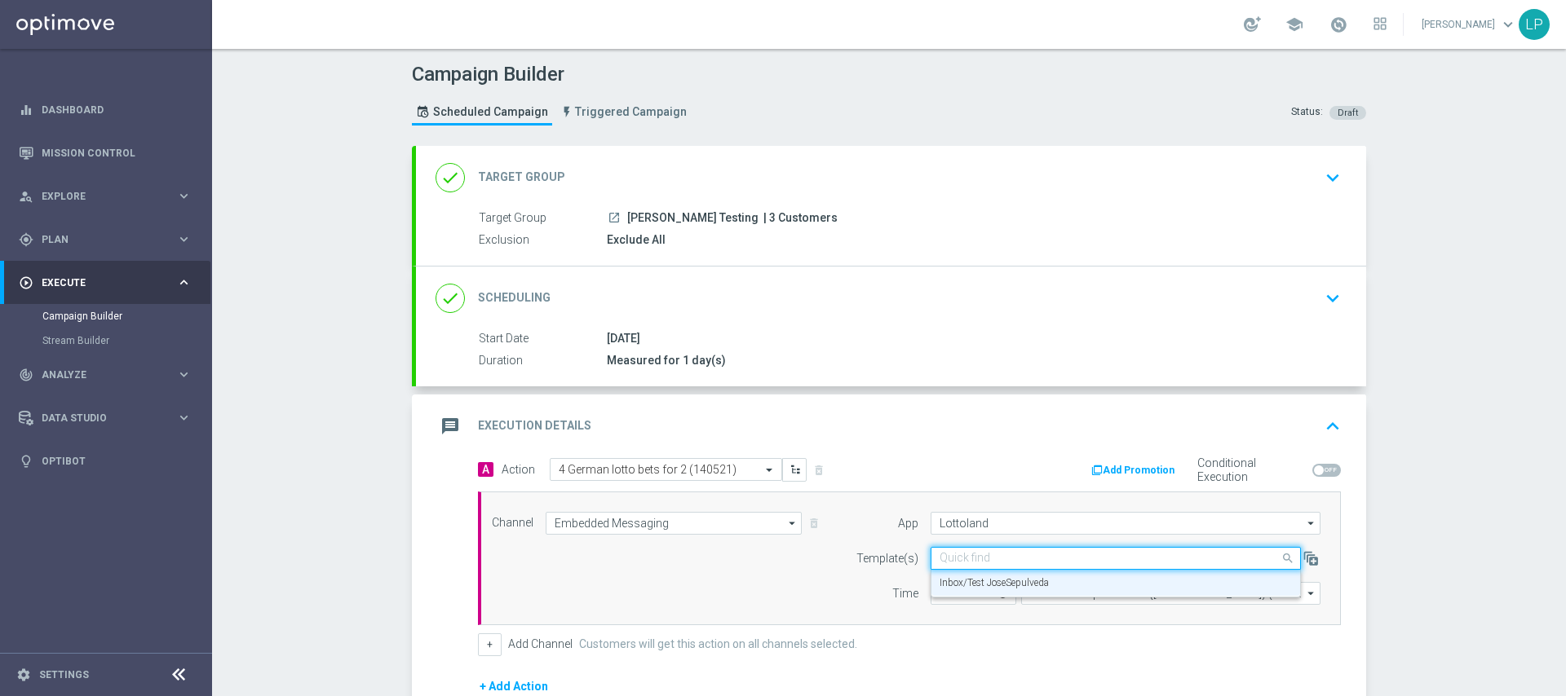
click at [1059, 560] on input "text" at bounding box center [1100, 559] width 320 height 14
click at [1055, 578] on div "Inbox/Test JoseSepulveda" at bounding box center [1116, 583] width 352 height 27
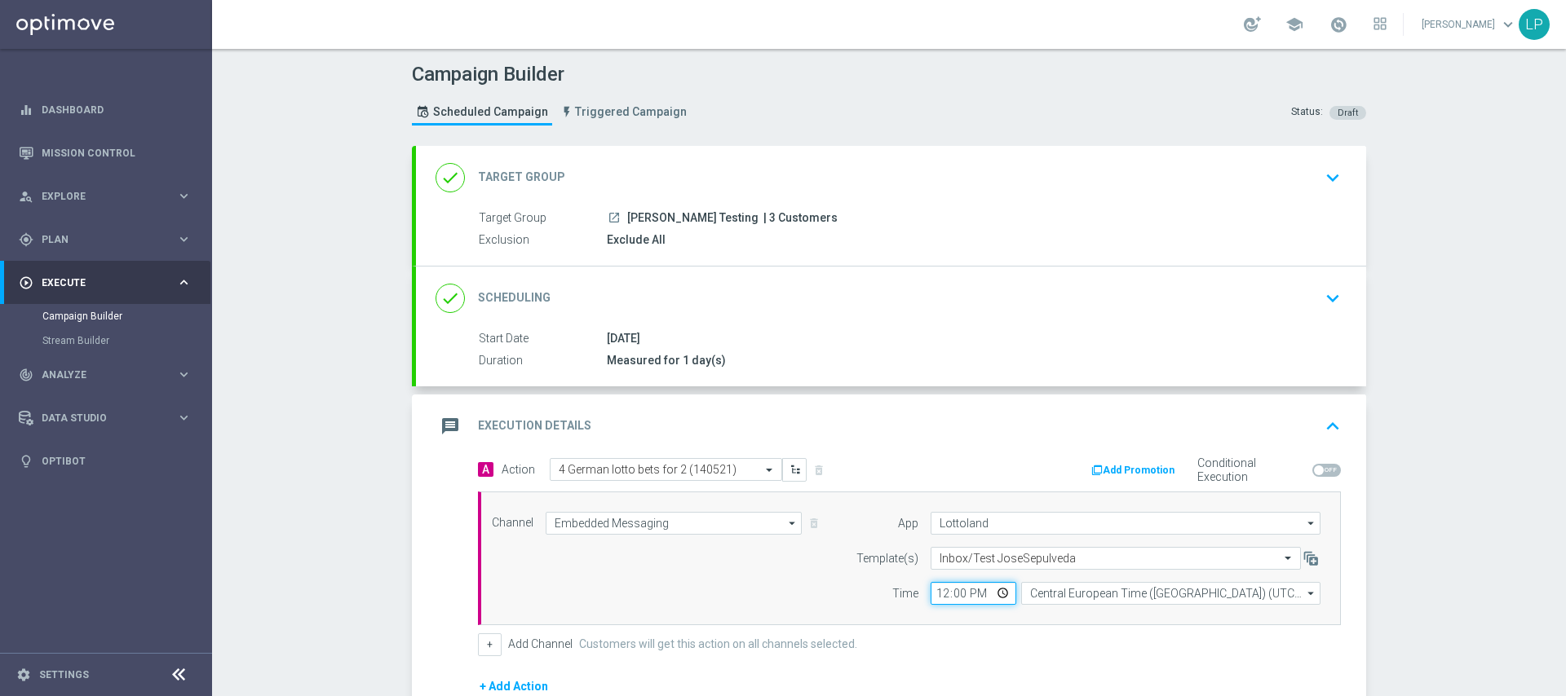
click at [971, 597] on input "12:00" at bounding box center [974, 593] width 86 height 23
type input "10:00"
type input "13:00"
click at [1096, 658] on form "A Action Select action 4 German lotto bets for 2 (140521) delete_forever Add Pr…" at bounding box center [909, 632] width 863 height 348
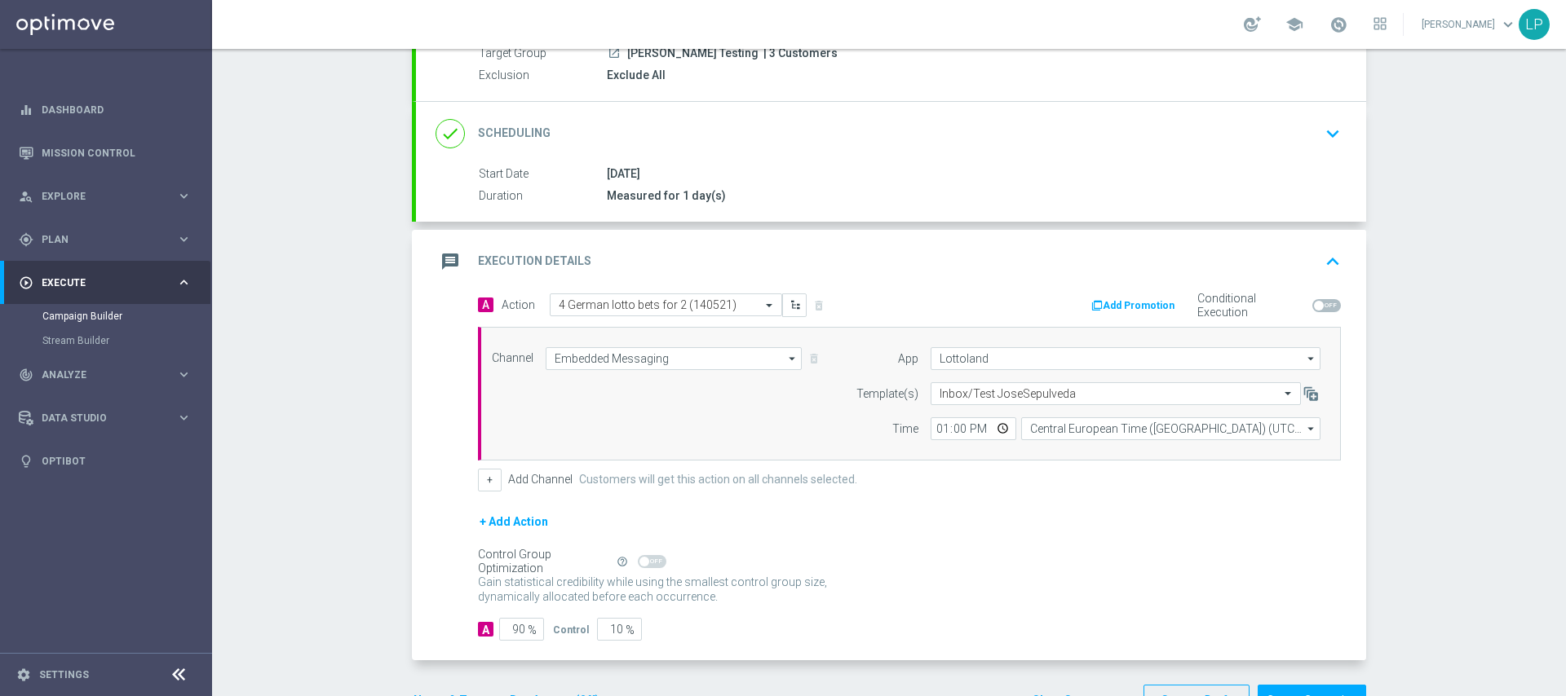
scroll to position [218, 0]
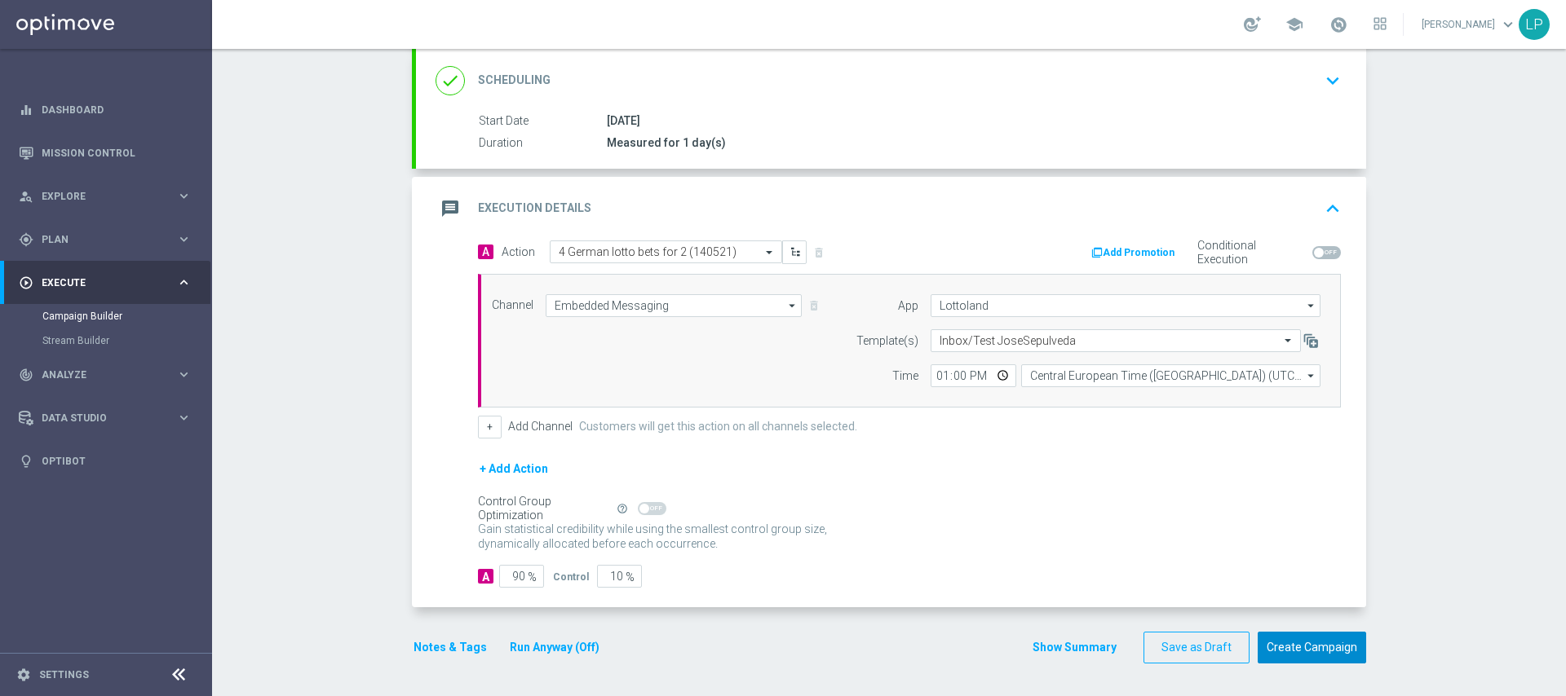
click at [1286, 645] on button "Create Campaign" at bounding box center [1312, 648] width 108 height 32
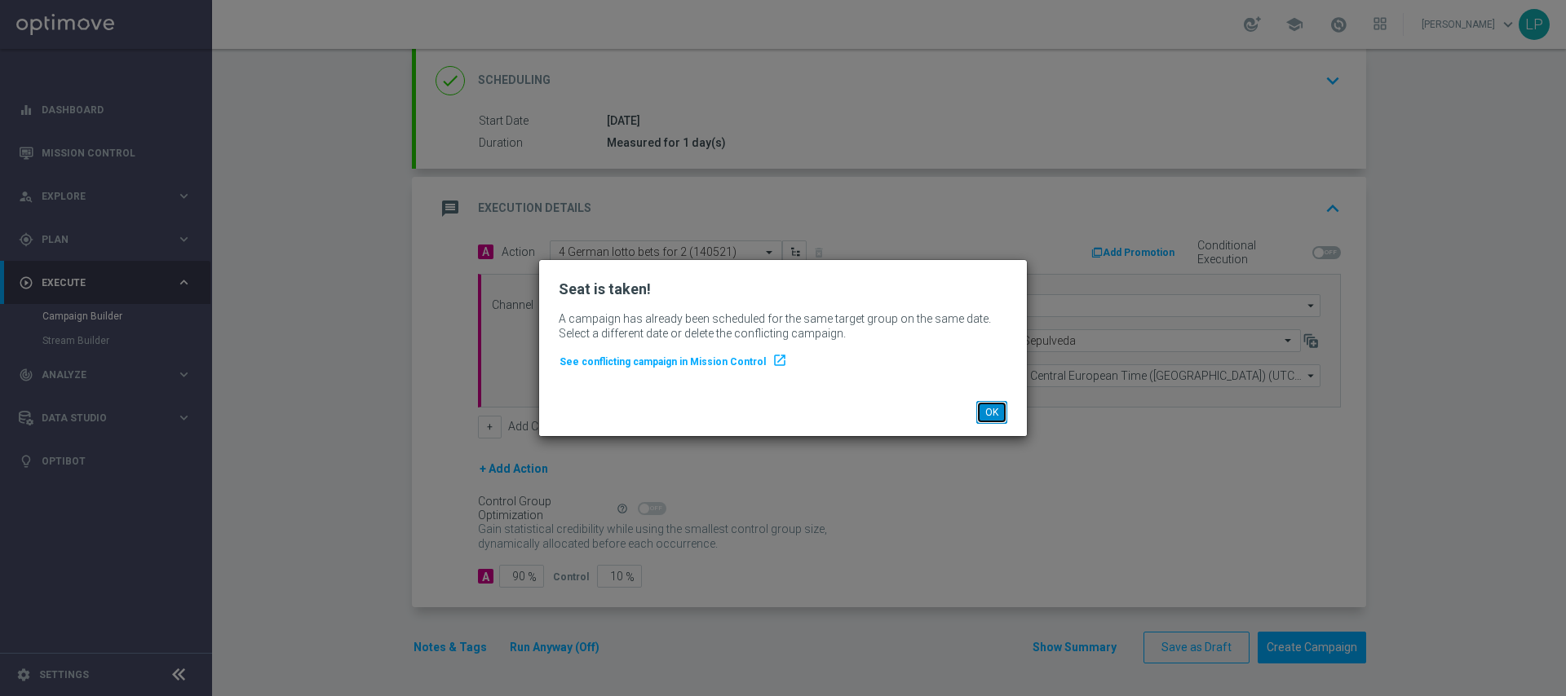
click at [996, 419] on button "OK" at bounding box center [991, 412] width 31 height 23
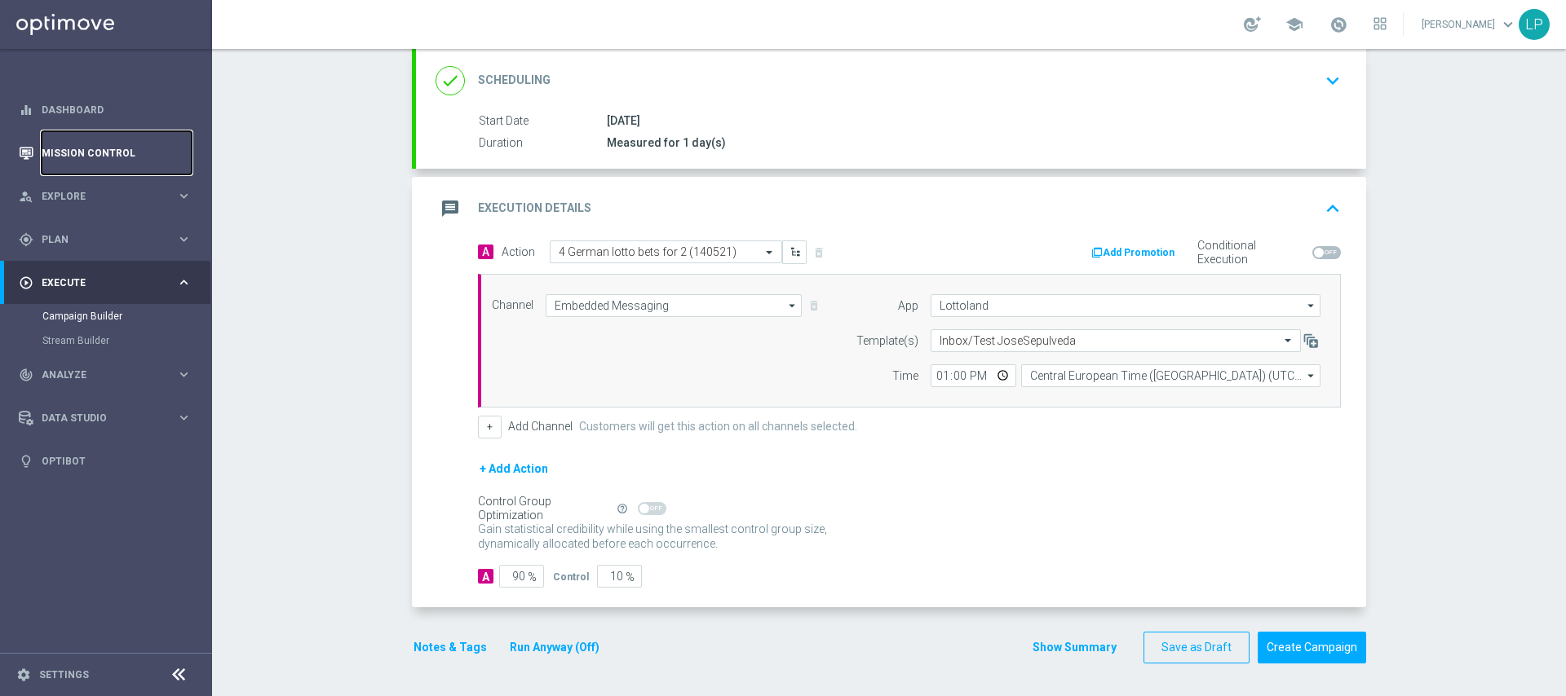
click at [116, 161] on link "Mission Control" at bounding box center [117, 152] width 150 height 43
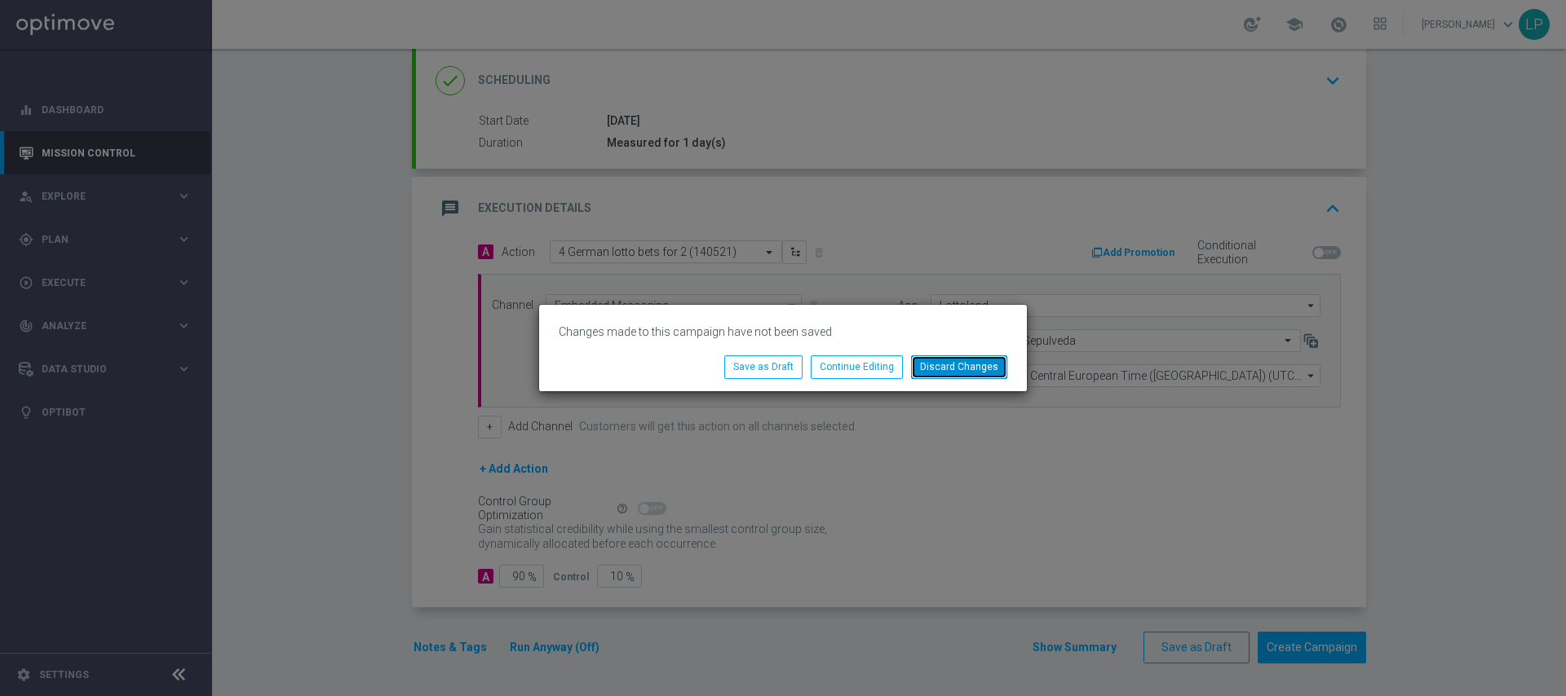
click at [932, 366] on button "Discard Changes" at bounding box center [959, 367] width 96 height 23
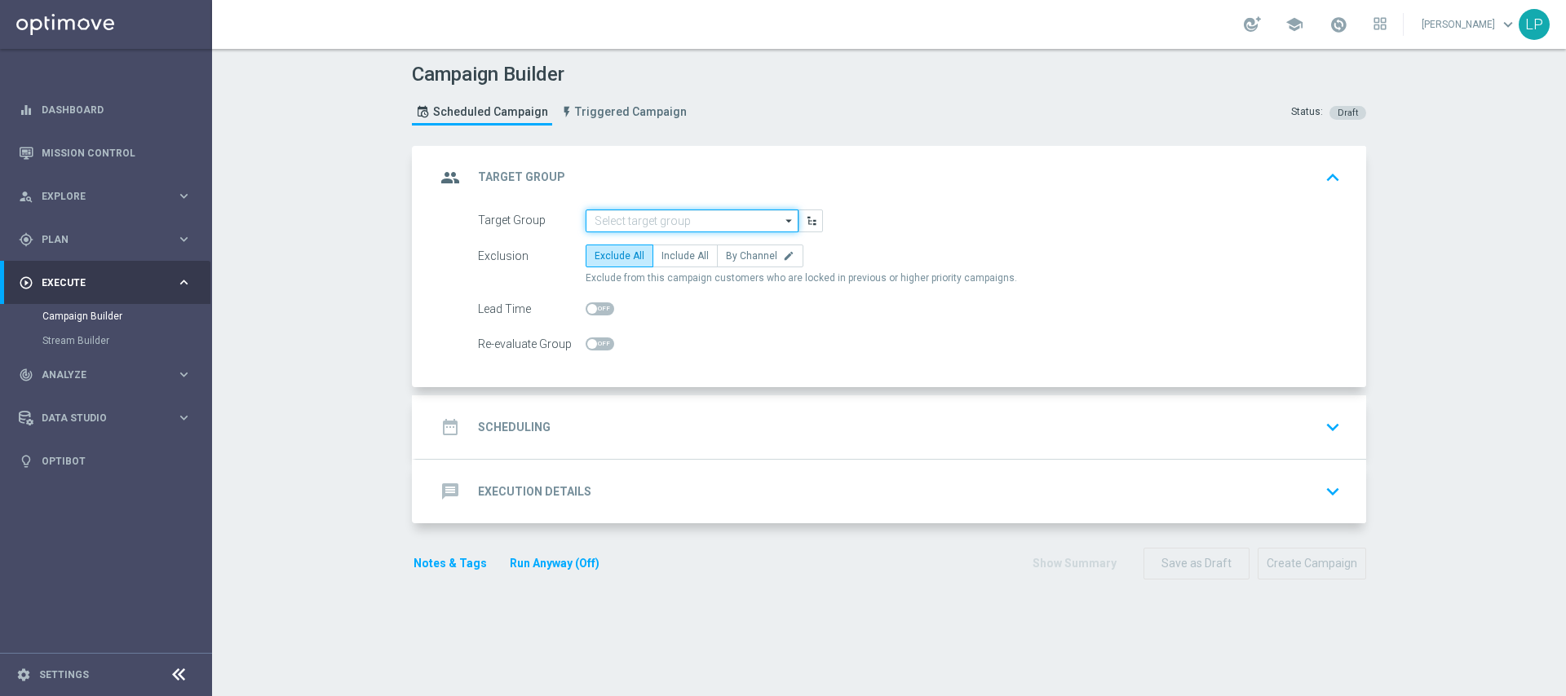
click at [647, 224] on input at bounding box center [692, 221] width 213 height 23
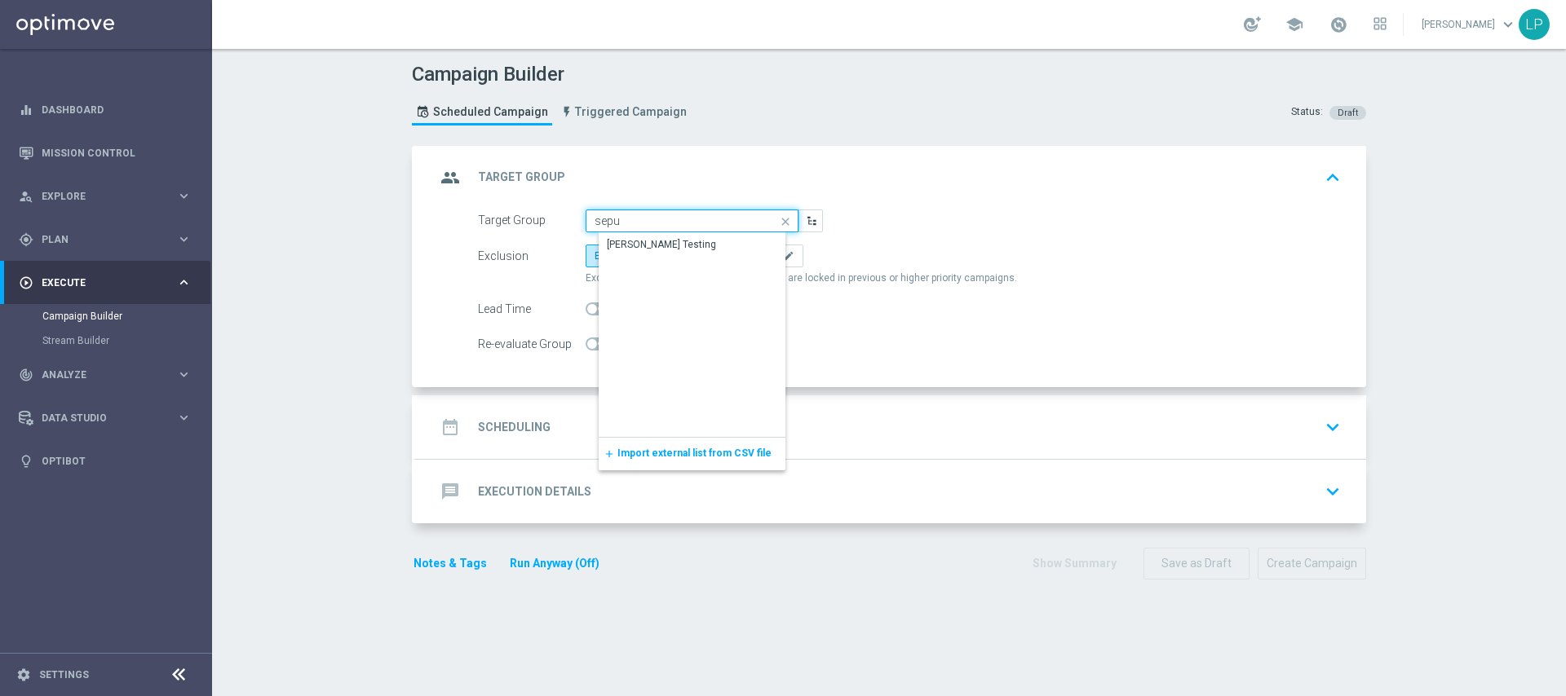
type input "sepu"
click at [133, 161] on link "Mission Control" at bounding box center [117, 152] width 150 height 43
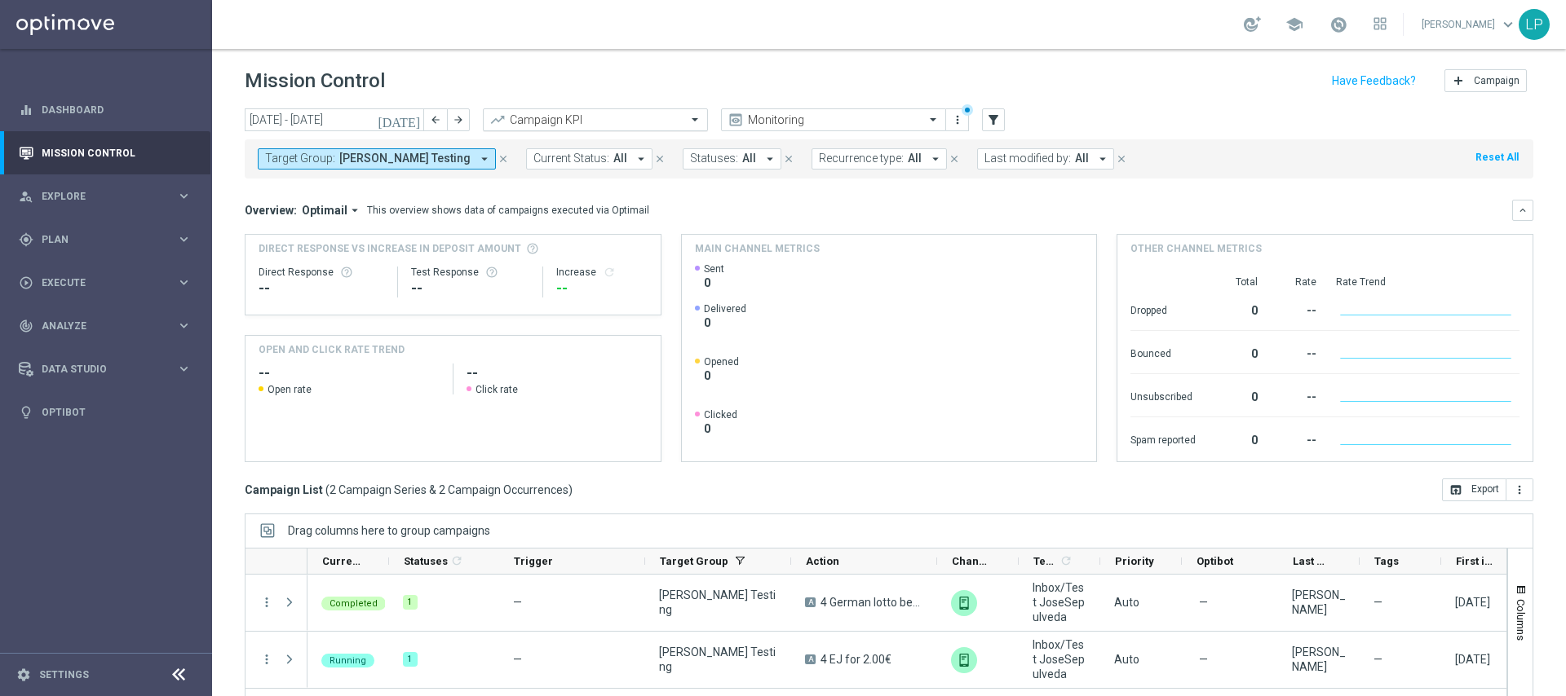
click at [589, 121] on input "text" at bounding box center [579, 120] width 175 height 14
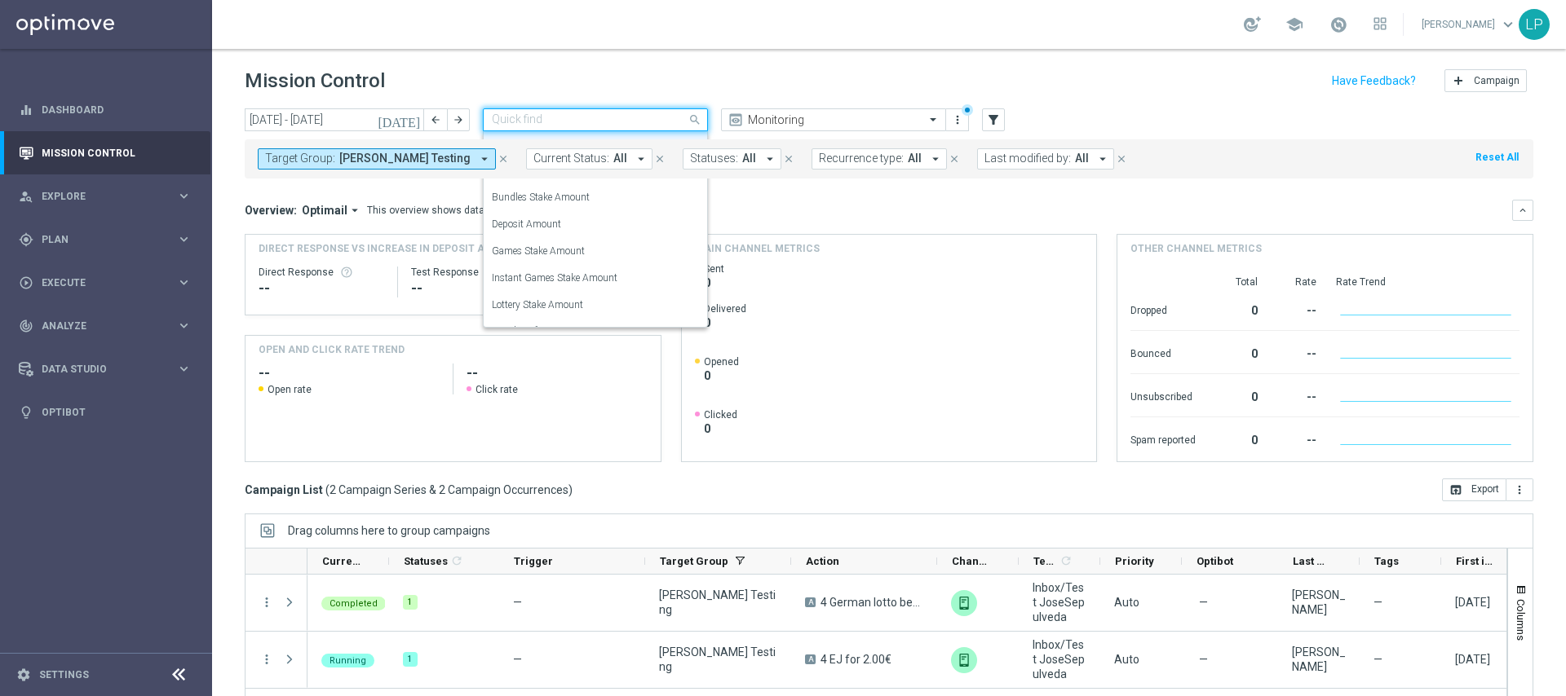
click at [559, 76] on div "Mission Control add Campaign" at bounding box center [889, 81] width 1289 height 32
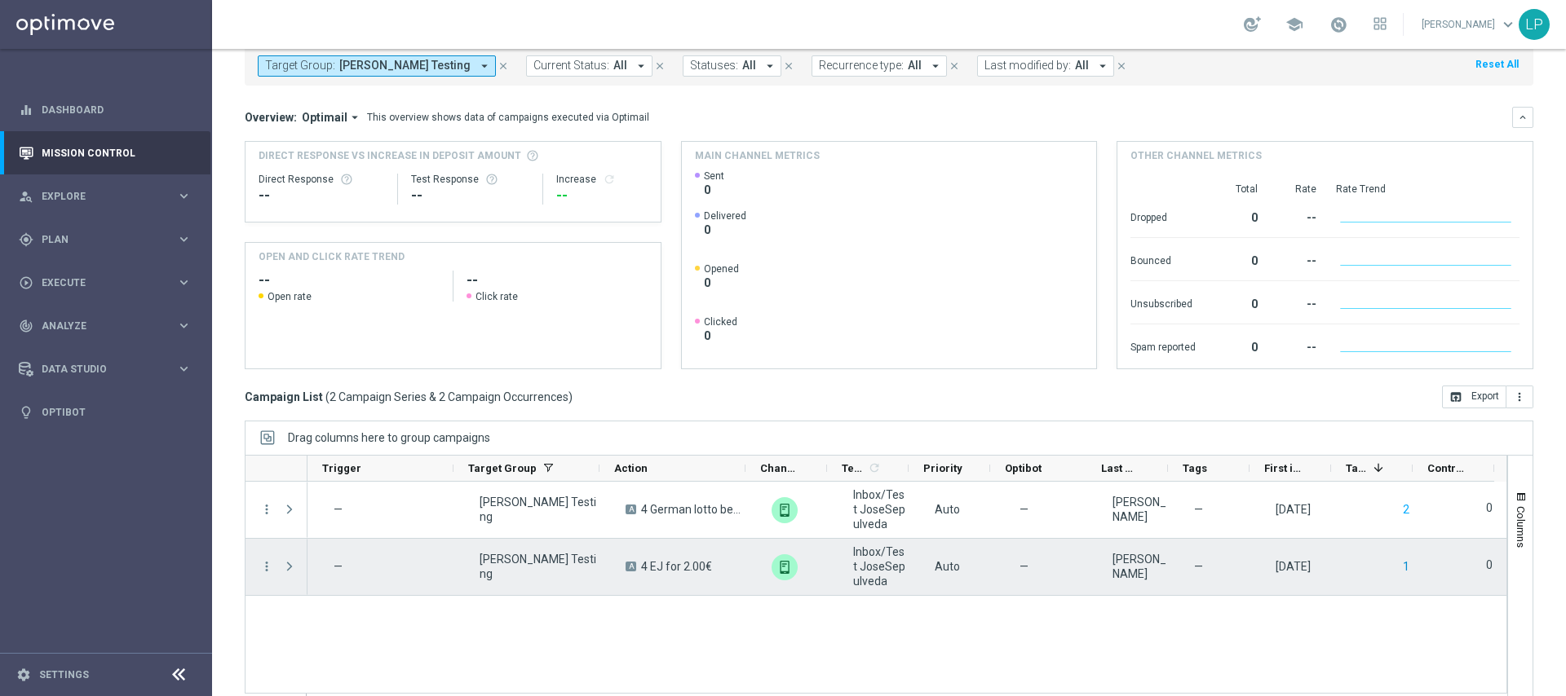
click at [1401, 564] on button "1" at bounding box center [1406, 567] width 10 height 20
click at [293, 570] on span "Press SPACE to select this row." at bounding box center [289, 566] width 15 height 13
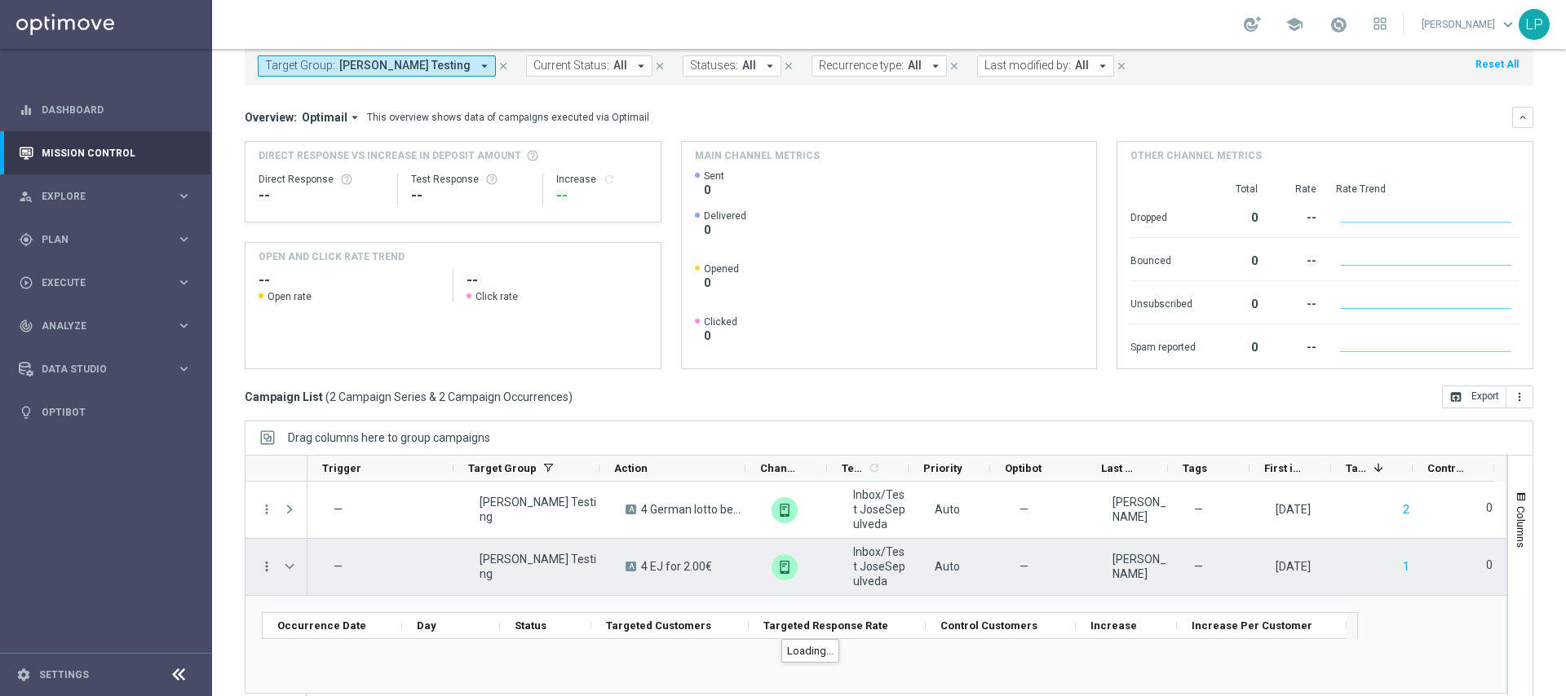
click at [264, 569] on icon "more_vert" at bounding box center [266, 566] width 15 height 15
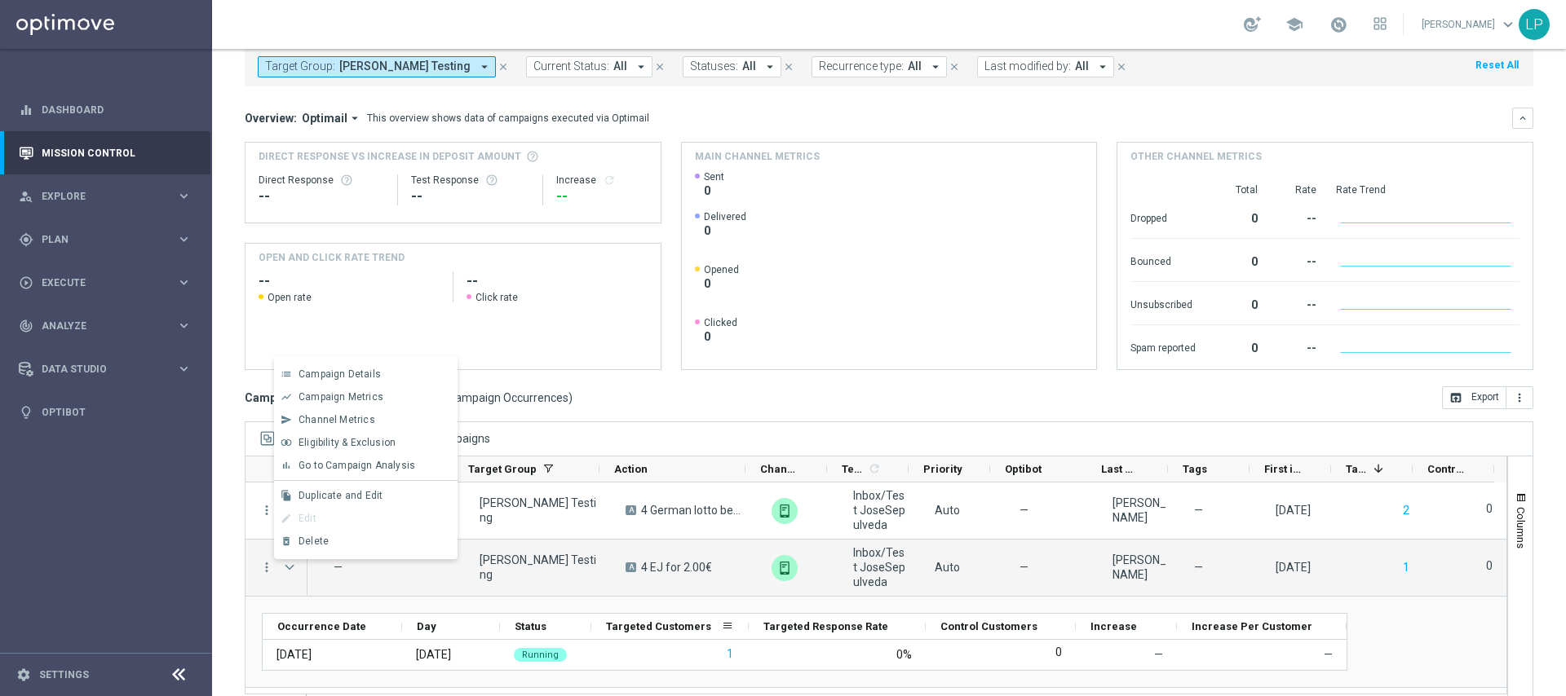
scroll to position [119, 0]
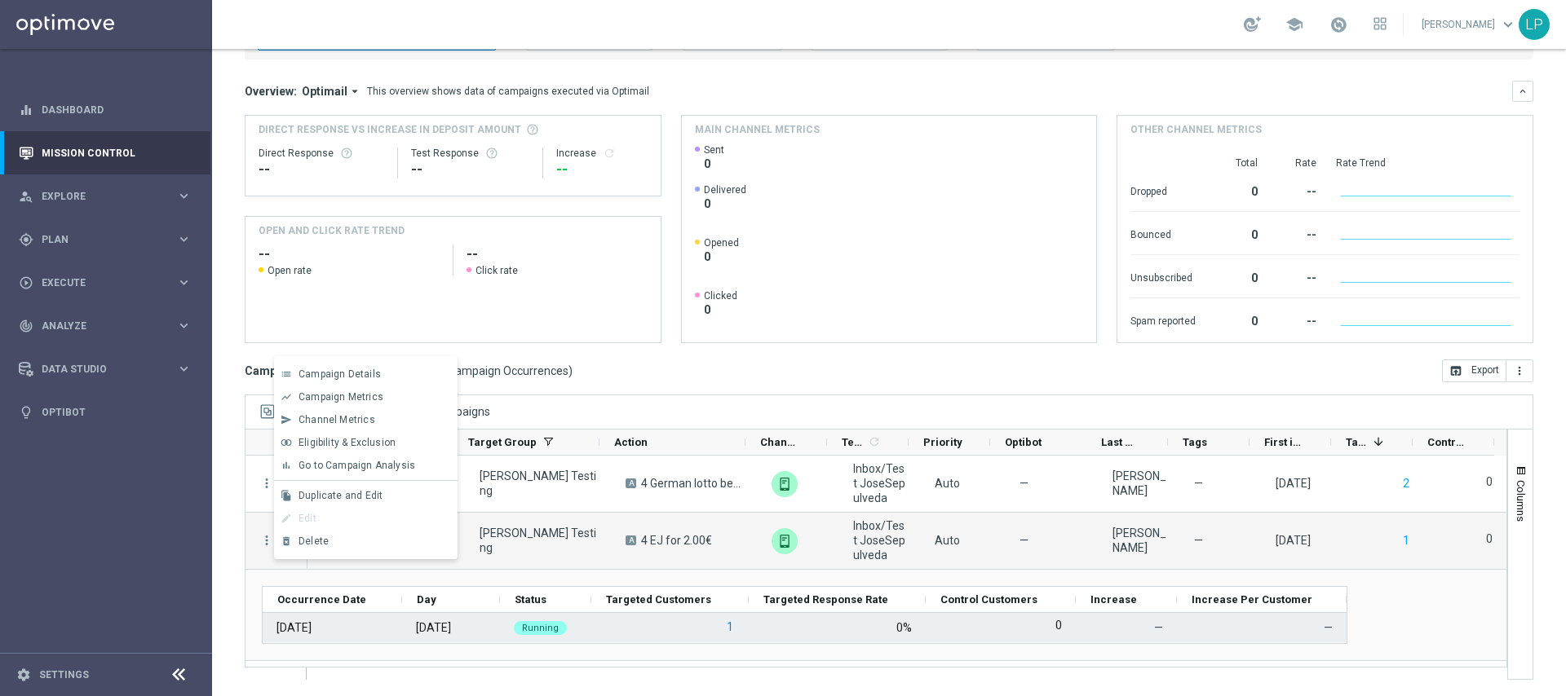
click at [733, 629] on button "1" at bounding box center [730, 627] width 10 height 20
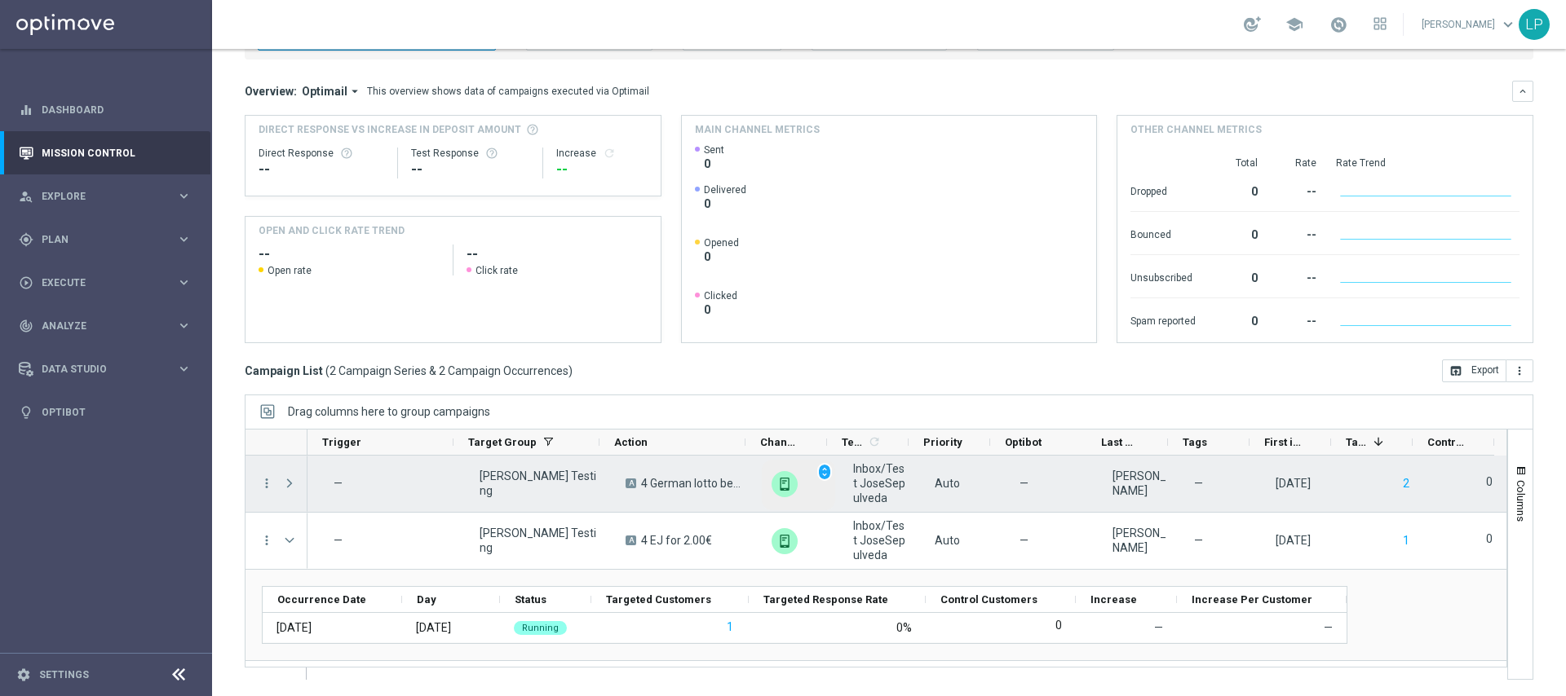
click at [772, 481] on img "Press SPACE to select this row." at bounding box center [785, 484] width 26 height 26
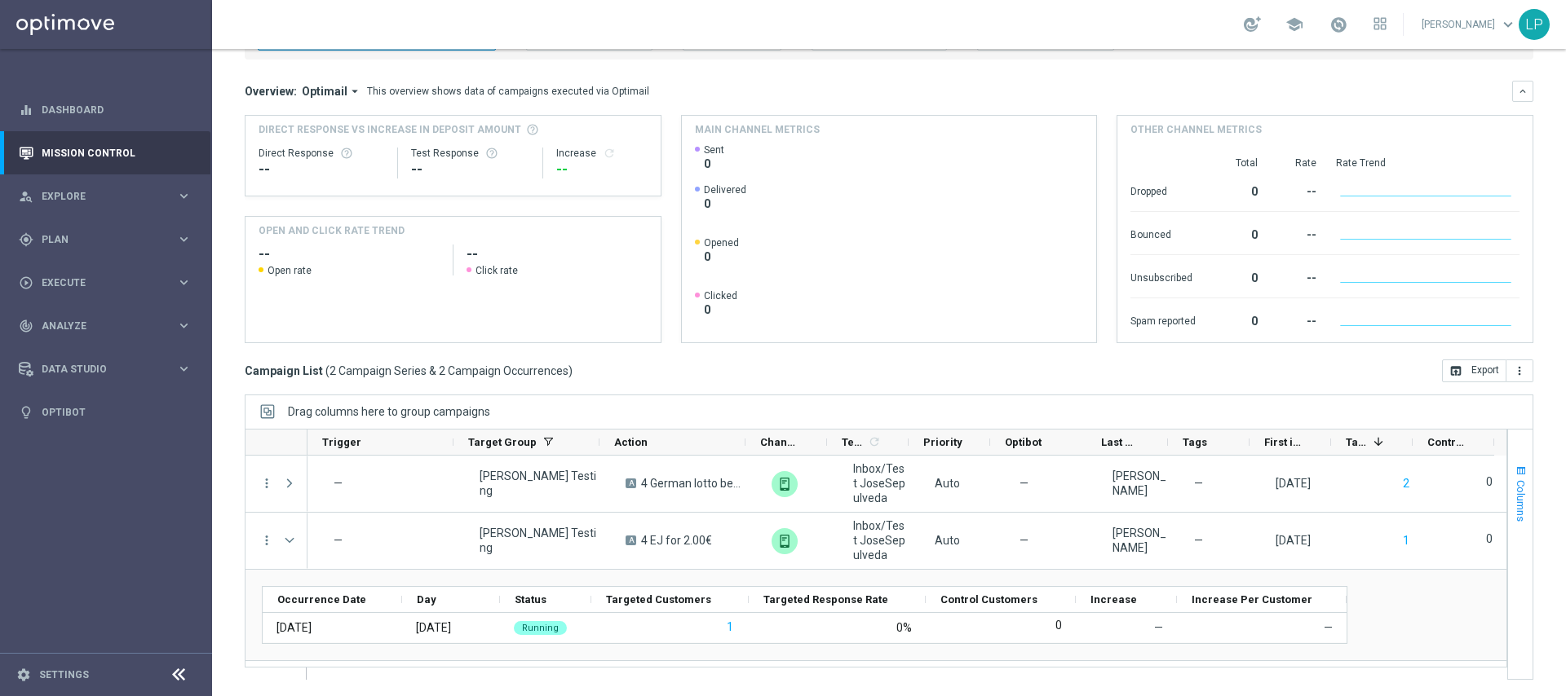
click at [1515, 513] on span "Columns" at bounding box center [1521, 501] width 13 height 42
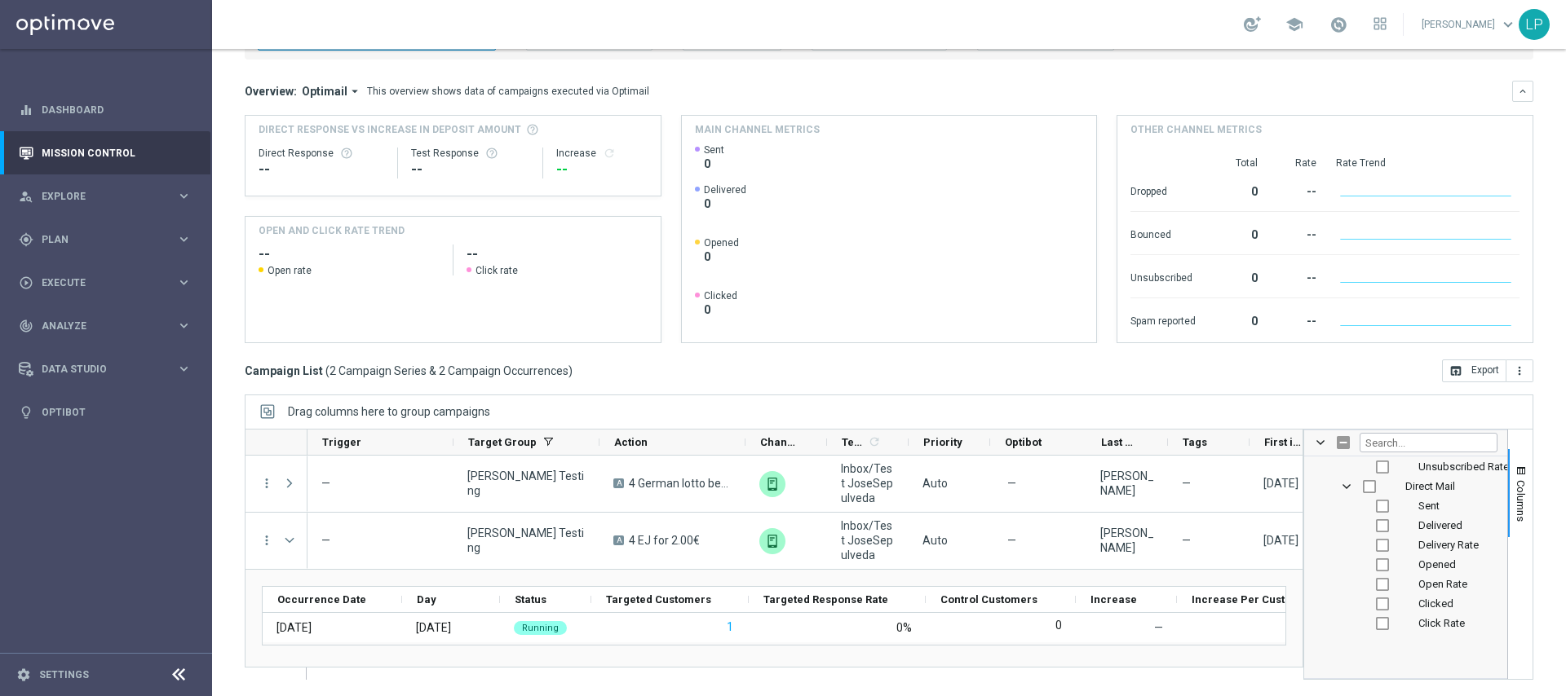
scroll to position [1053, 0]
click at [1337, 442] on input "Toggle Select All Columns" at bounding box center [1343, 442] width 13 height 13
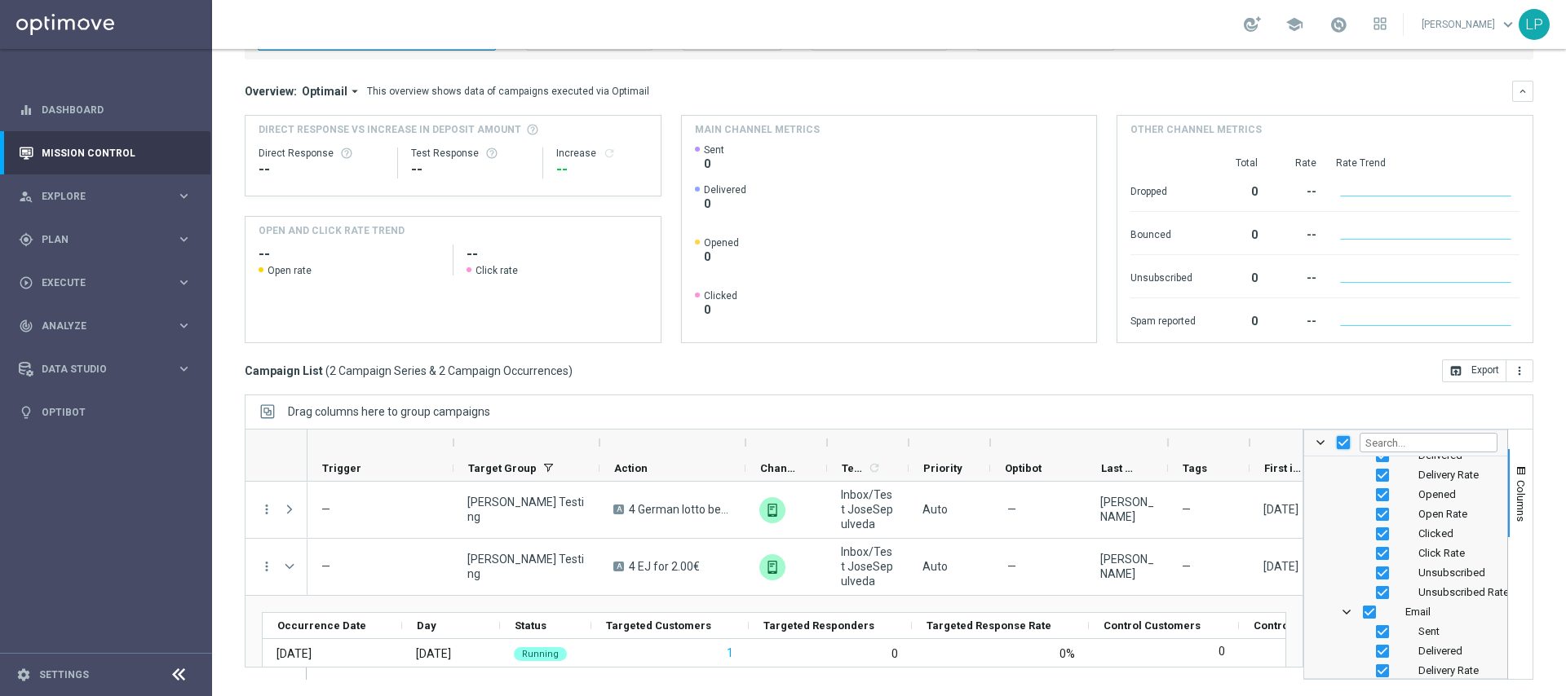
click at [1337, 442] on input "Toggle Select All Columns" at bounding box center [1343, 442] width 13 height 13
checkbox input "false"
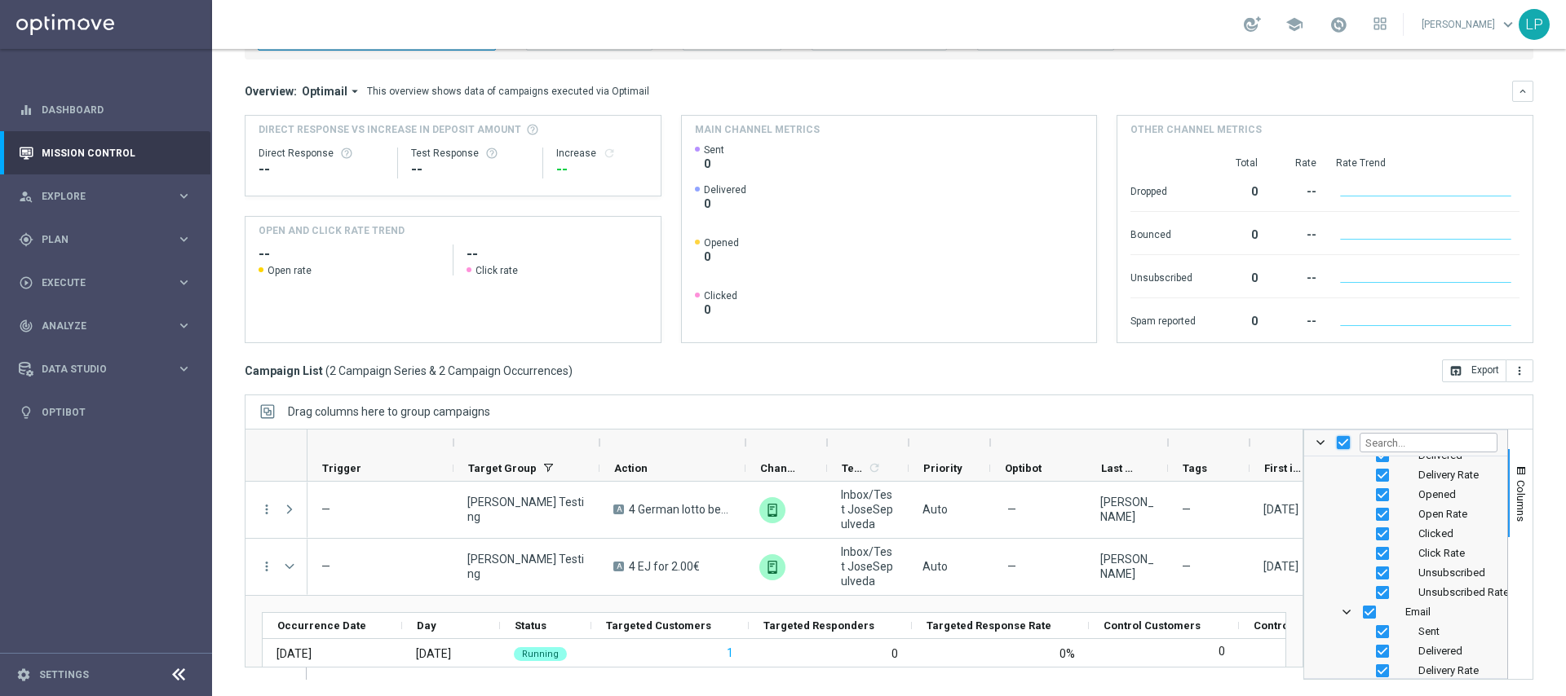
checkbox input "false"
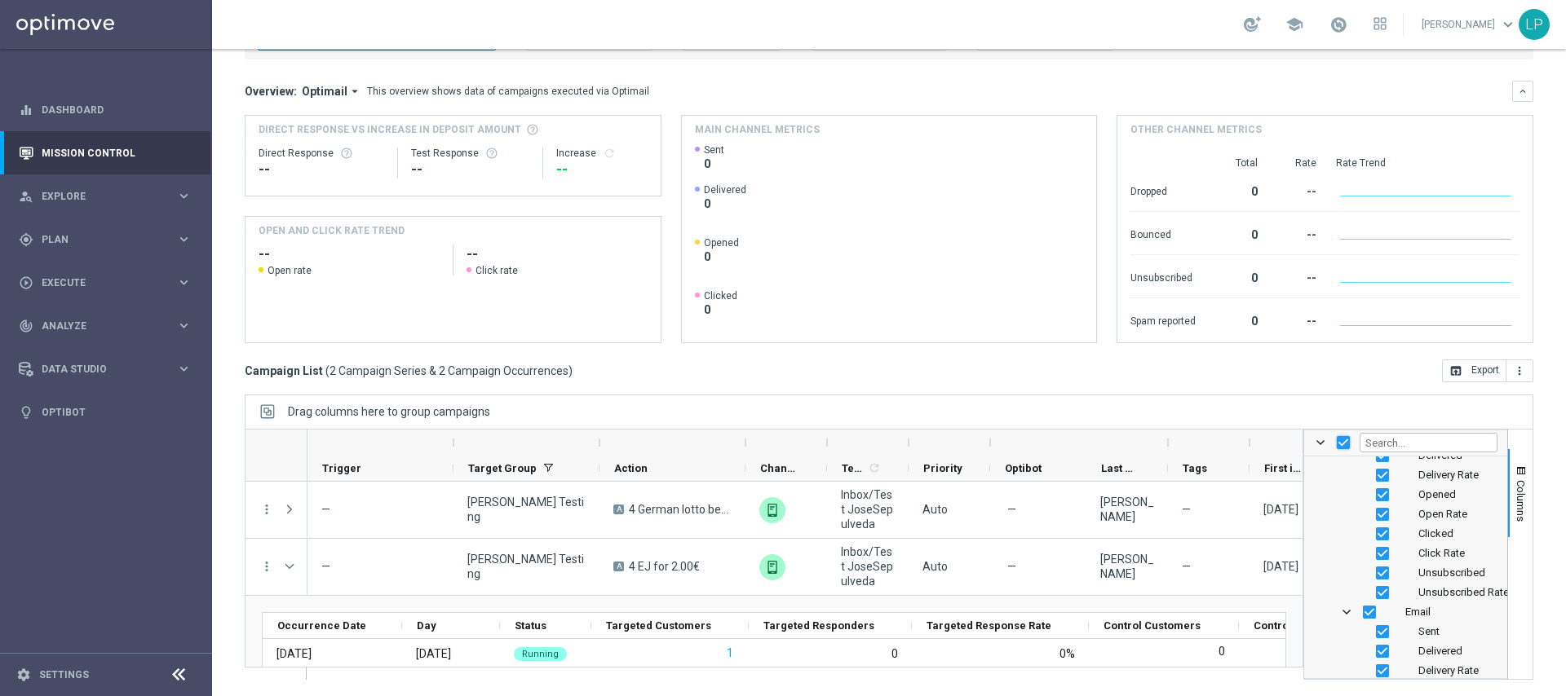
checkbox input "false"
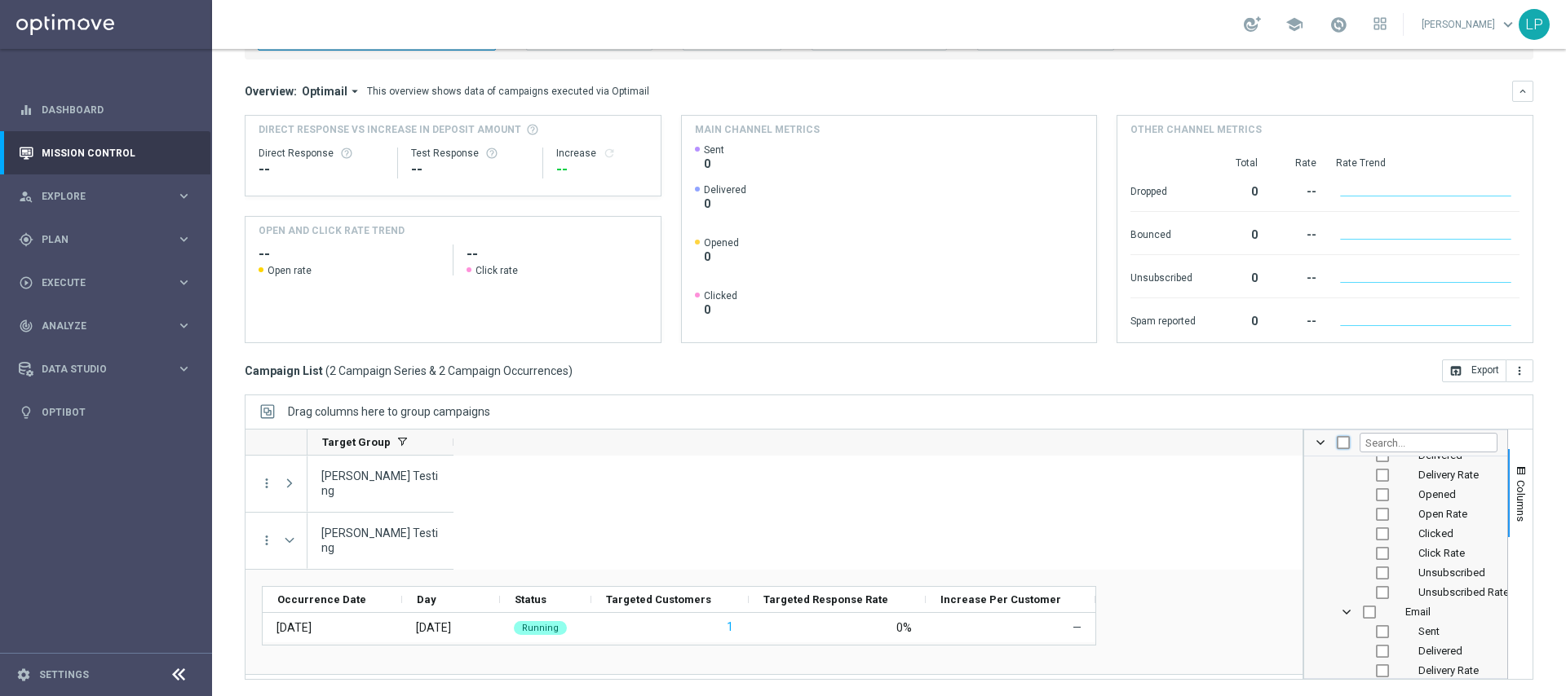
scroll to position [0, 0]
click at [1337, 442] on input "Toggle Select All Columns" at bounding box center [1343, 442] width 13 height 13
checkbox input "true"
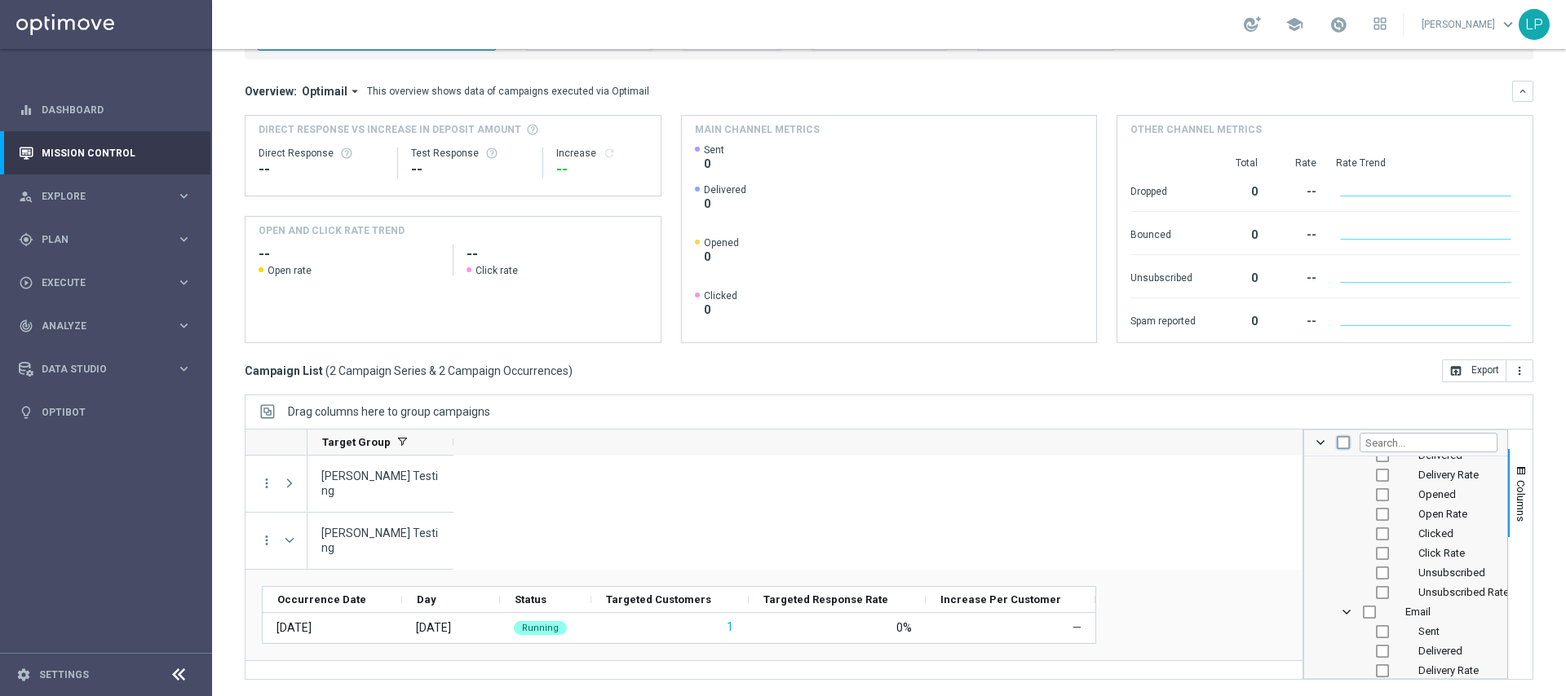
checkbox input "true"
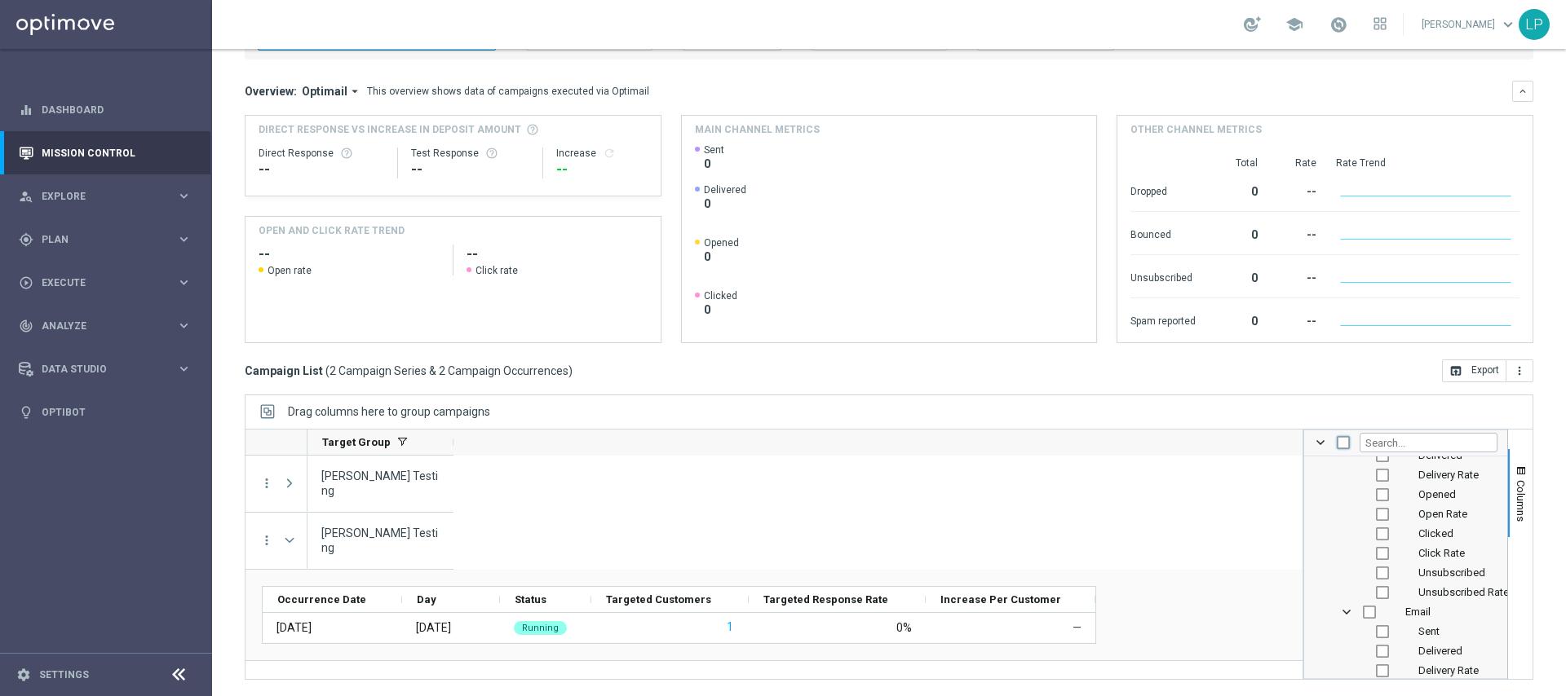
checkbox input "true"
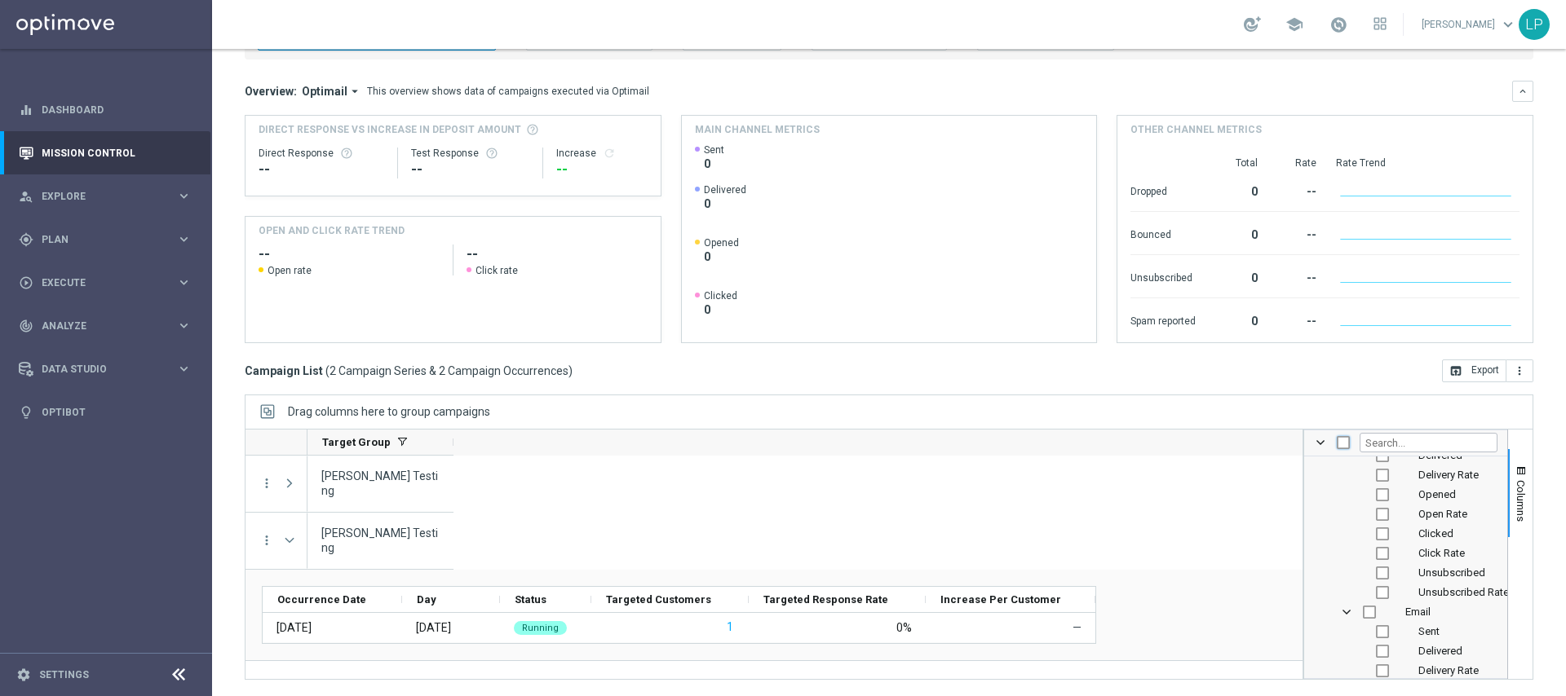
checkbox input "true"
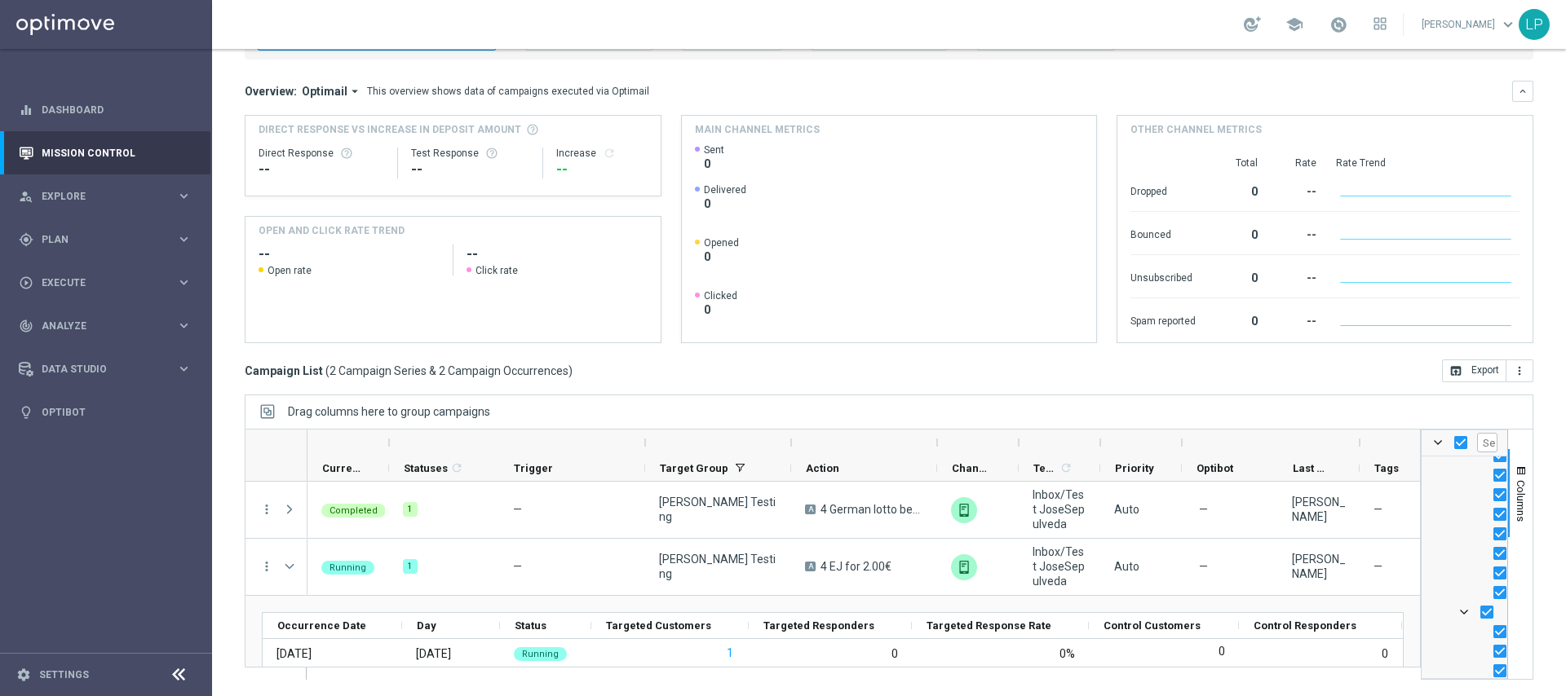
drag, startPoint x: 1291, startPoint y: 507, endPoint x: 1386, endPoint y: 512, distance: 94.7
click at [1419, 511] on div at bounding box center [1421, 555] width 4 height 250
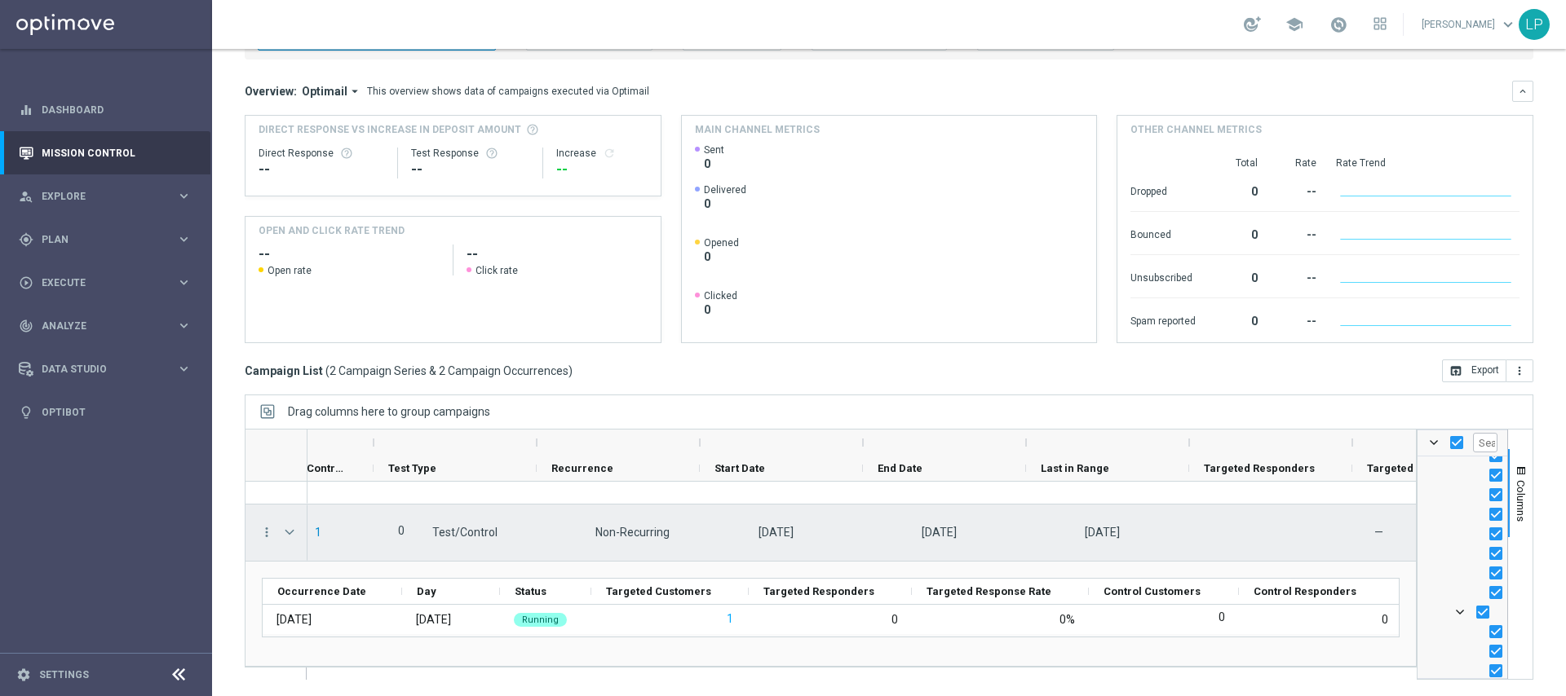
scroll to position [0, 1438]
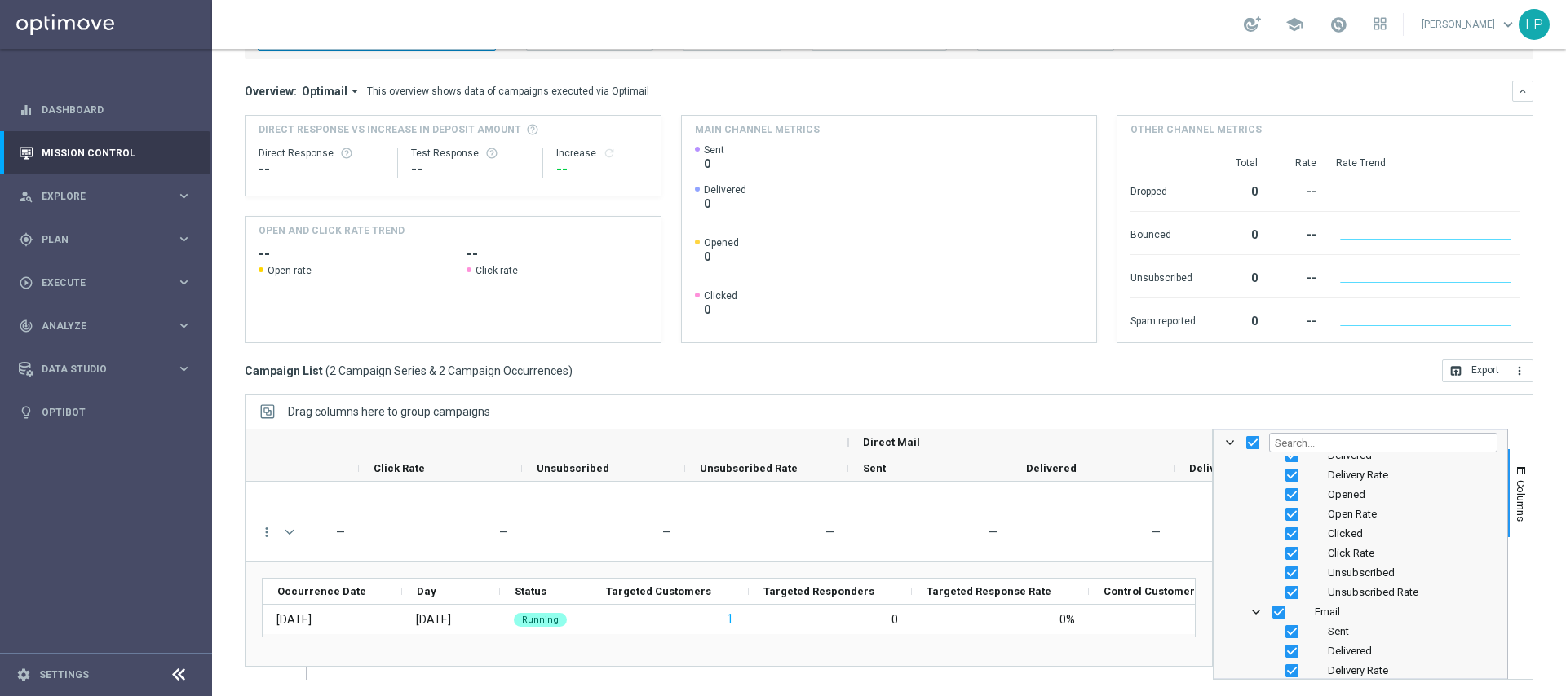
drag, startPoint x: 1404, startPoint y: 499, endPoint x: 1200, endPoint y: 500, distance: 203.9
click at [1211, 500] on div at bounding box center [1213, 555] width 4 height 250
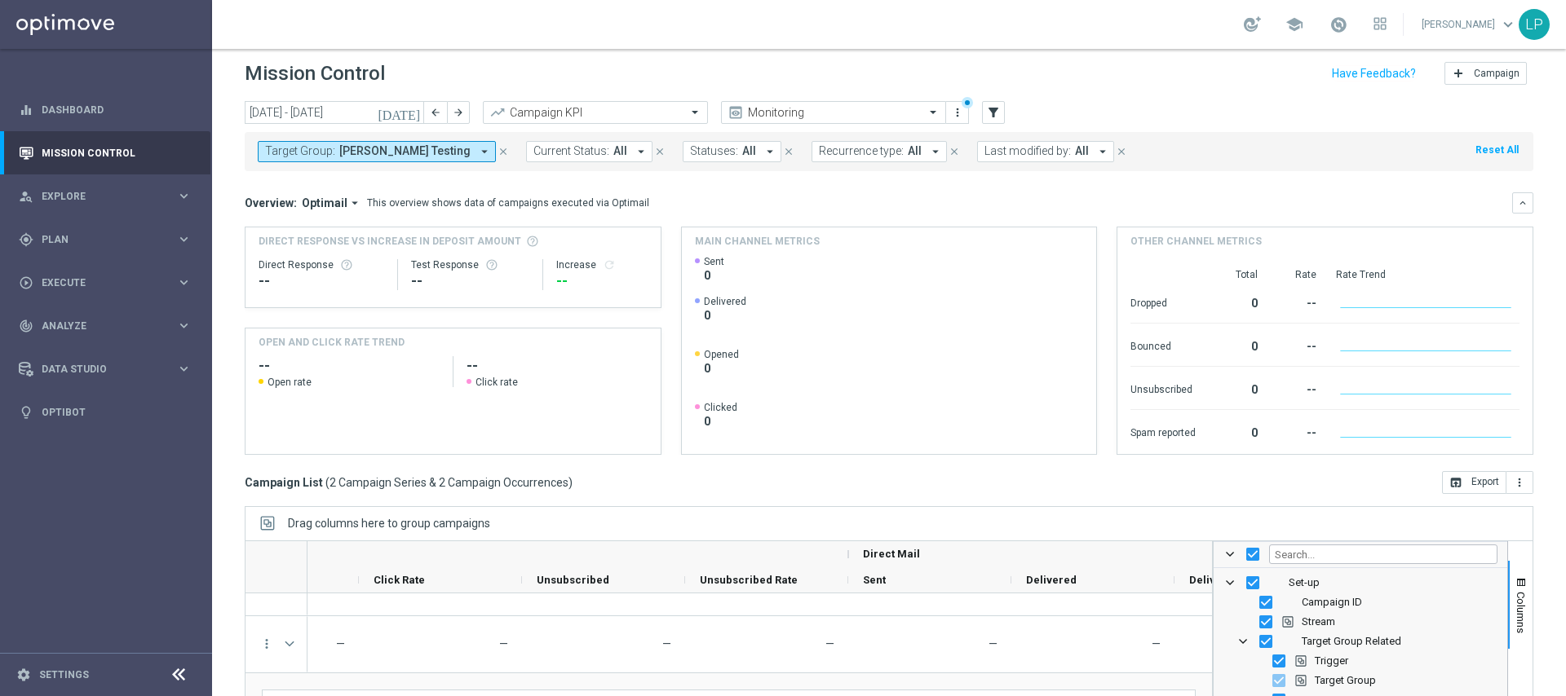
drag, startPoint x: 703, startPoint y: 283, endPoint x: 696, endPoint y: 272, distance: 12.4
click at [696, 272] on div "Sent 0" at bounding box center [720, 269] width 51 height 28
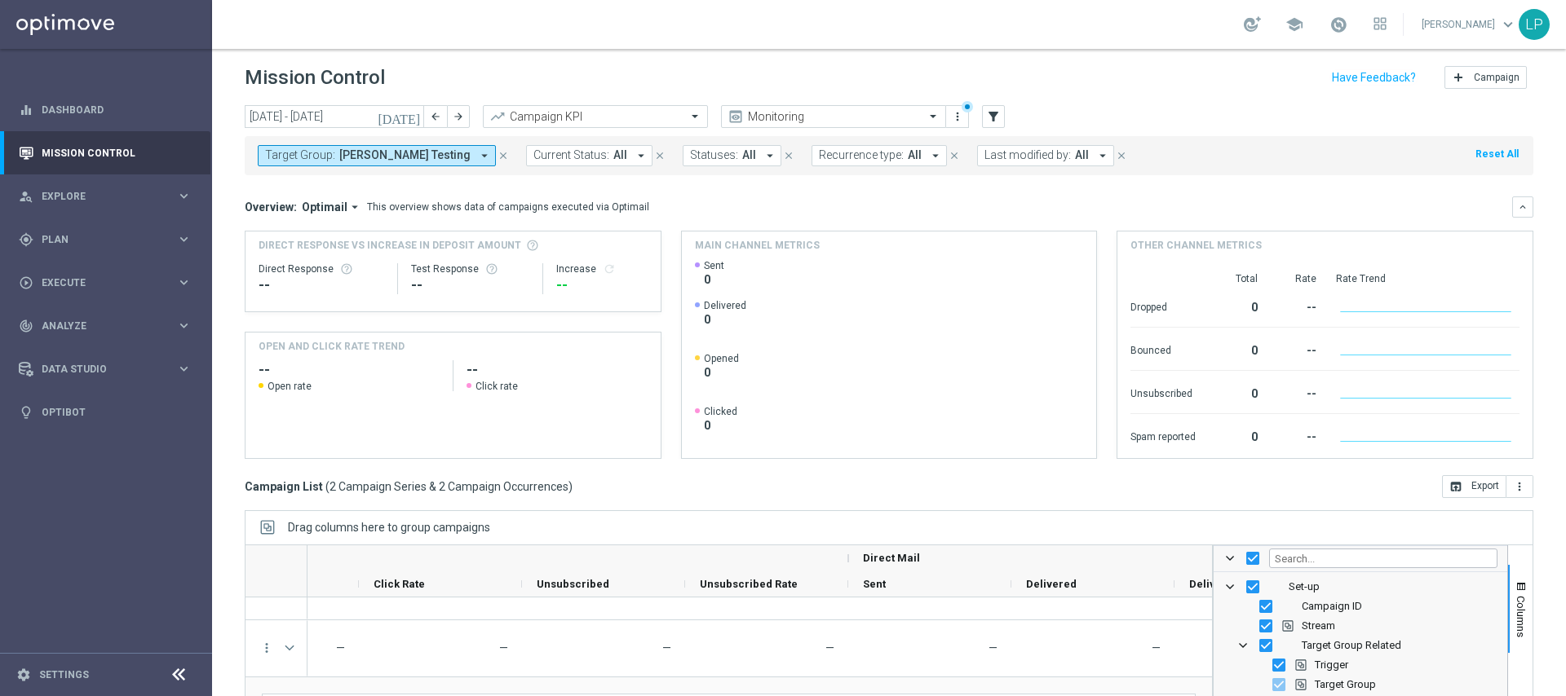
drag, startPoint x: 733, startPoint y: 277, endPoint x: 686, endPoint y: 269, distance: 48.0
click at [686, 269] on div "Created with Highcharts 9.3.3 Highcharts.com Sent 0 Delivered 0 Opened 0 Clicke…" at bounding box center [889, 358] width 415 height 199
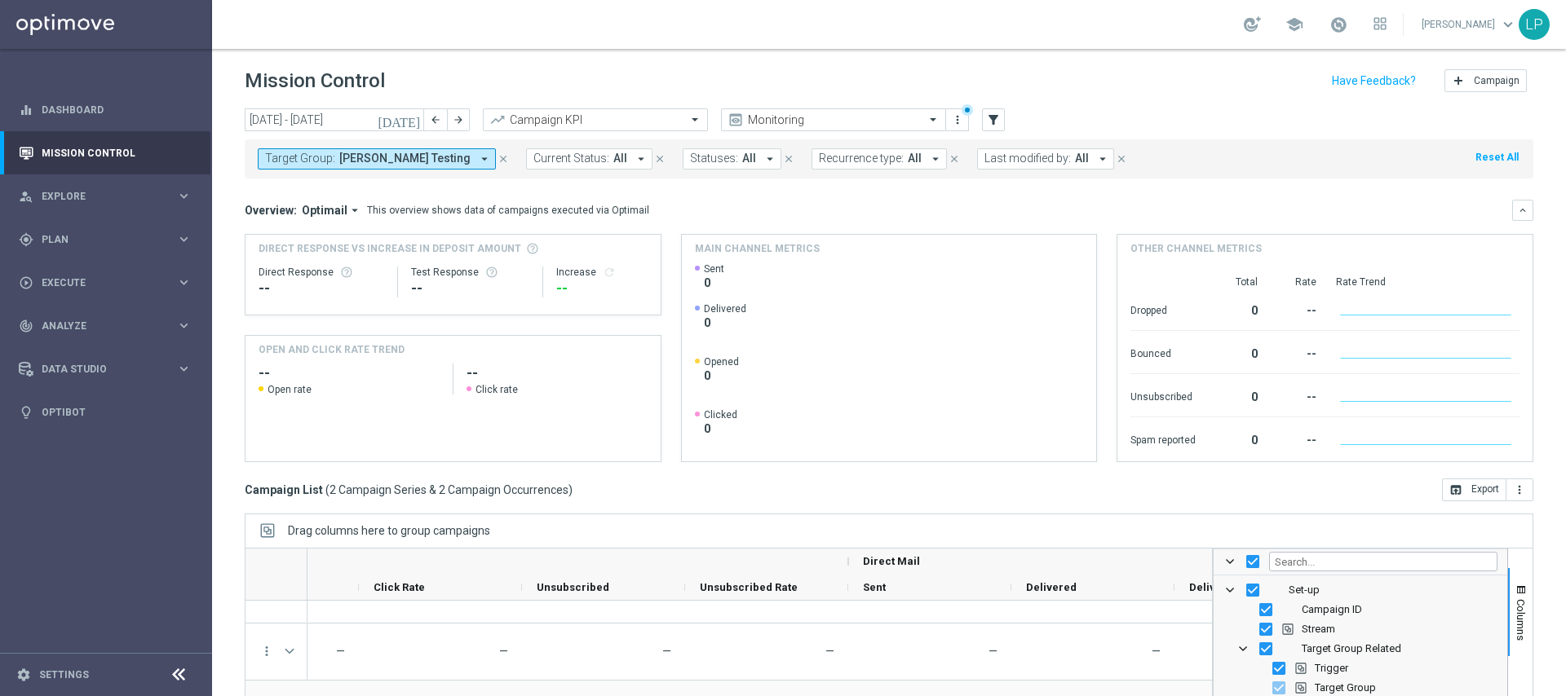
click at [707, 274] on span "Sent" at bounding box center [714, 269] width 20 height 13
click at [698, 285] on div "Sent 0" at bounding box center [720, 277] width 51 height 28
click at [1501, 21] on span "keyboard_arrow_down" at bounding box center [1508, 24] width 18 height 18
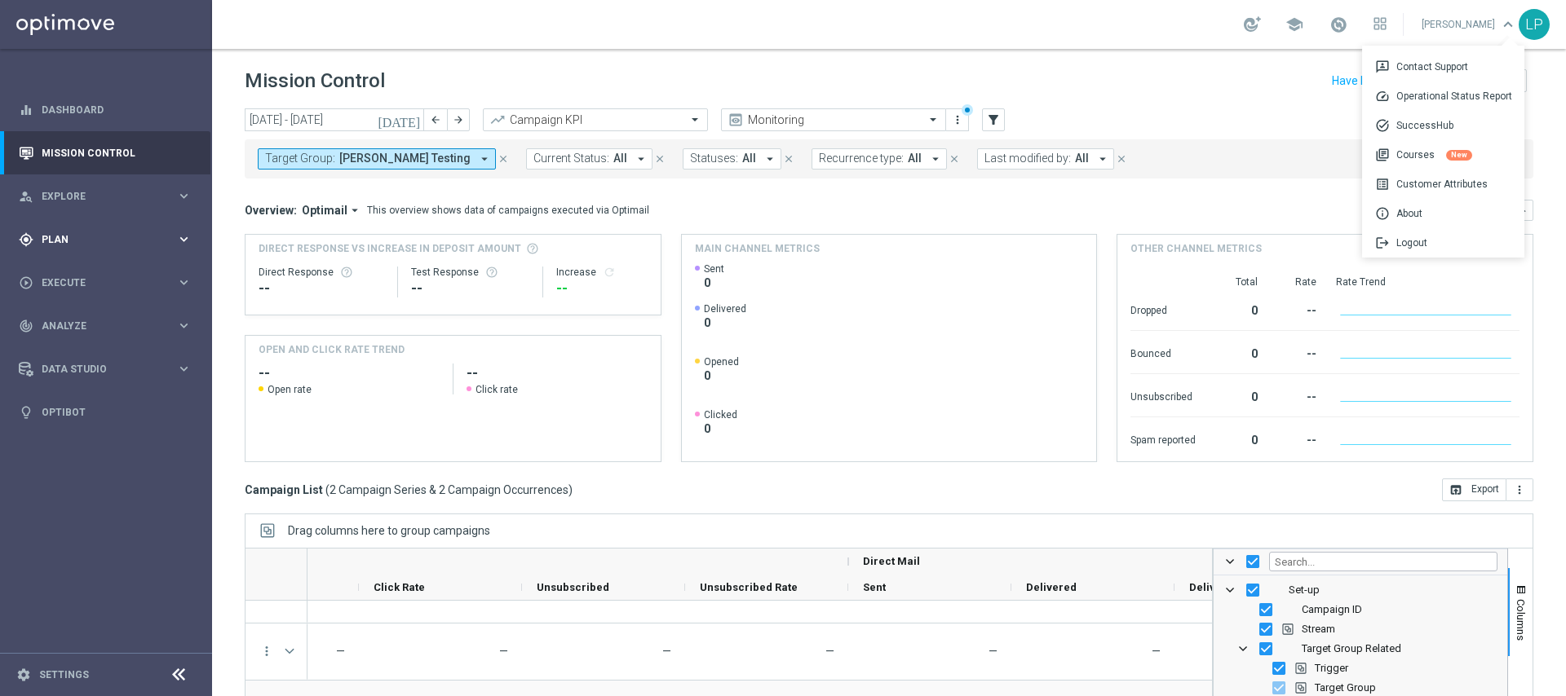
click at [88, 245] on div "gps_fixed Plan" at bounding box center [97, 239] width 157 height 15
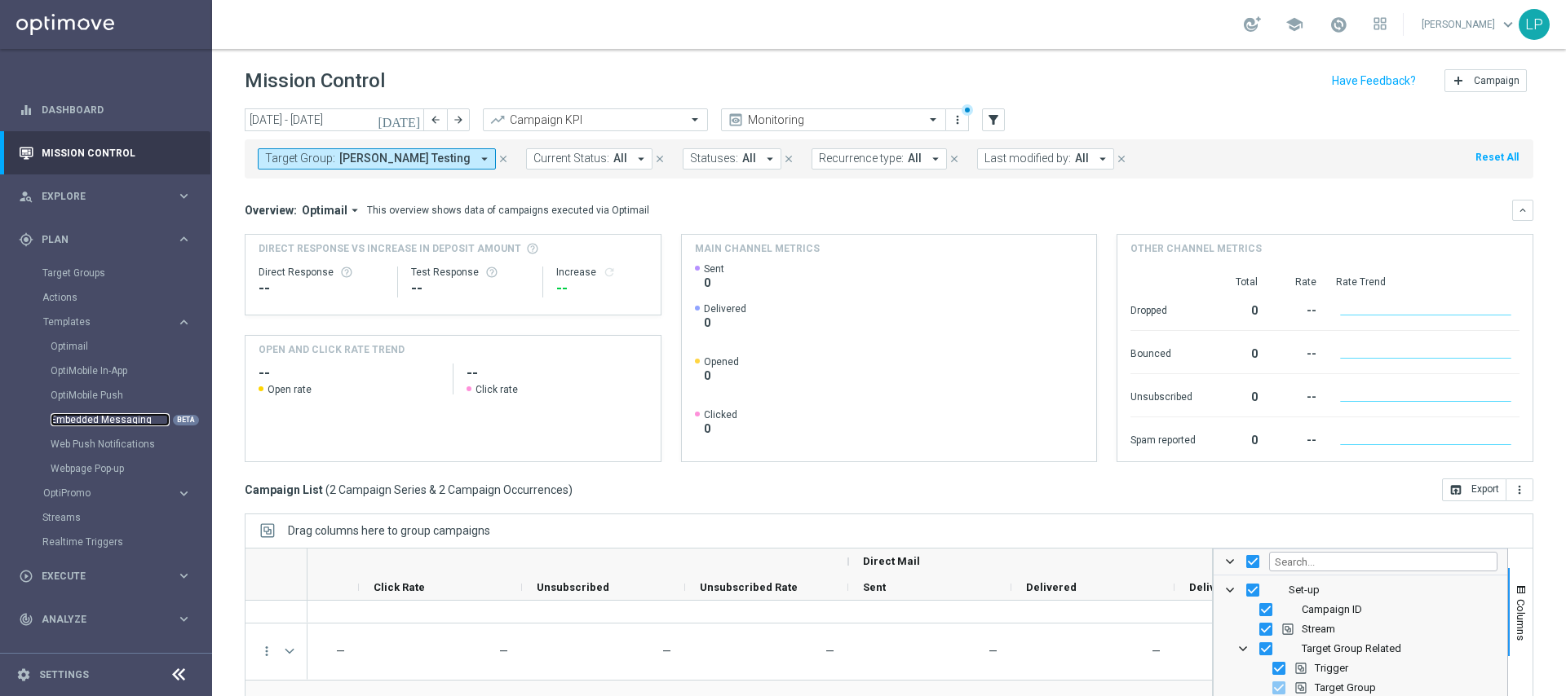
click at [123, 413] on link "Embedded Messaging" at bounding box center [110, 419] width 119 height 13
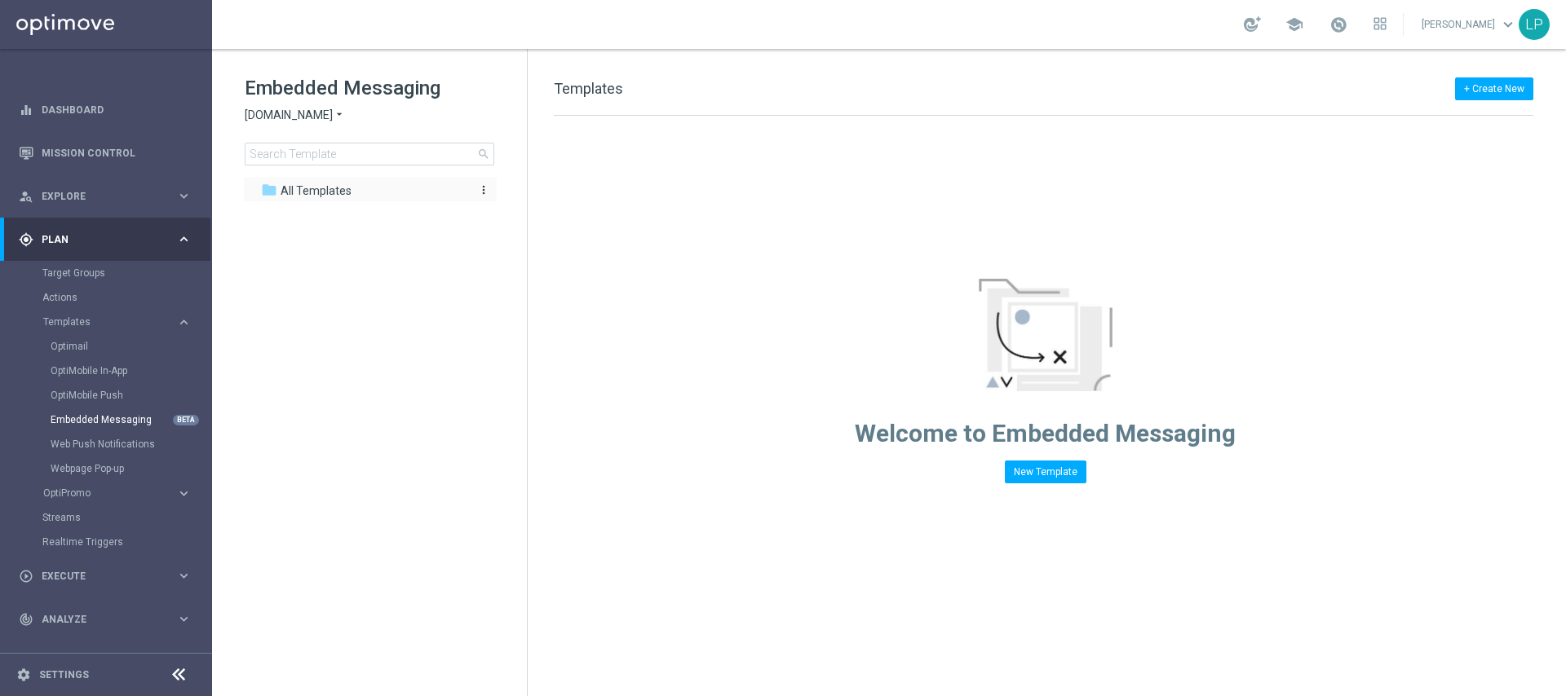
click at [355, 187] on div "folder All Templates" at bounding box center [361, 191] width 201 height 19
click at [314, 110] on span "Sorteonline.bet.br" at bounding box center [289, 115] width 88 height 15
click at [313, 171] on div "Lottoland" at bounding box center [306, 173] width 122 height 20
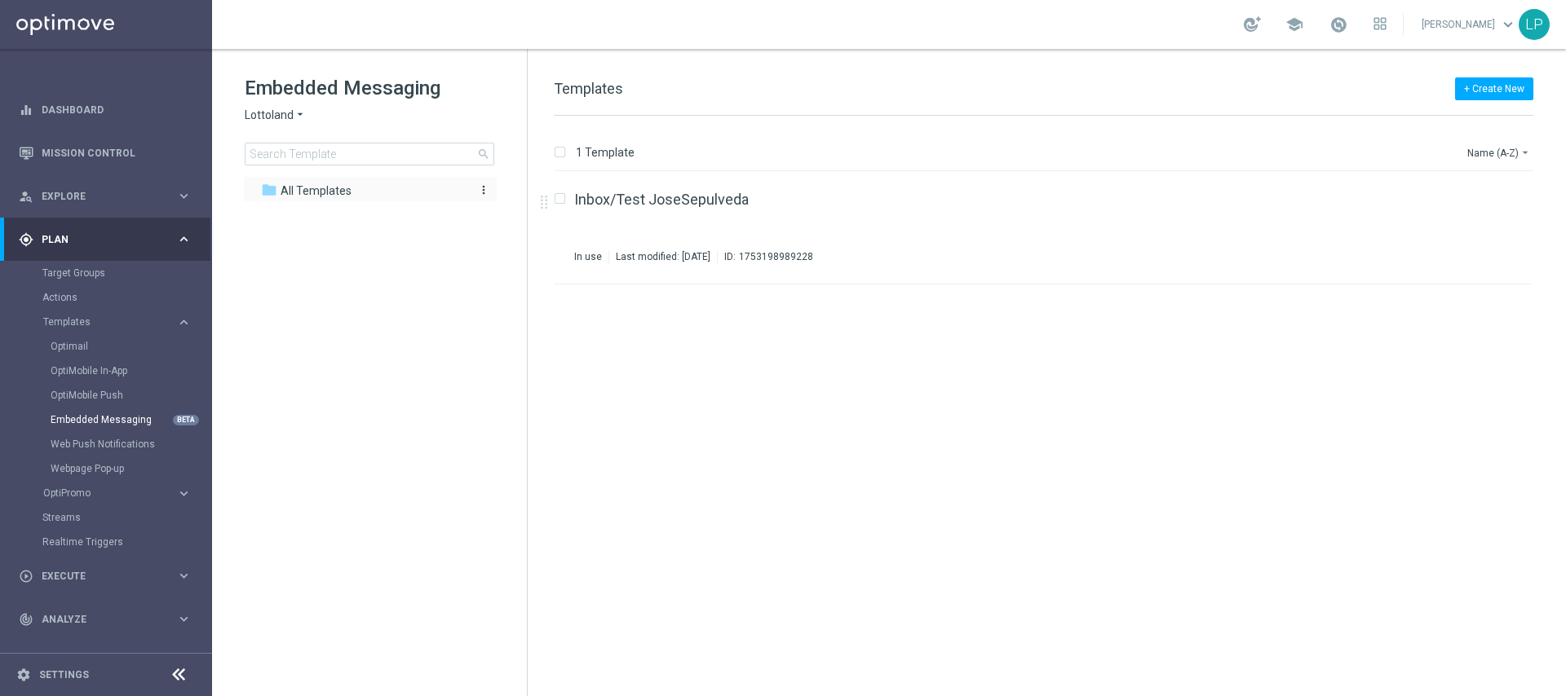
click at [310, 186] on span "All Templates" at bounding box center [316, 191] width 71 height 15
click at [813, 253] on div "1753198989228" at bounding box center [776, 256] width 74 height 13
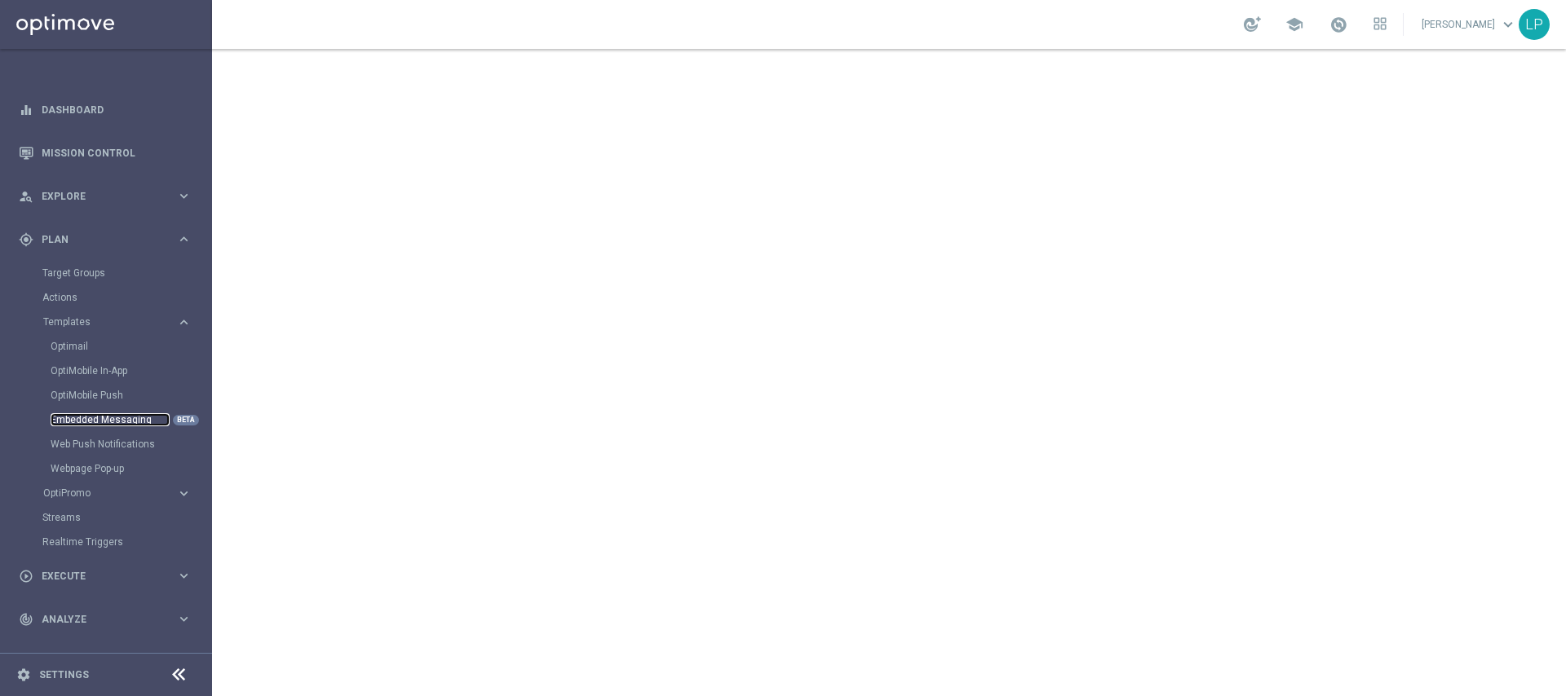
click at [141, 422] on link "Embedded Messaging" at bounding box center [110, 419] width 119 height 13
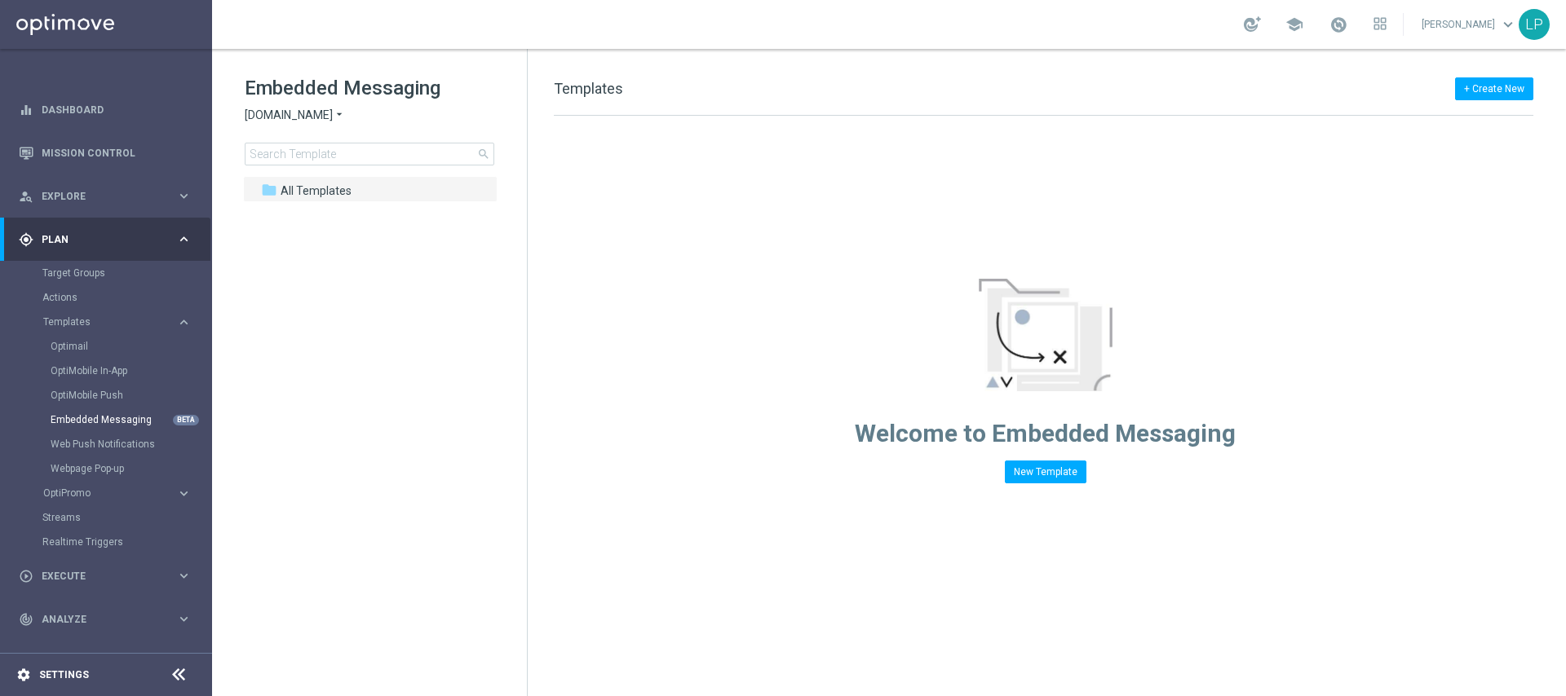
click at [108, 679] on div "settings Settings" at bounding box center [81, 675] width 163 height 15
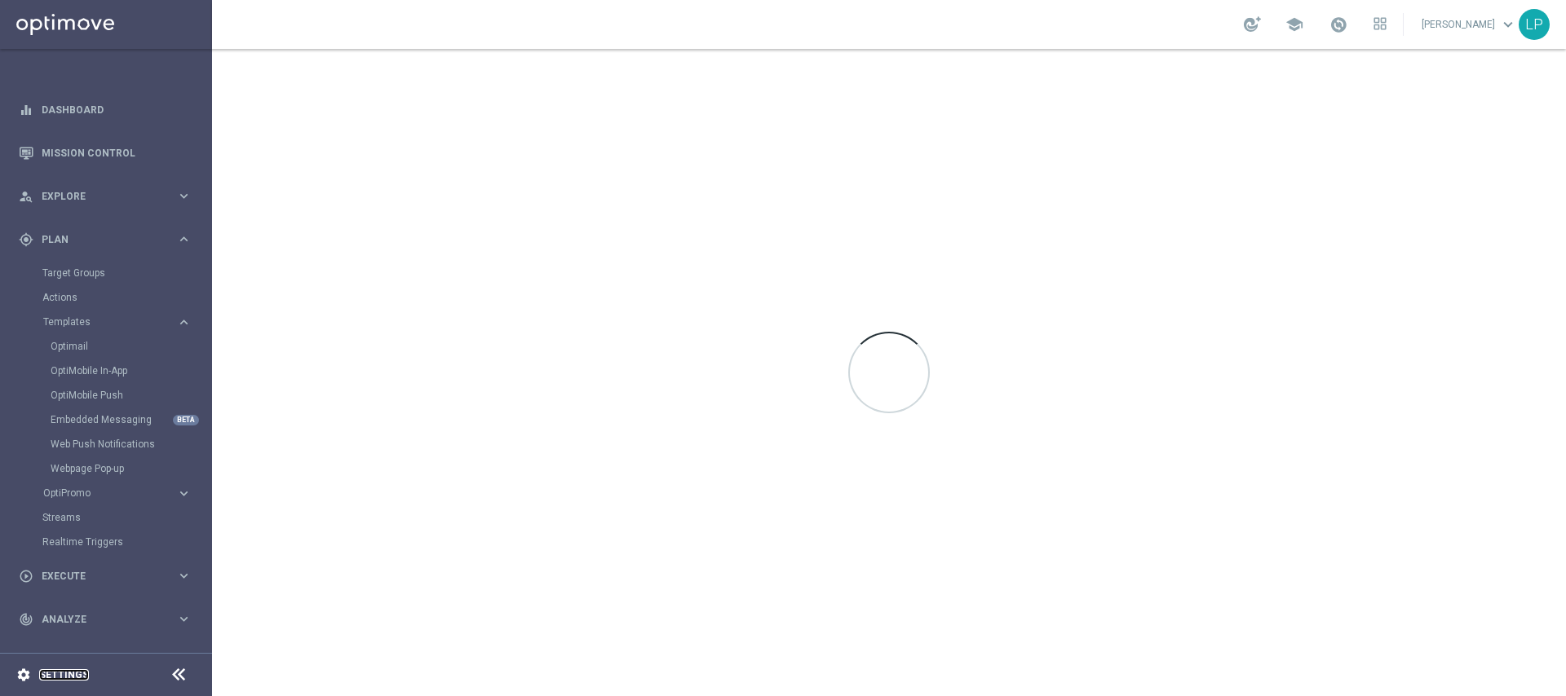
click at [69, 672] on link "Settings" at bounding box center [64, 675] width 50 height 10
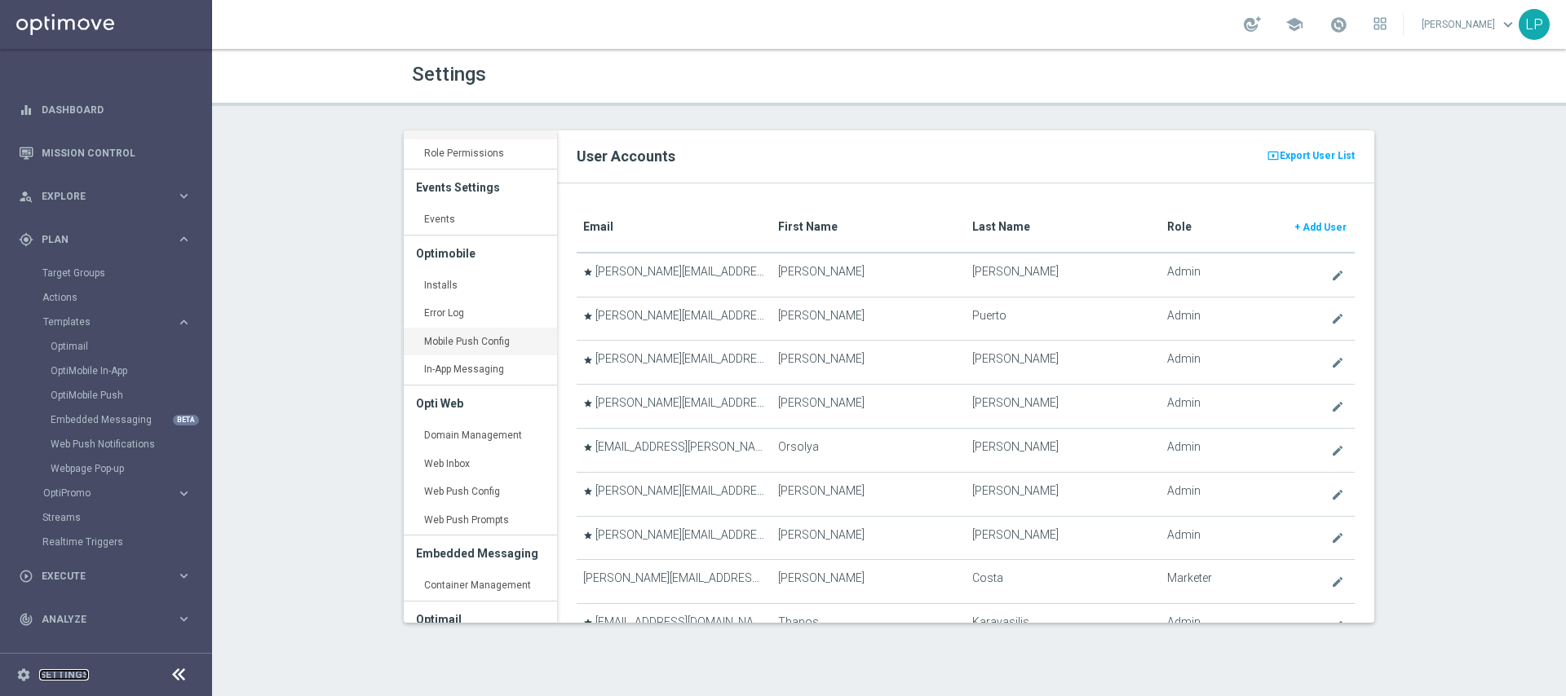
scroll to position [91, 0]
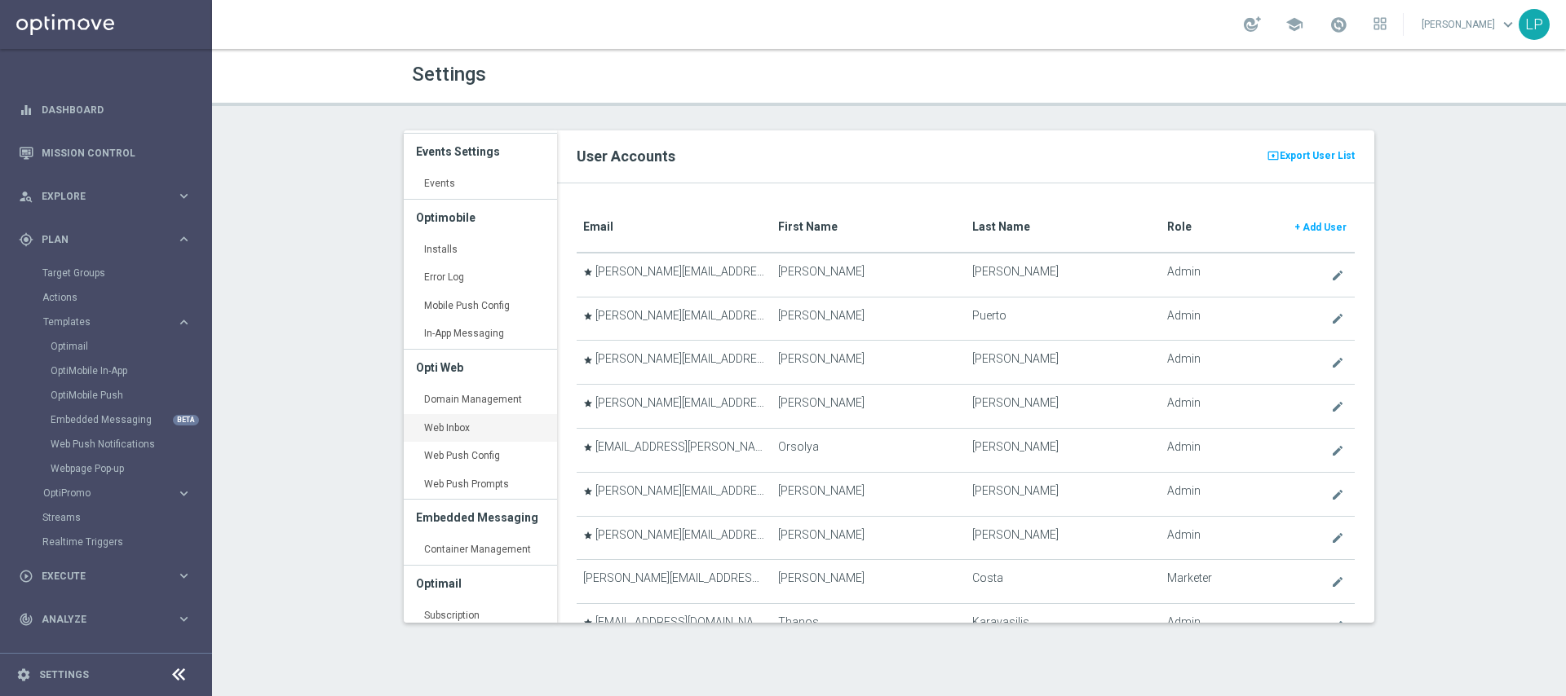
click at [480, 431] on link "Web Inbox keyboard_arrow_right" at bounding box center [480, 428] width 153 height 29
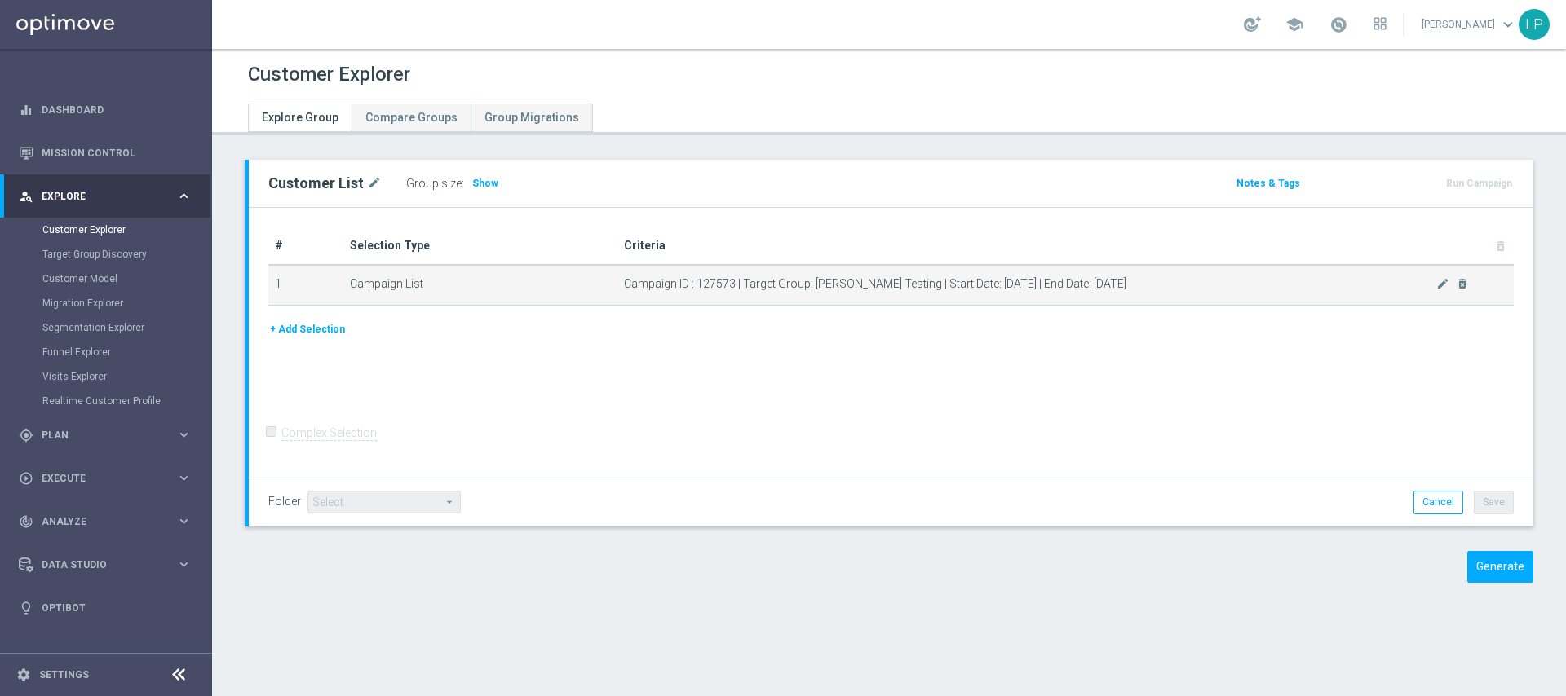
click at [356, 282] on td "Campaign List" at bounding box center [480, 285] width 274 height 41
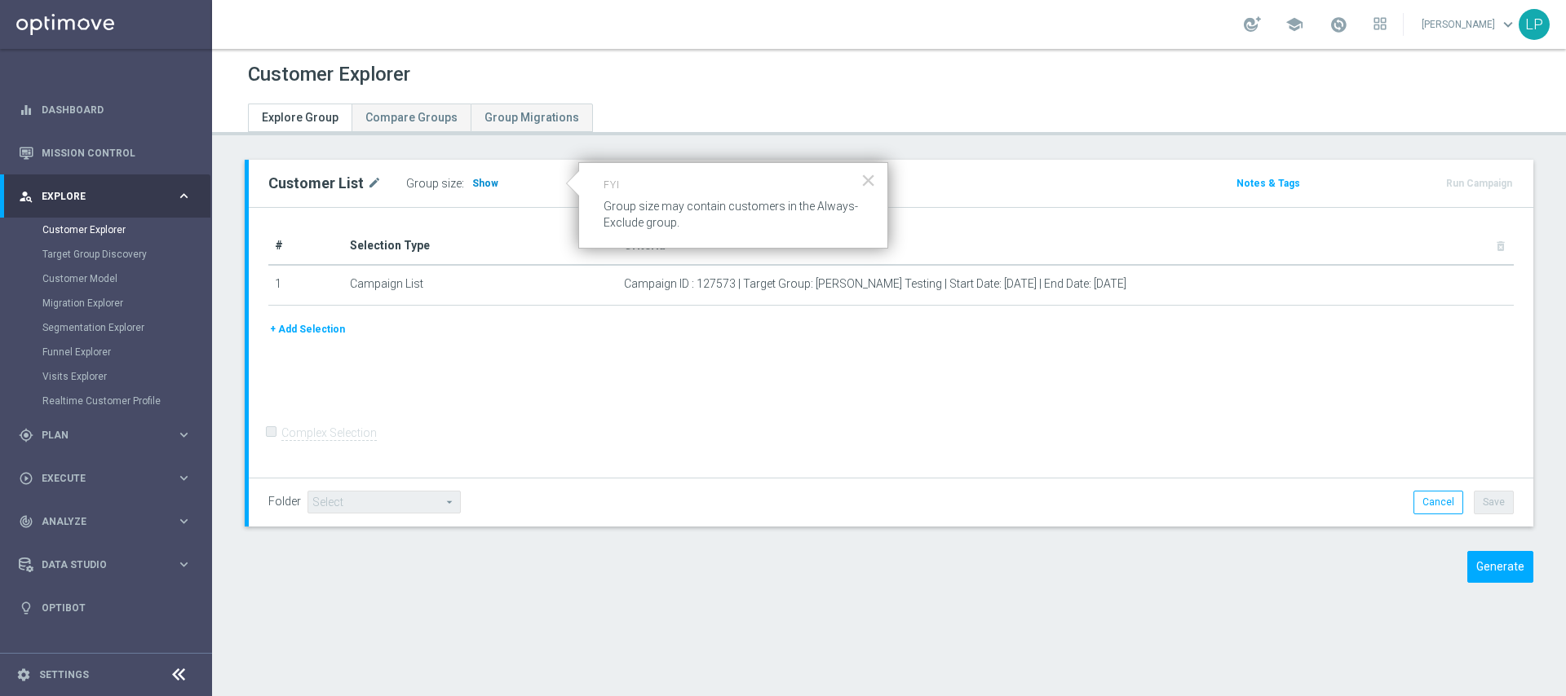
click at [480, 186] on span "Show" at bounding box center [485, 183] width 26 height 11
click at [472, 181] on span "Show" at bounding box center [485, 183] width 26 height 11
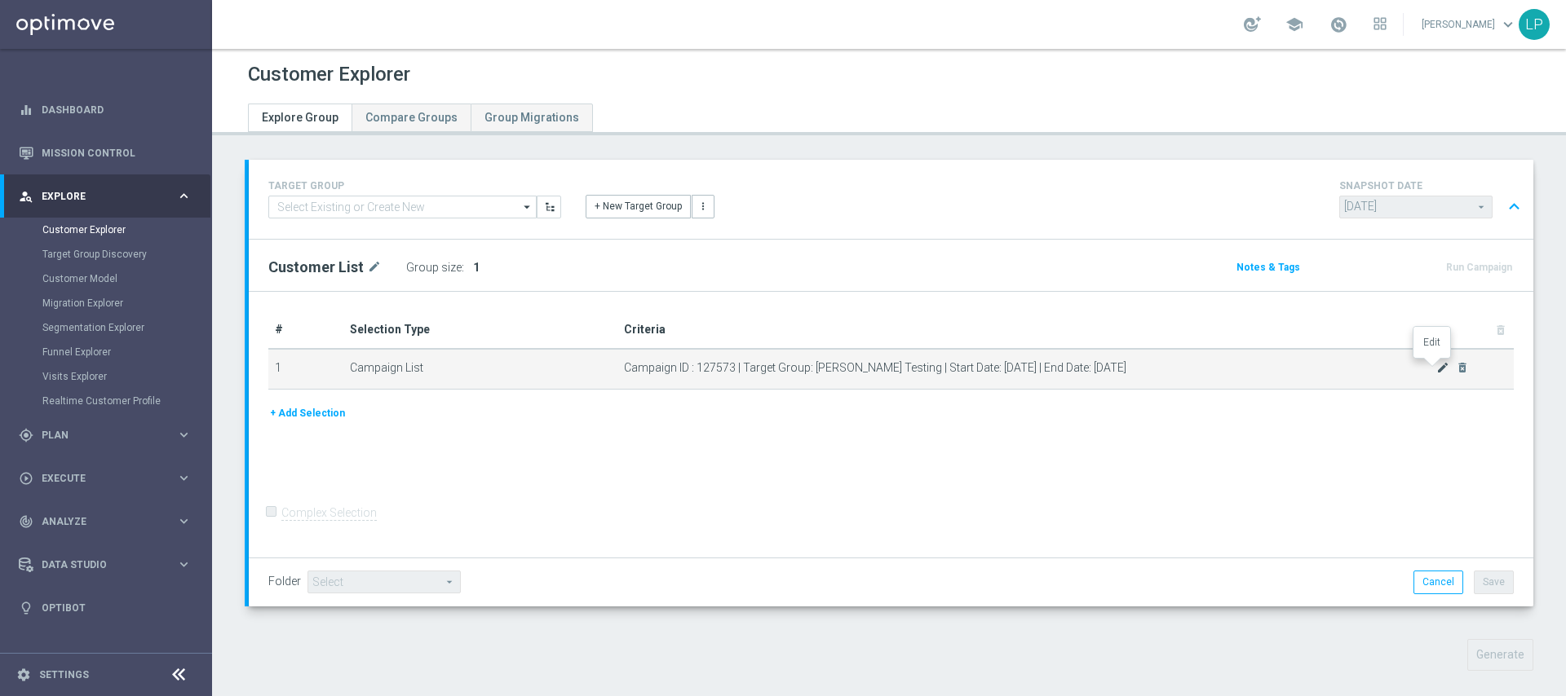
click at [1436, 370] on icon "mode_edit" at bounding box center [1442, 367] width 13 height 13
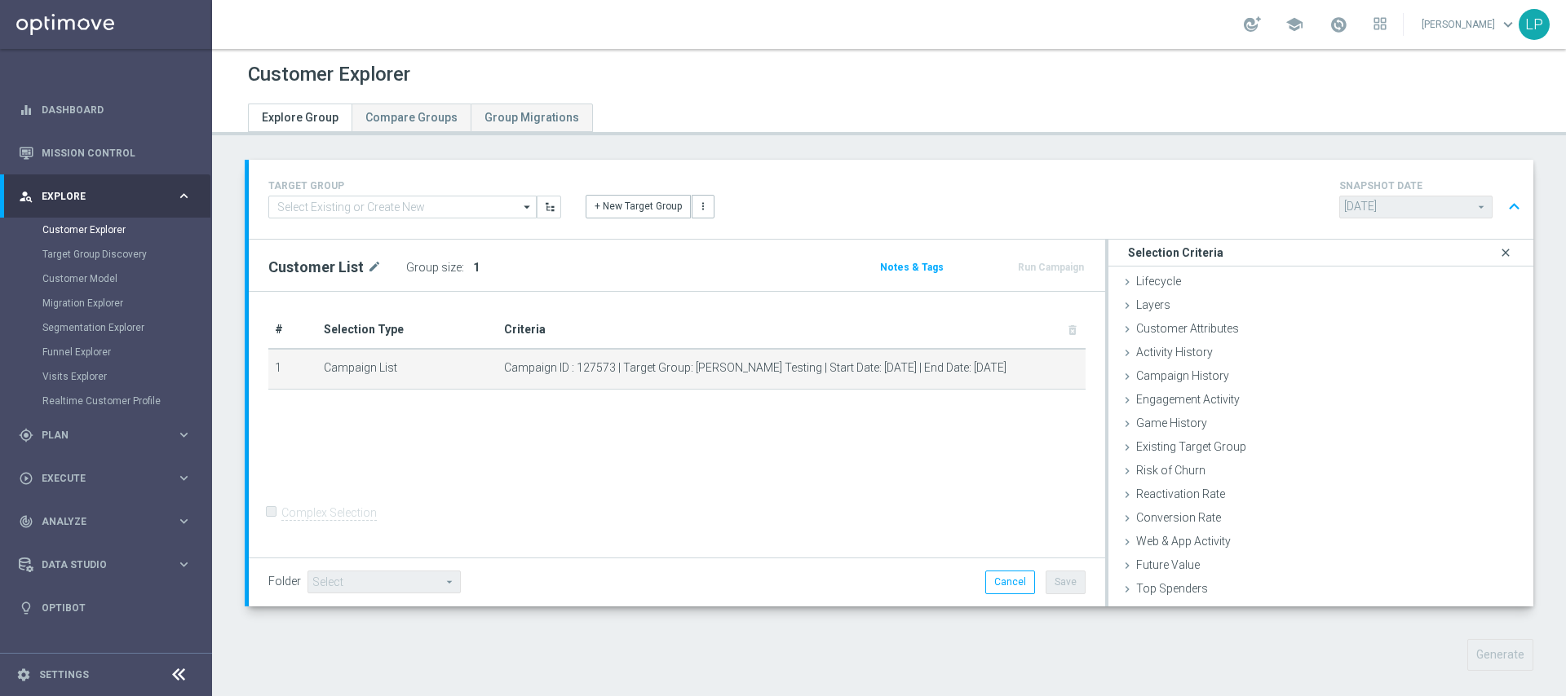
click at [1497, 254] on icon "close" at bounding box center [1505, 253] width 16 height 22
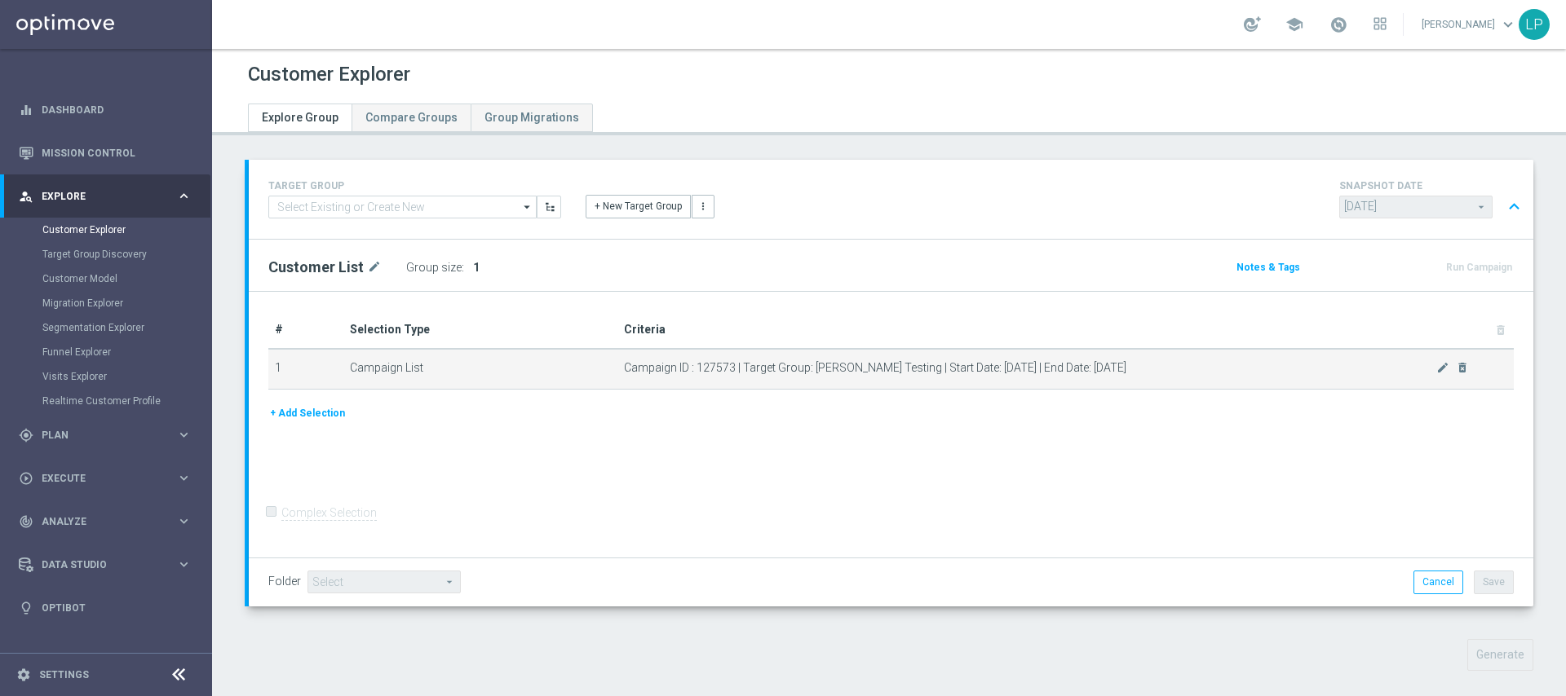
click at [401, 365] on td "Campaign List" at bounding box center [480, 369] width 274 height 41
click at [1436, 368] on icon "mode_edit" at bounding box center [1442, 367] width 13 height 13
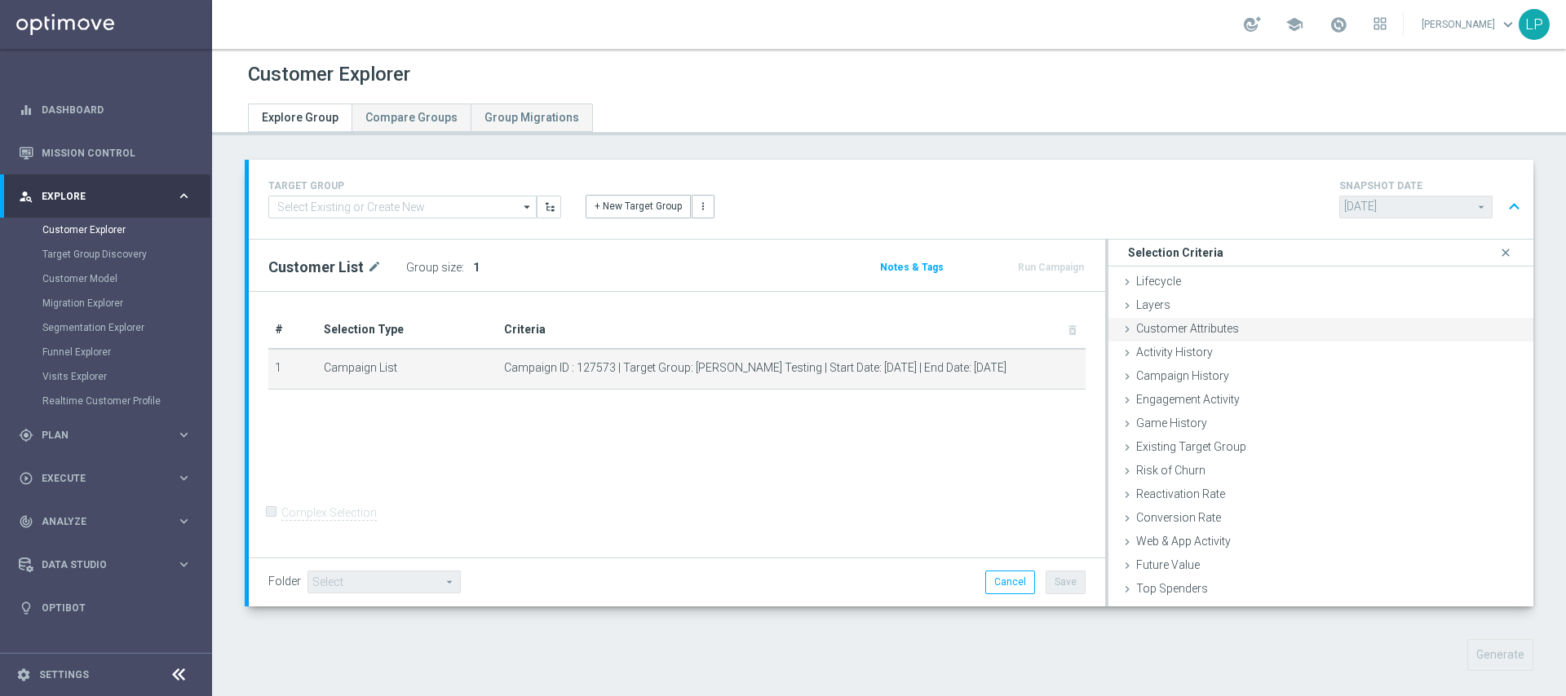
click at [1160, 328] on span "Customer Attributes" at bounding box center [1187, 328] width 103 height 13
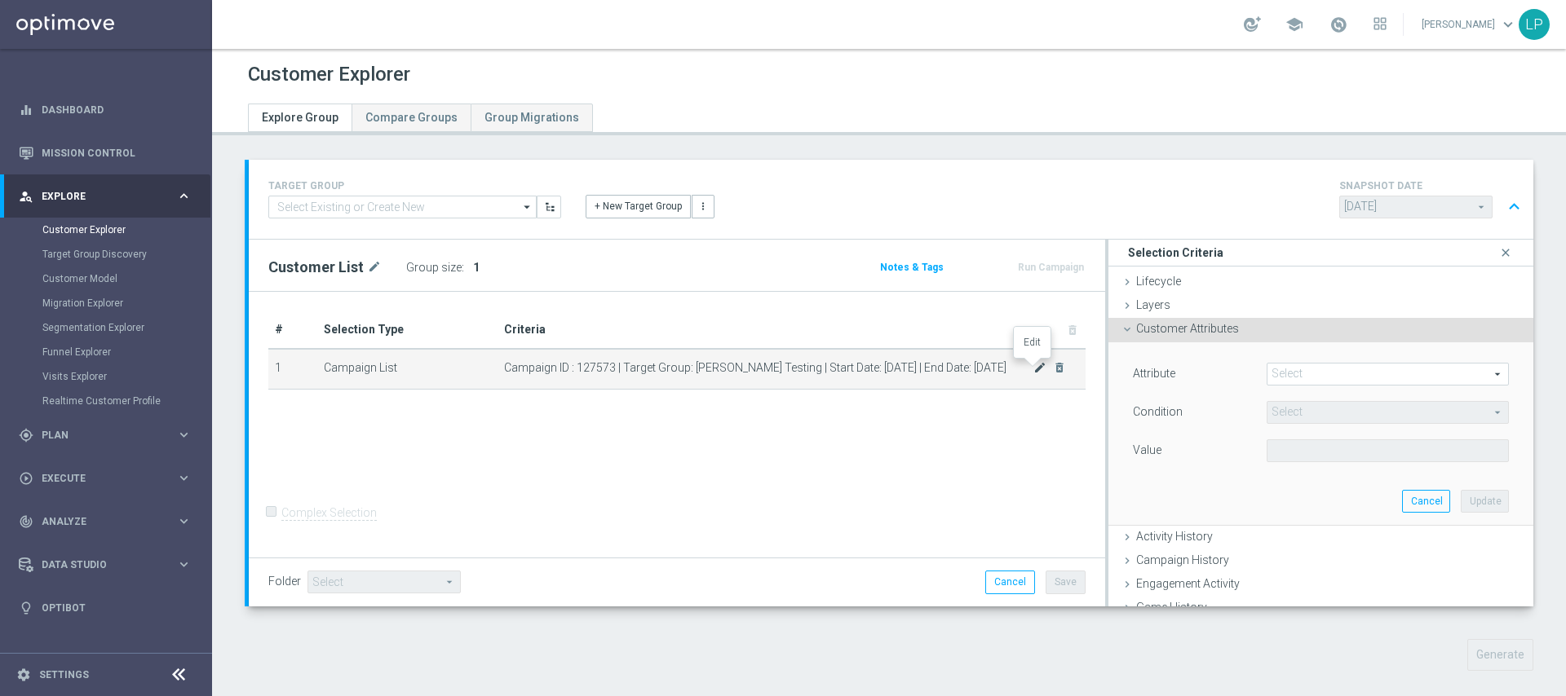
click at [1033, 366] on icon "mode_edit" at bounding box center [1039, 367] width 13 height 13
click at [1033, 368] on icon "mode_edit" at bounding box center [1039, 367] width 13 height 13
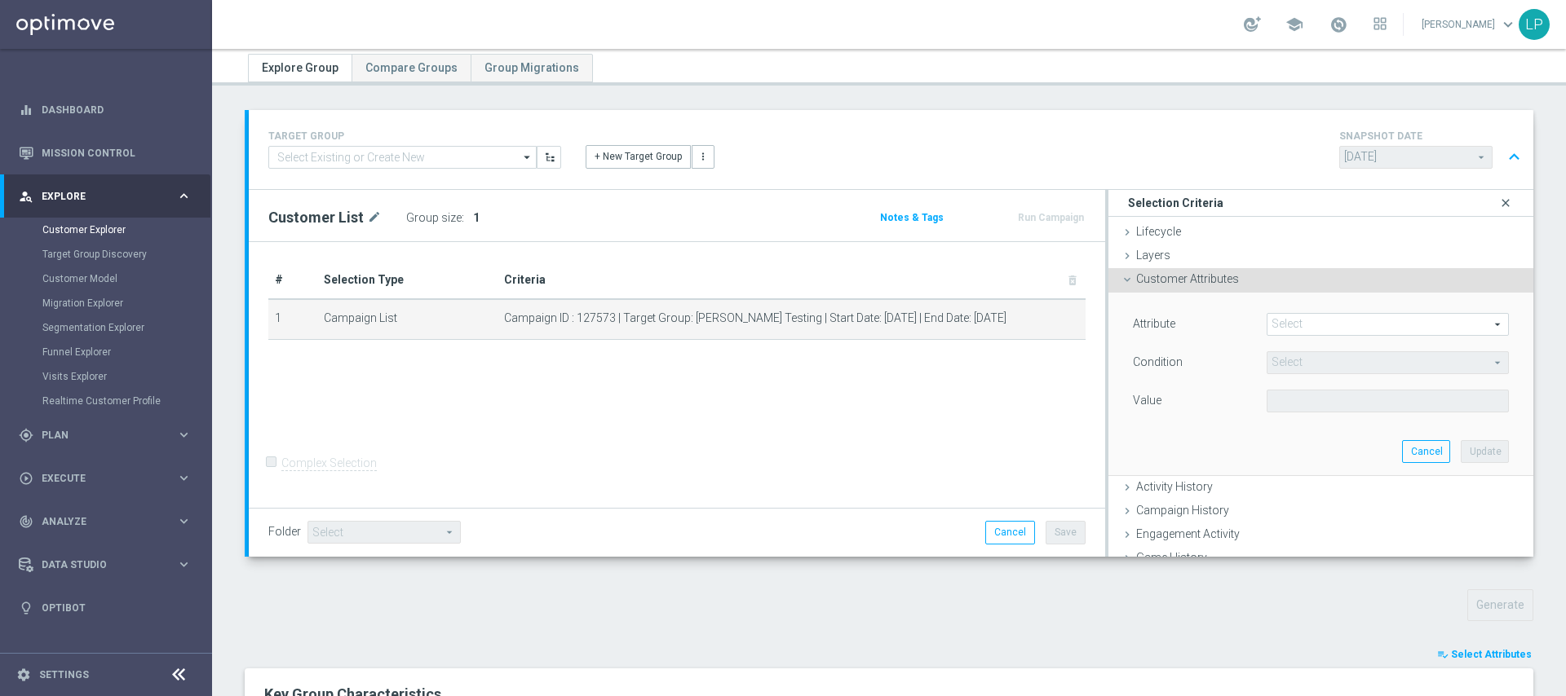
click at [1497, 199] on icon "close" at bounding box center [1505, 203] width 16 height 22
